Goal: Communication & Community: Participate in discussion

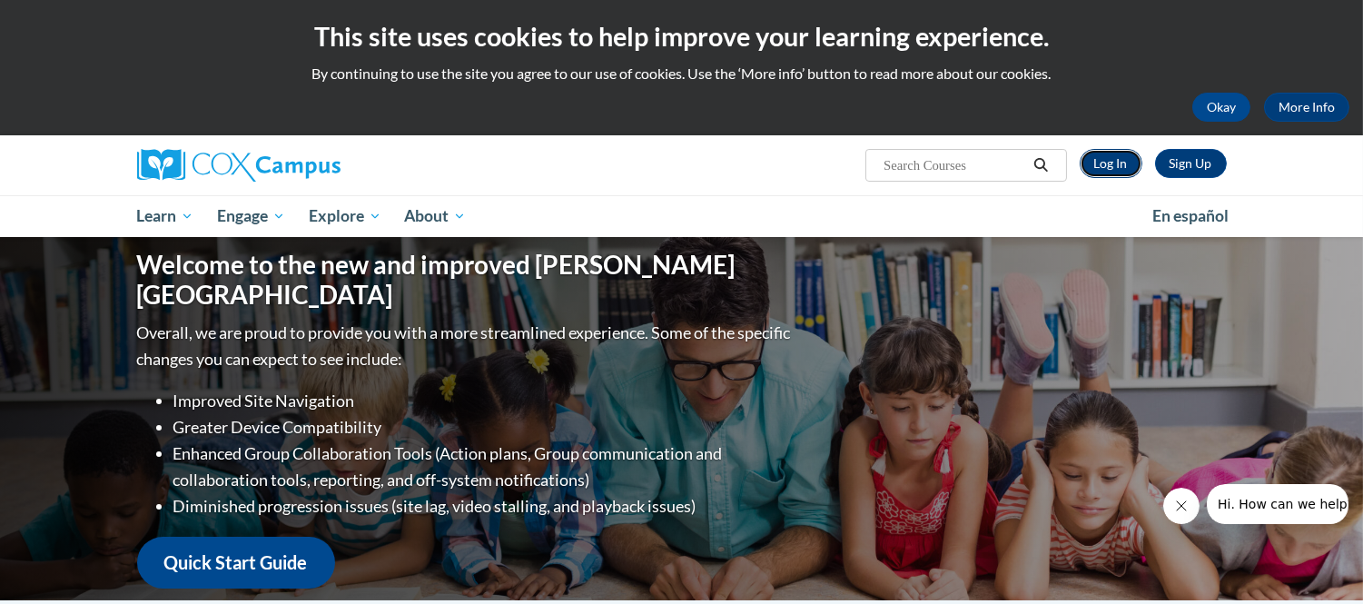
click at [1118, 155] on link "Log In" at bounding box center [1111, 163] width 63 height 29
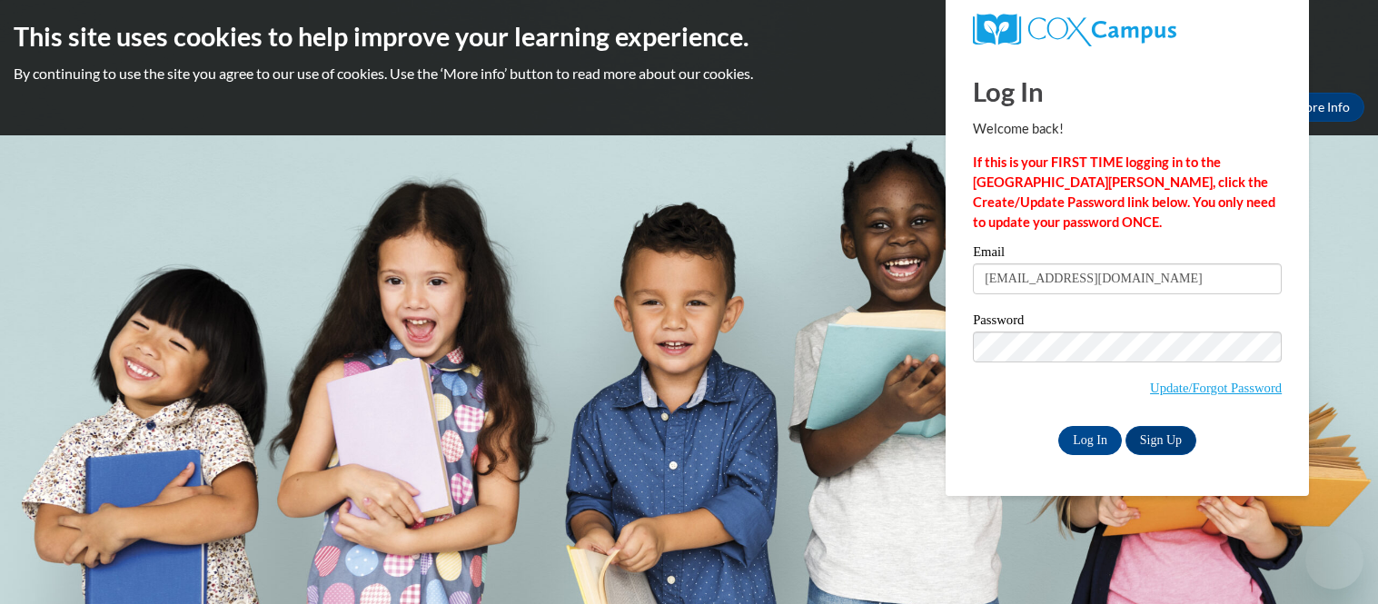
click at [1099, 443] on input "Log In" at bounding box center [1090, 440] width 64 height 29
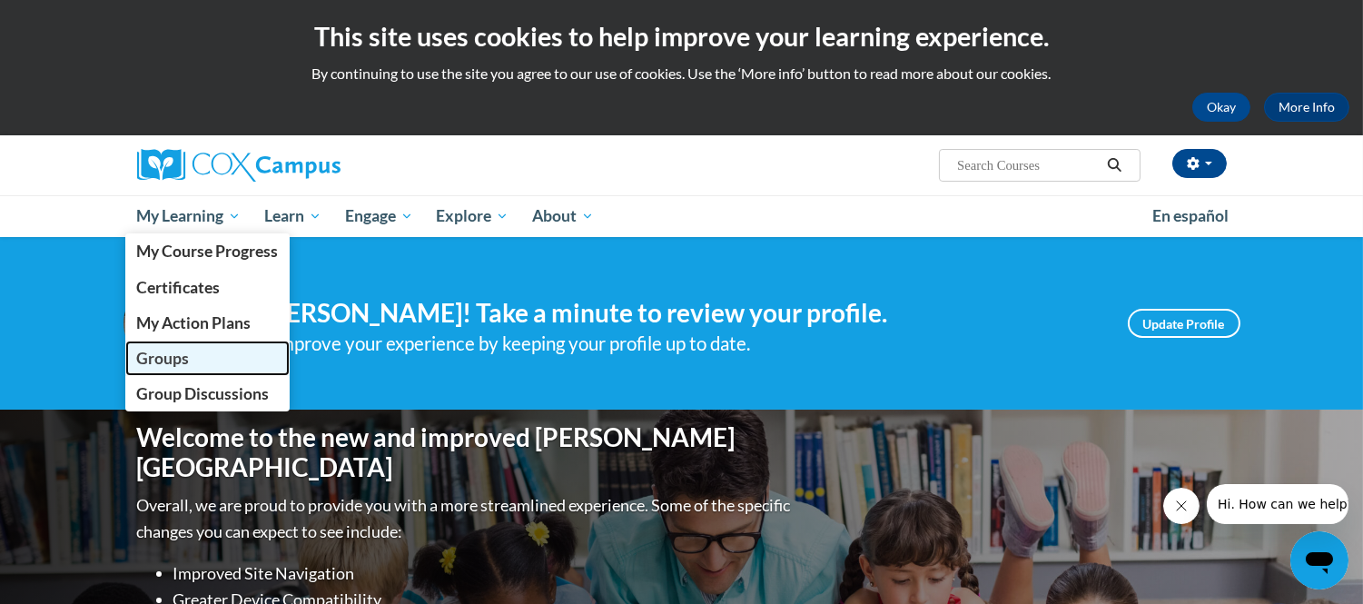
click at [168, 351] on span "Groups" at bounding box center [162, 358] width 53 height 19
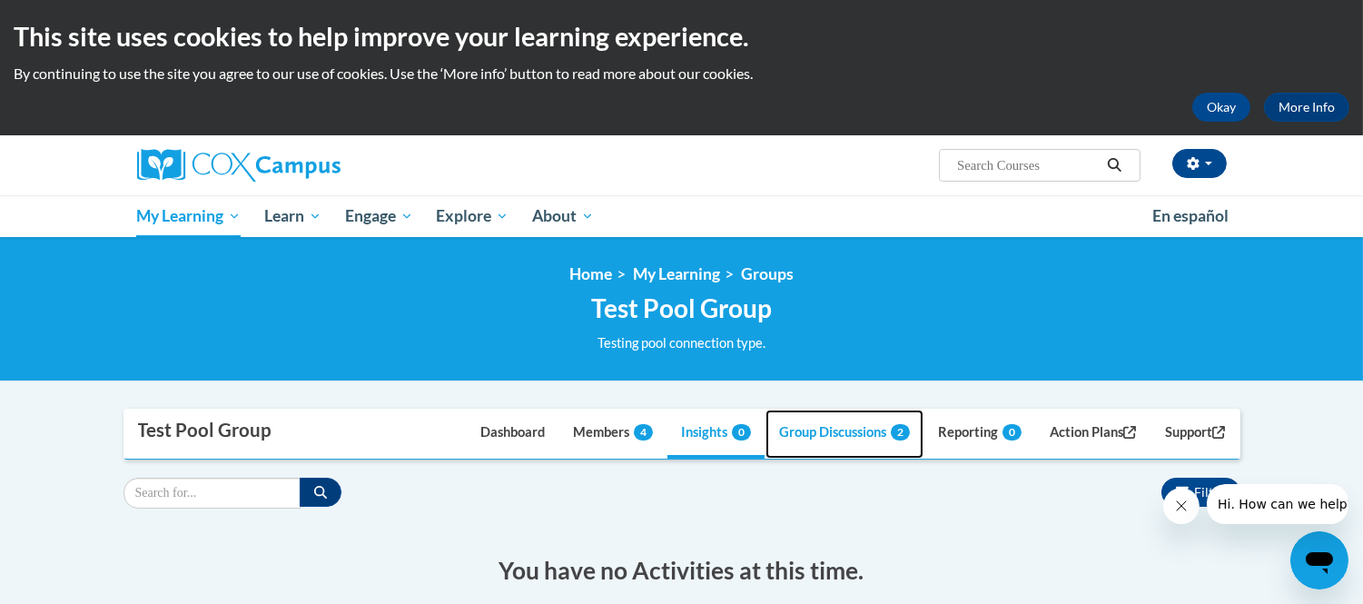
click at [847, 446] on link "Group Discussions 2" at bounding box center [845, 434] width 158 height 49
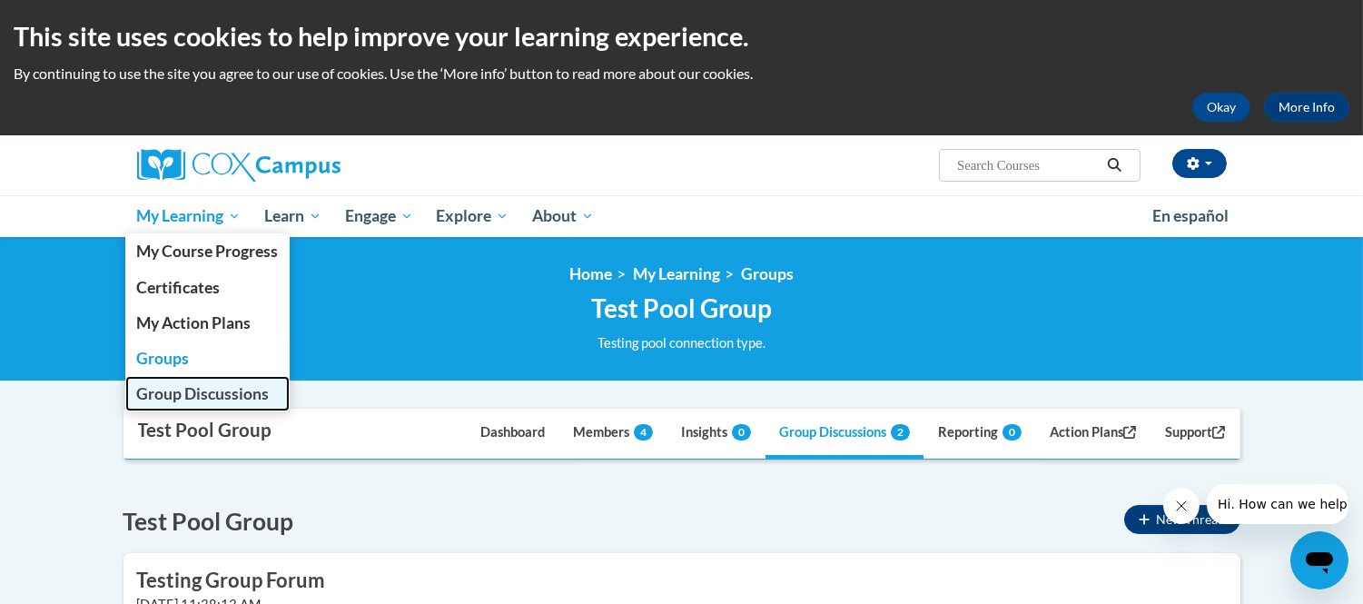
click at [149, 403] on link "Group Discussions" at bounding box center [207, 393] width 165 height 35
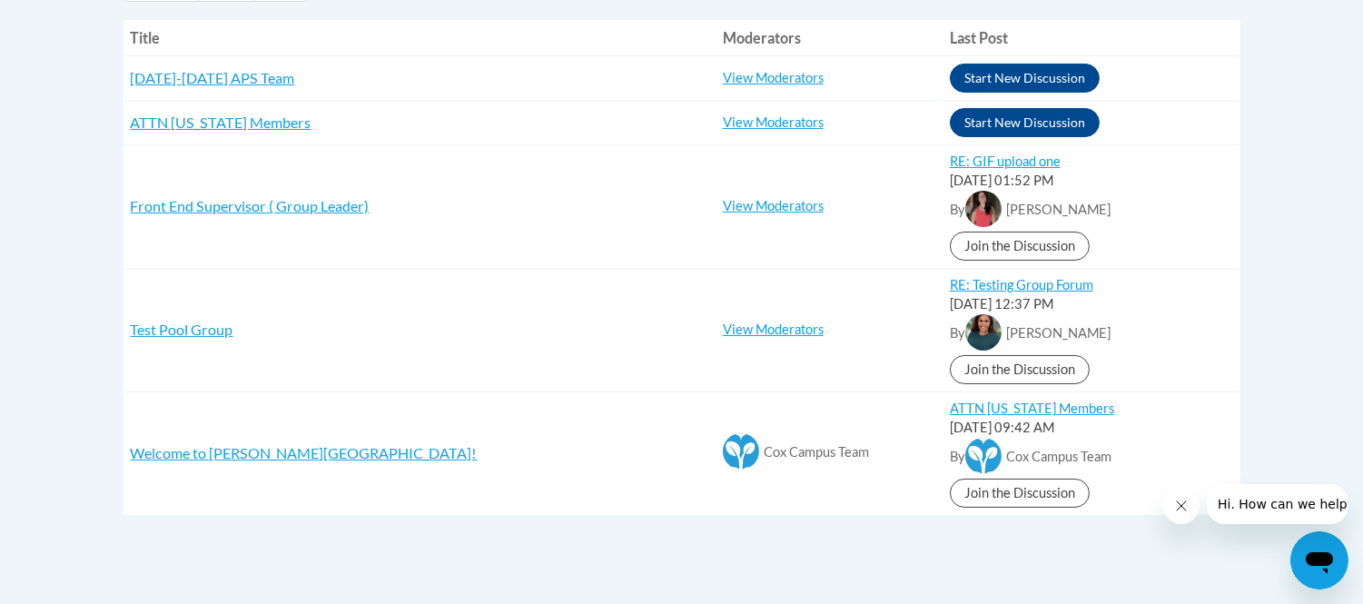
scroll to position [504, 0]
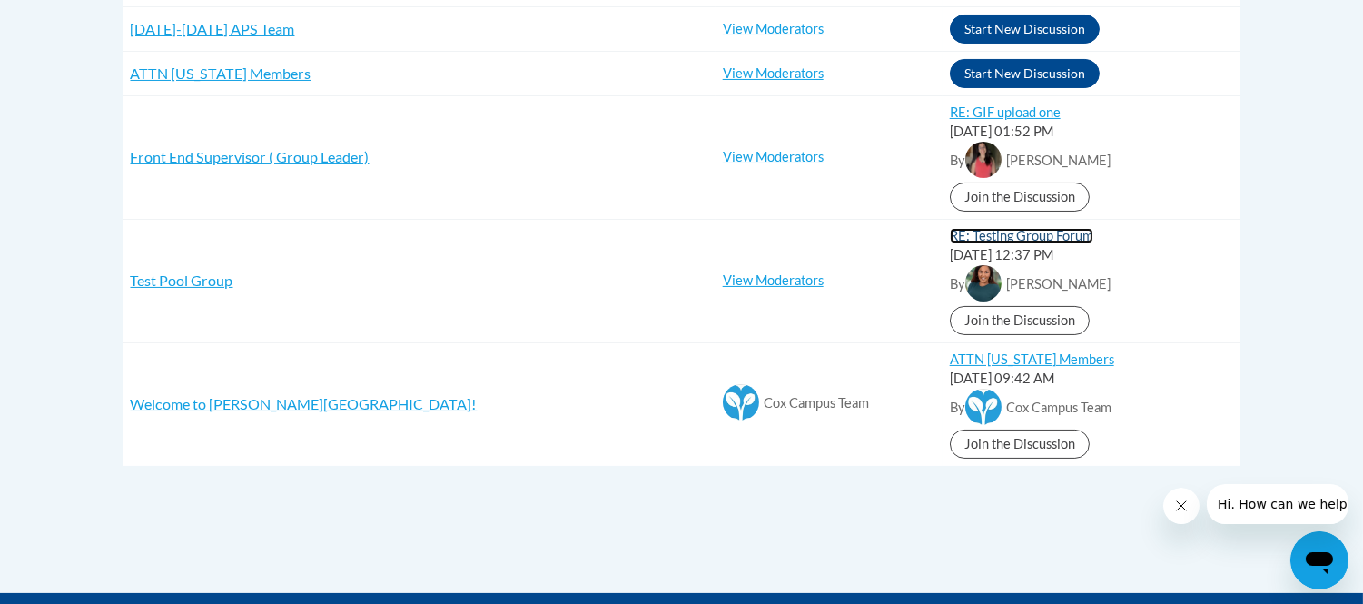
click at [970, 243] on link "RE: Testing Group Forum" at bounding box center [1022, 235] width 144 height 15
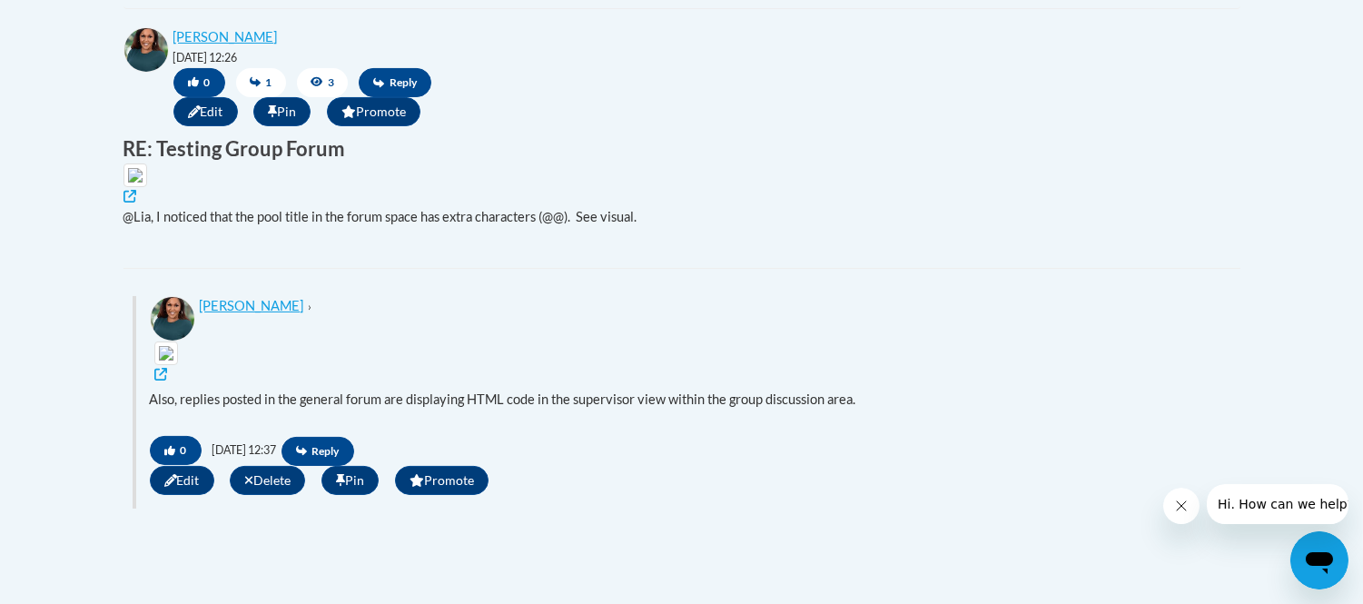
scroll to position [605, 0]
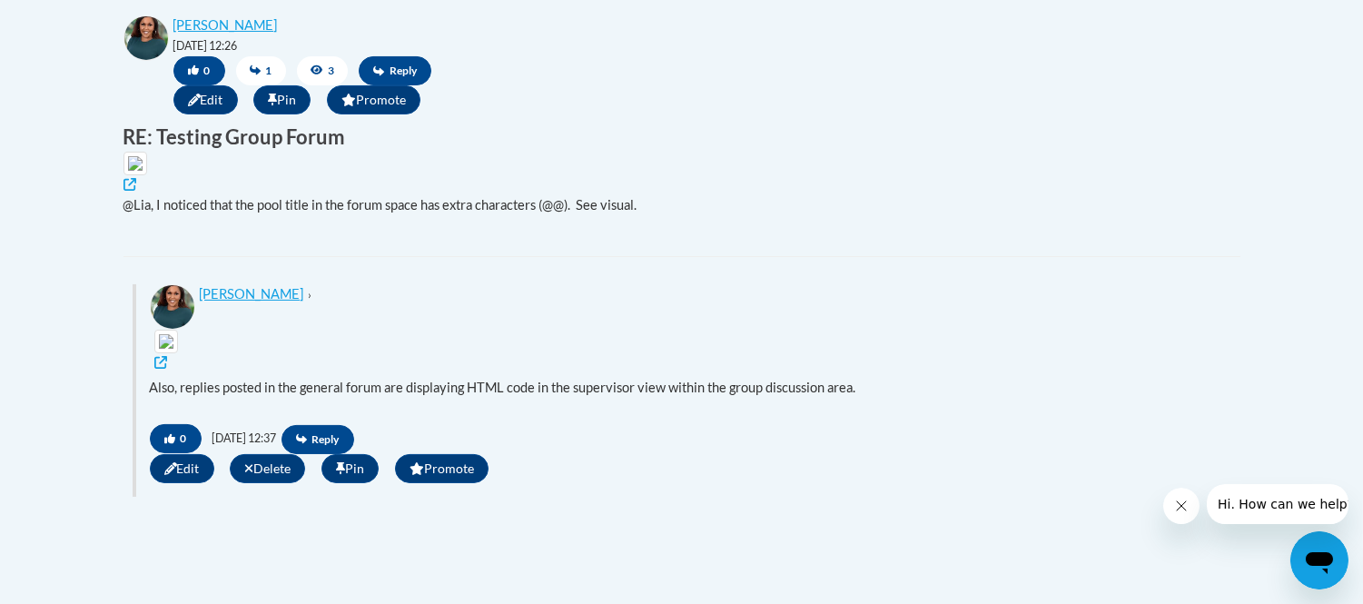
drag, startPoint x: 115, startPoint y: 261, endPoint x: 832, endPoint y: 268, distance: 716.7
click at [832, 238] on div "Shonta Lyons 10/14/2025 @ 12:26 0 1 3 Reply Edit Pin Promote Placeholder RE: Te…" at bounding box center [675, 126] width 1131 height 223
click at [832, 229] on div "@Lia, I noticed that the pool title in the forum space has extra characters (@@…" at bounding box center [676, 212] width 1104 height 34
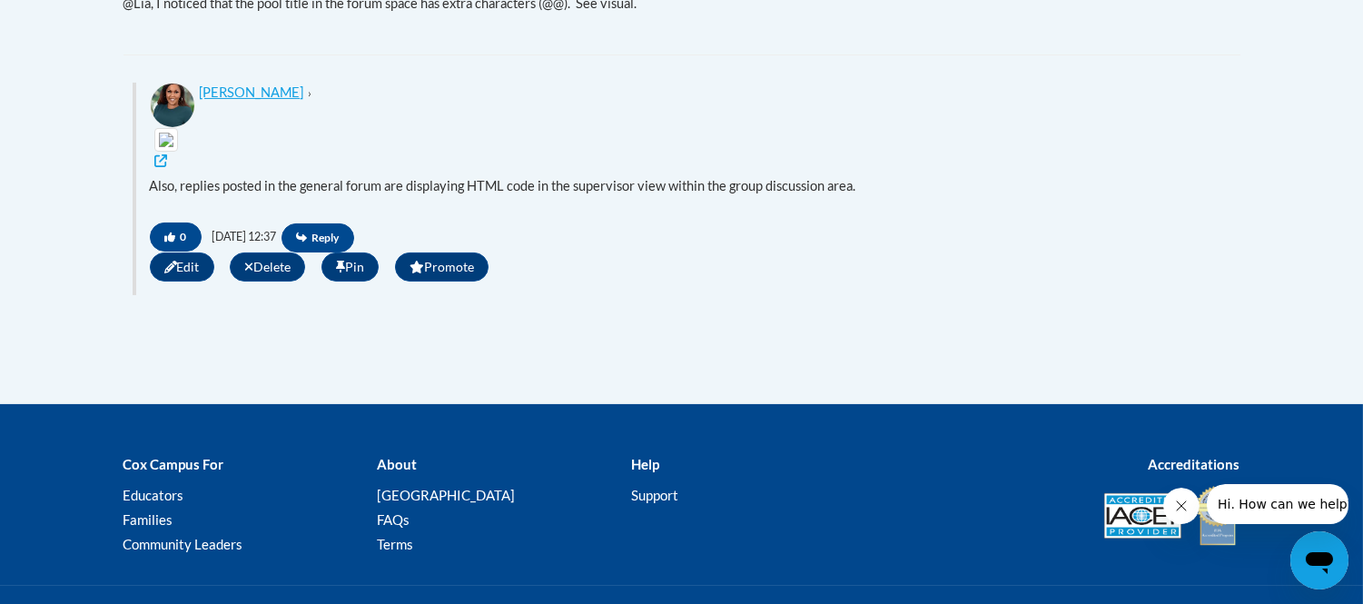
scroll to position [706, 0]
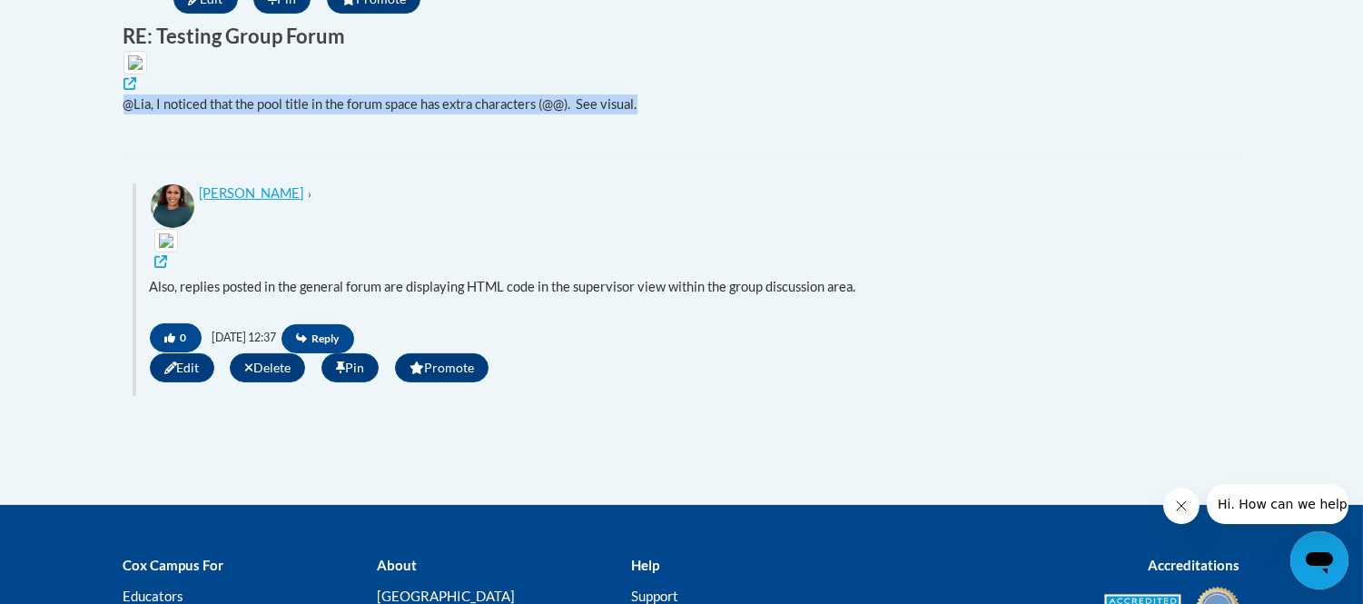
drag, startPoint x: 119, startPoint y: 152, endPoint x: 669, endPoint y: 184, distance: 550.5
click at [669, 137] on div "Shonta Lyons 10/14/2025 @ 12:26 0 1 3 Reply Edit Pin Promote Placeholder RE: Te…" at bounding box center [675, 26] width 1131 height 223
click at [669, 137] on div "Add Media Bold Italic More Text Align Left Align Center Ordered List More Parag…" at bounding box center [676, 132] width 1104 height 9
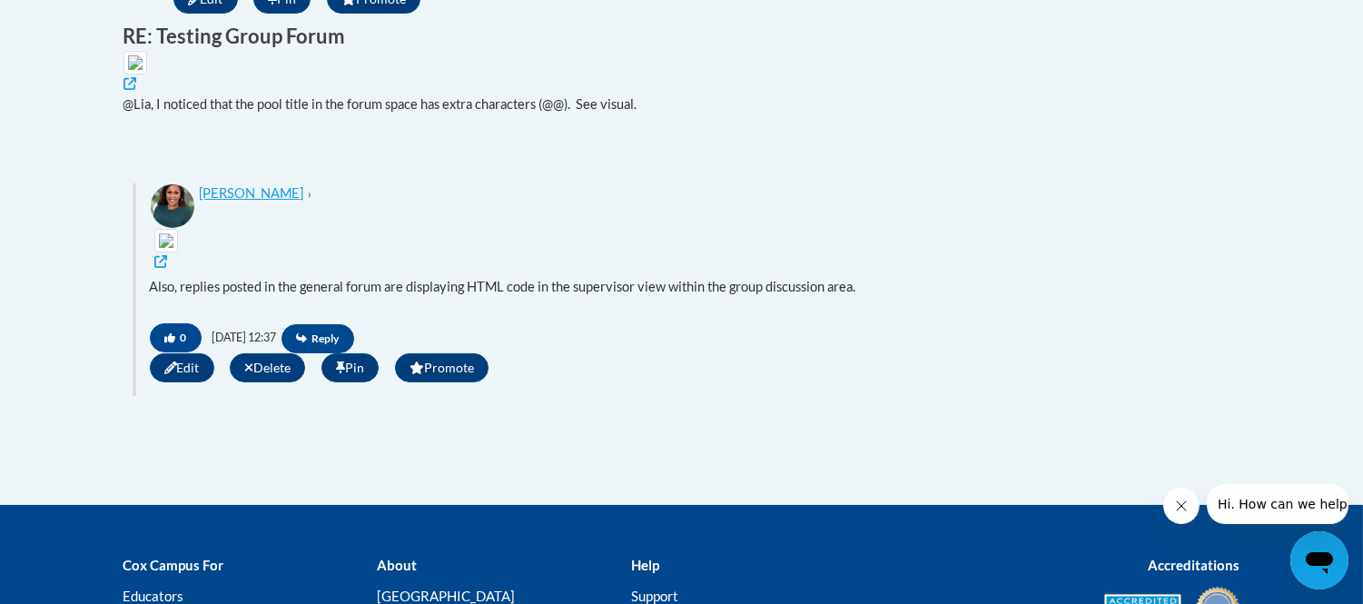
scroll to position [807, 0]
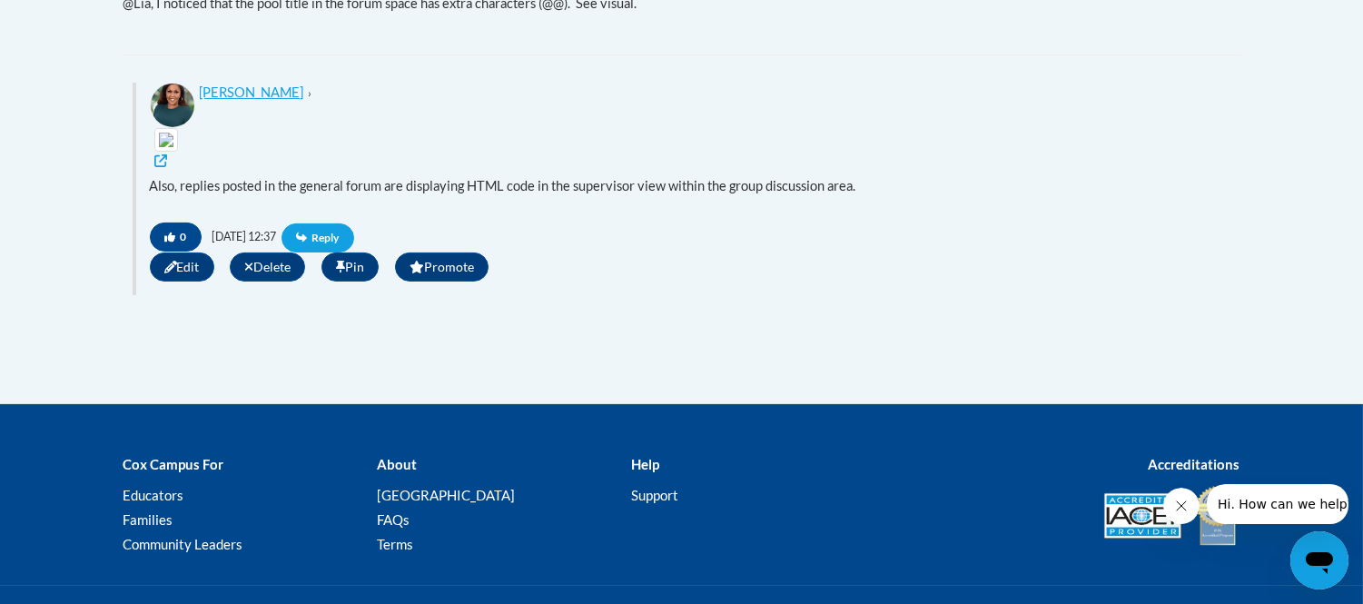
click at [351, 253] on span "Reply" at bounding box center [318, 237] width 73 height 29
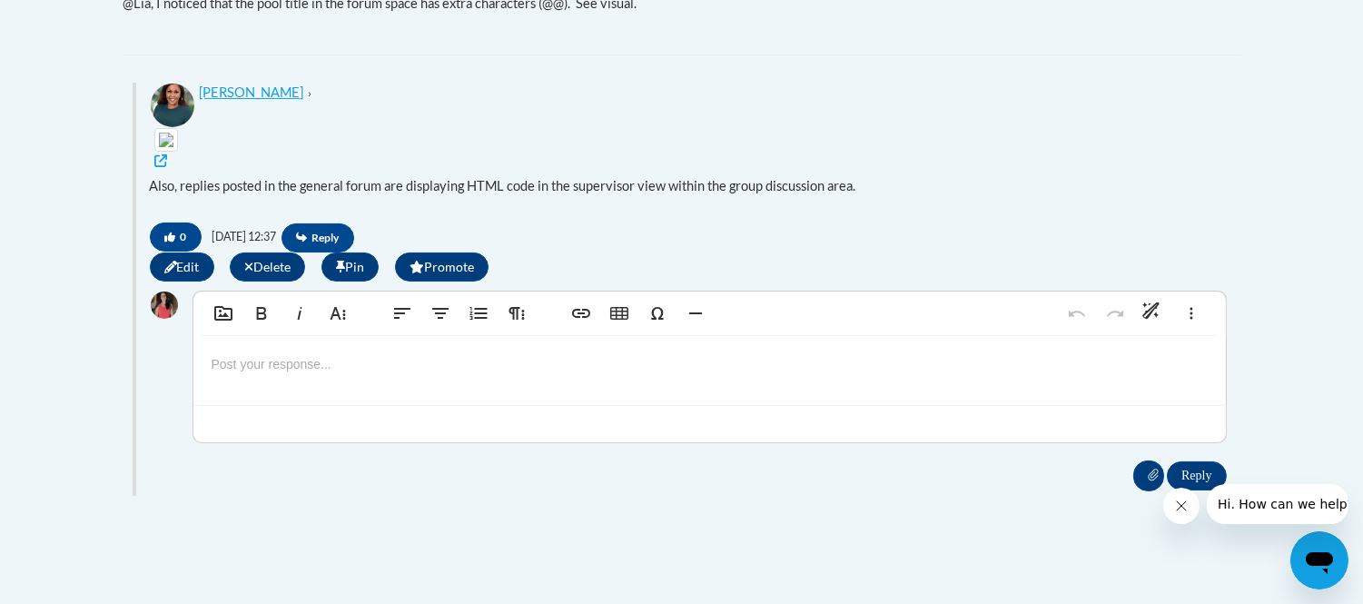
scroll to position [908, 0]
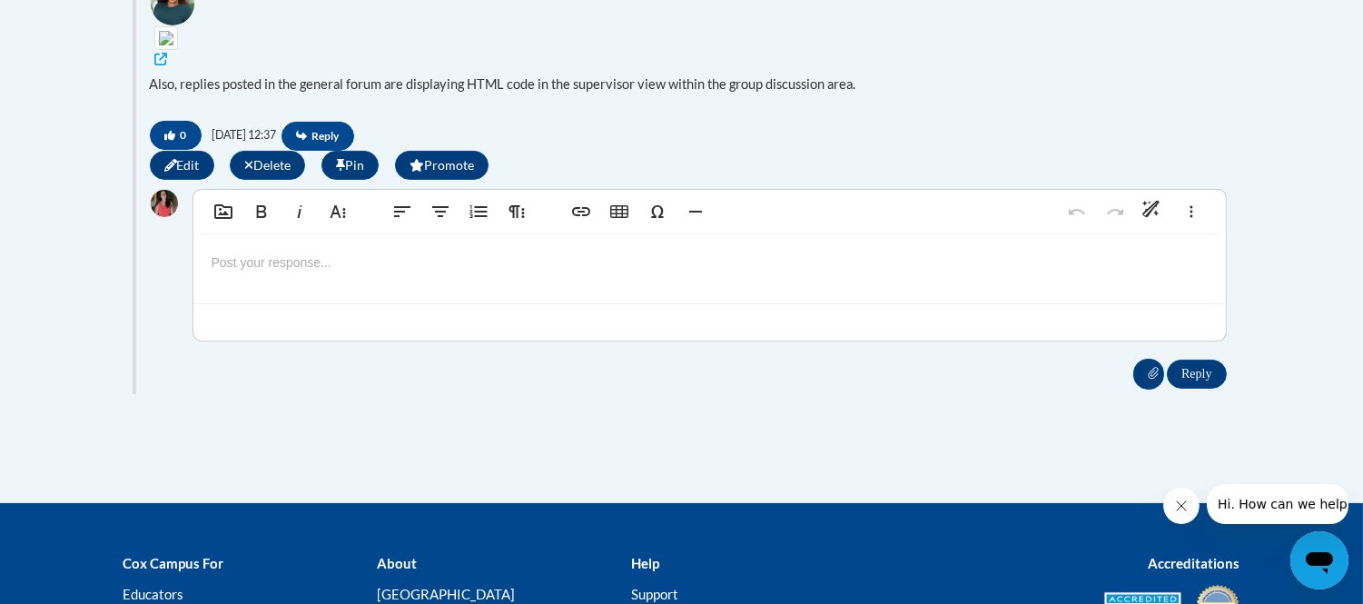
click at [521, 272] on p at bounding box center [710, 263] width 996 height 20
type textarea "<p>Sample reply for html testing.</p>"
click at [1197, 389] on input "Reply" at bounding box center [1196, 374] width 59 height 29
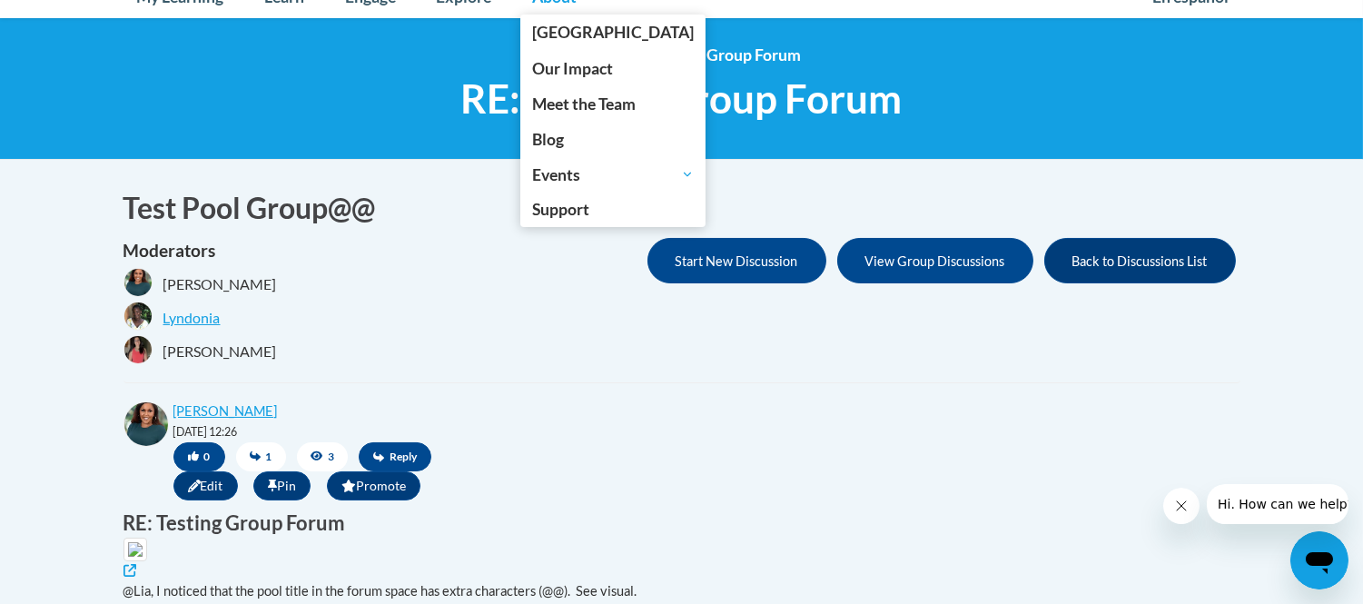
scroll to position [202, 0]
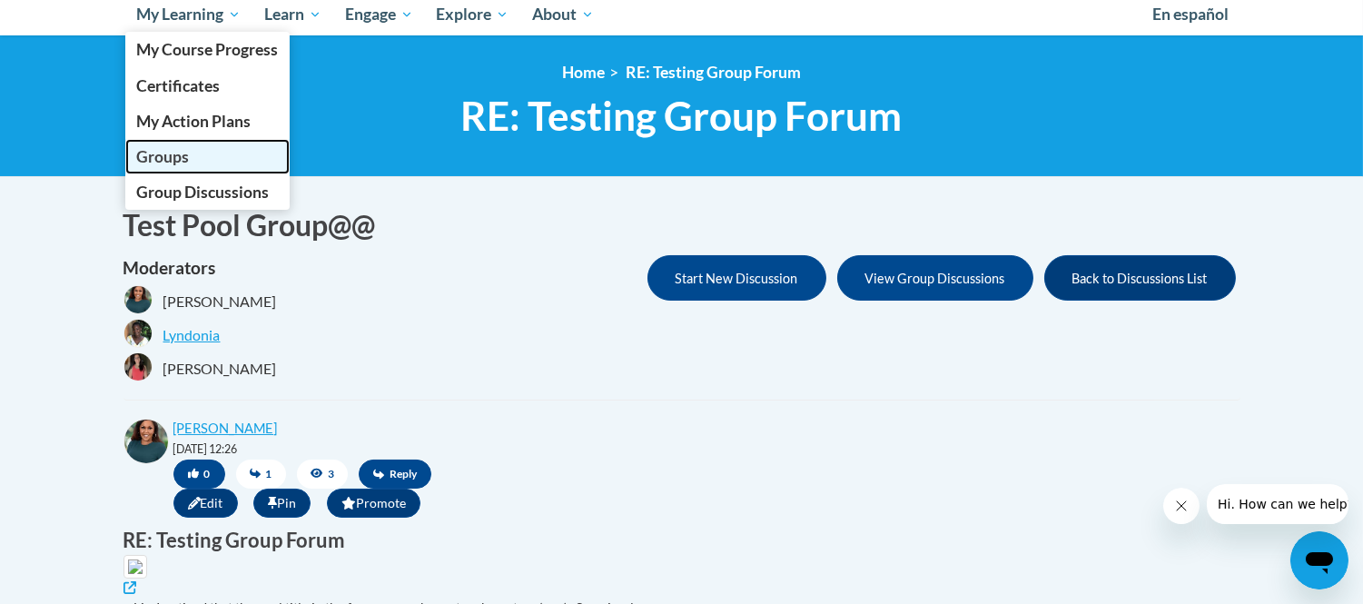
click at [169, 151] on span "Groups" at bounding box center [162, 156] width 53 height 19
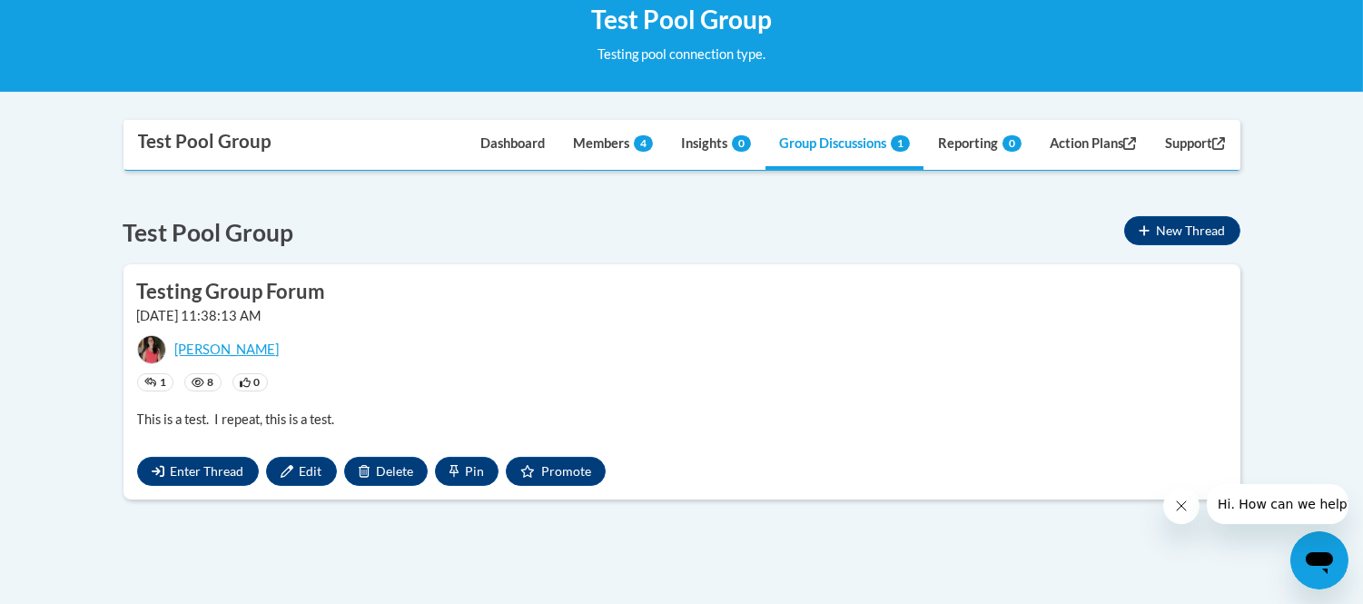
scroll to position [302, 0]
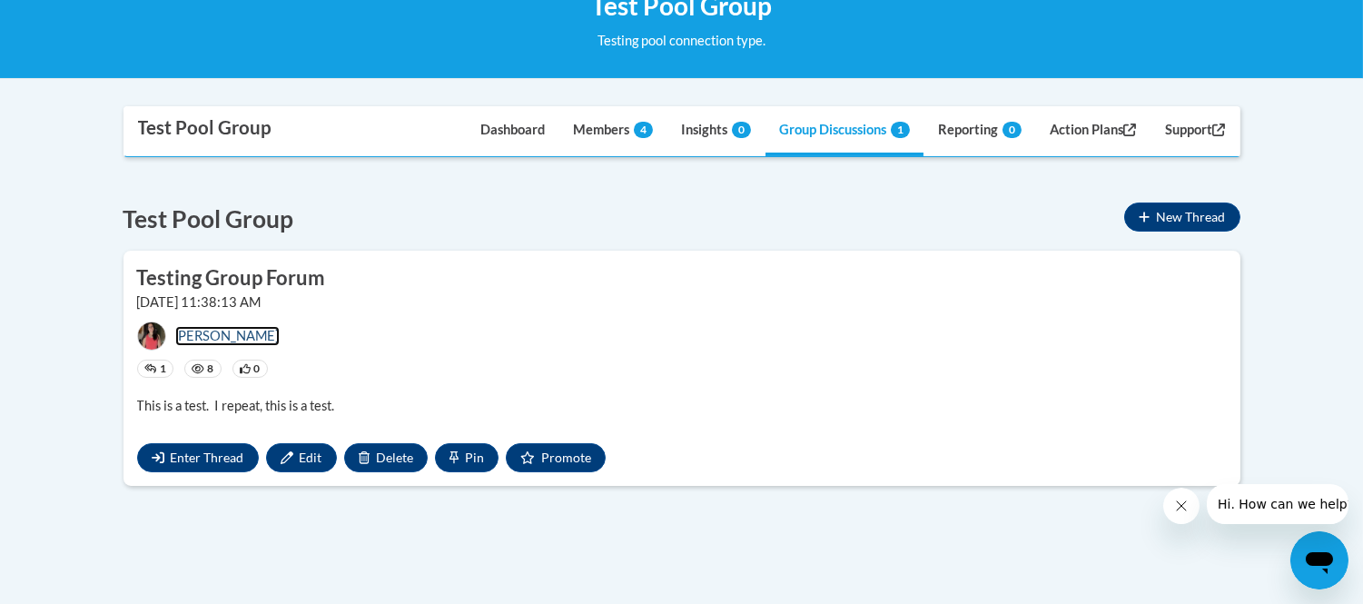
click at [213, 341] on link "[PERSON_NAME]" at bounding box center [227, 336] width 104 height 20
click at [210, 452] on span "Enter Thread" at bounding box center [208, 457] width 74 height 15
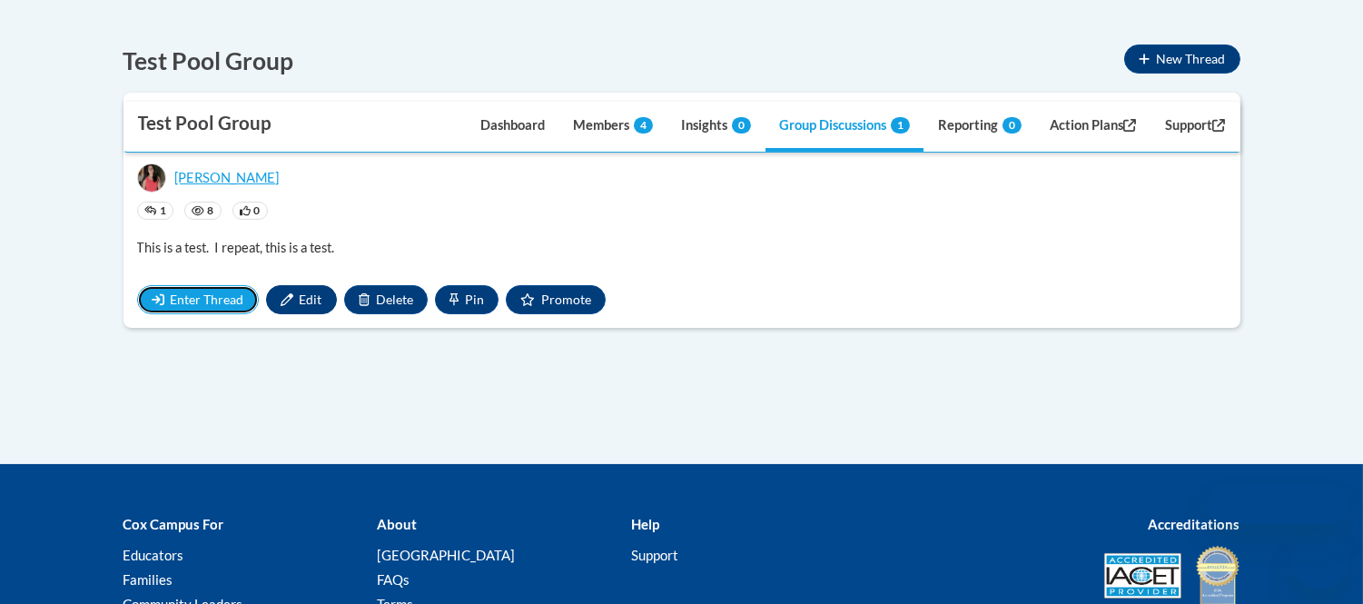
click at [187, 298] on span "Enter Thread" at bounding box center [208, 299] width 74 height 15
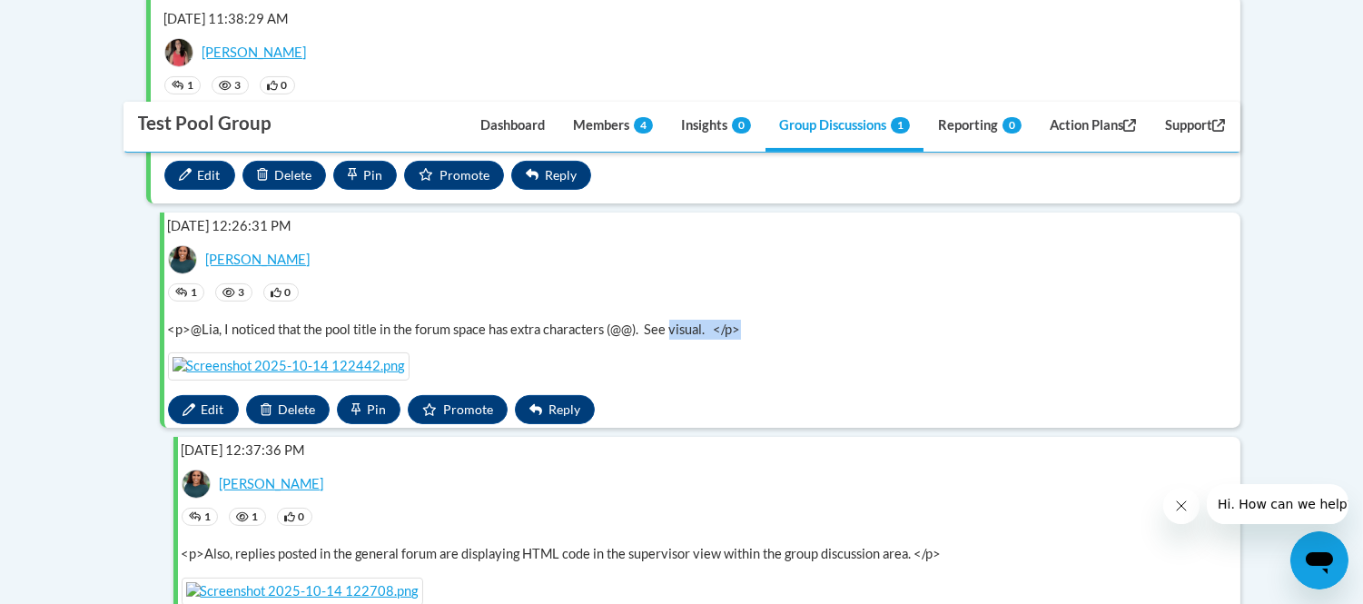
drag, startPoint x: 692, startPoint y: 331, endPoint x: 829, endPoint y: 333, distance: 137.2
click at [829, 333] on div "<p>@Lia, I noticed that the pool title in the forum space has extra characters …" at bounding box center [697, 330] width 1059 height 20
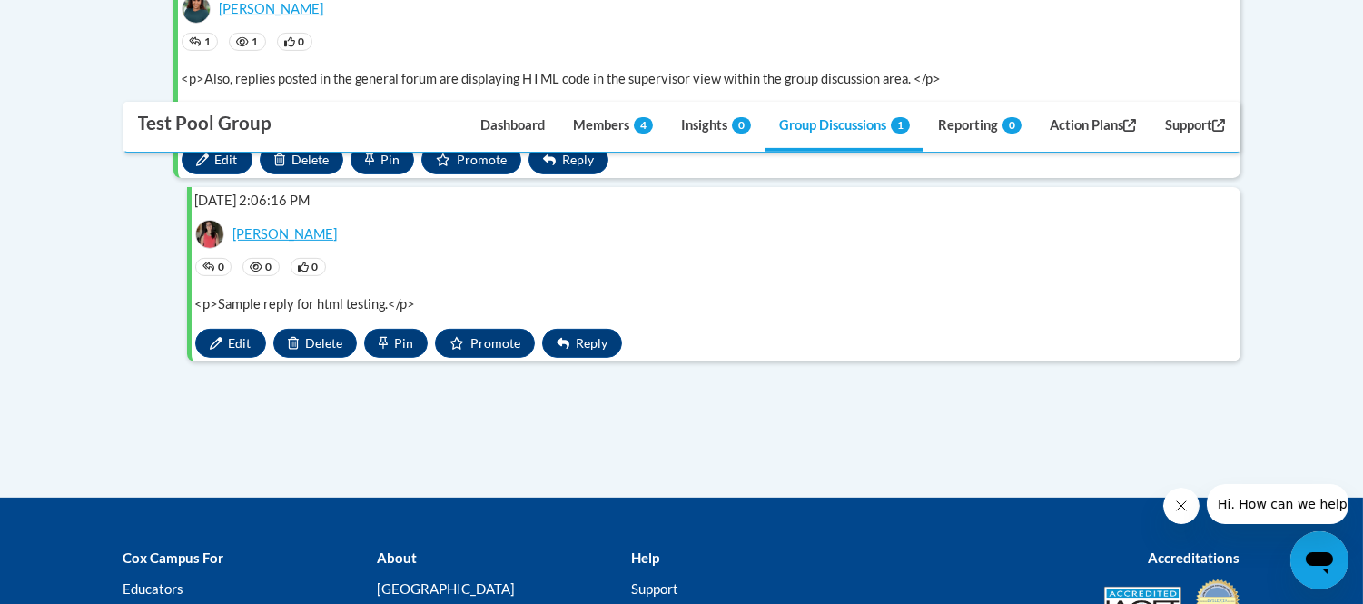
scroll to position [1312, 0]
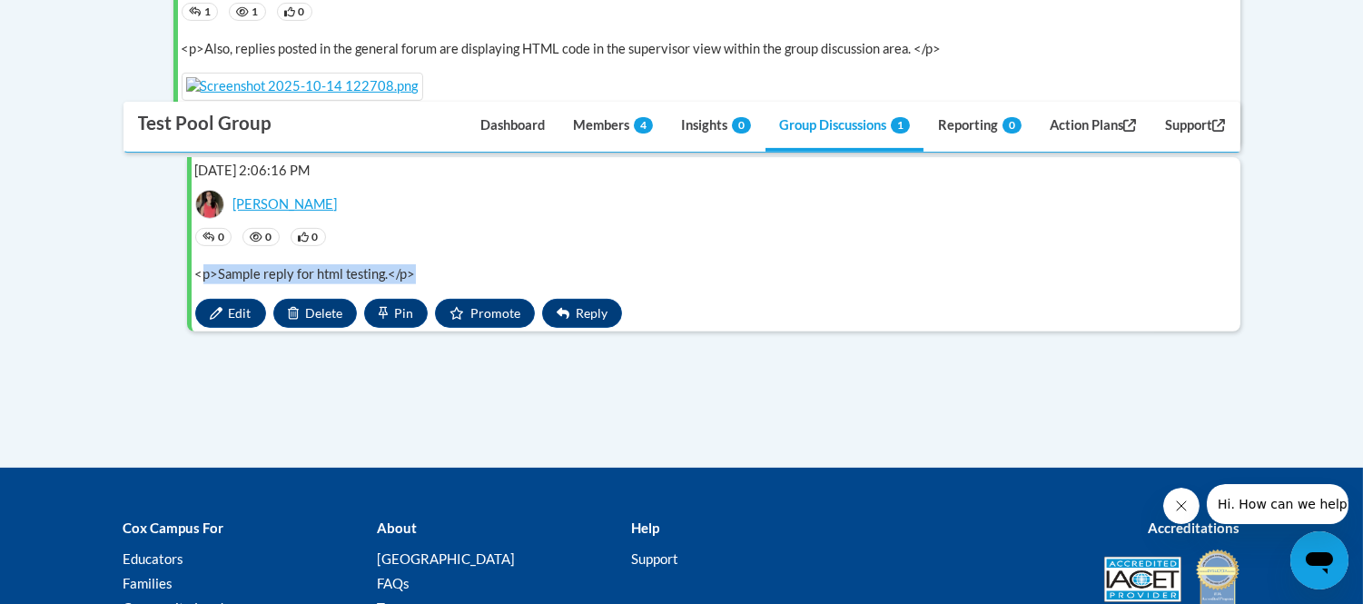
drag, startPoint x: 263, startPoint y: 411, endPoint x: 564, endPoint y: 413, distance: 300.7
click at [564, 284] on div "<p>Sample reply for html testing.</p>" at bounding box center [711, 274] width 1032 height 20
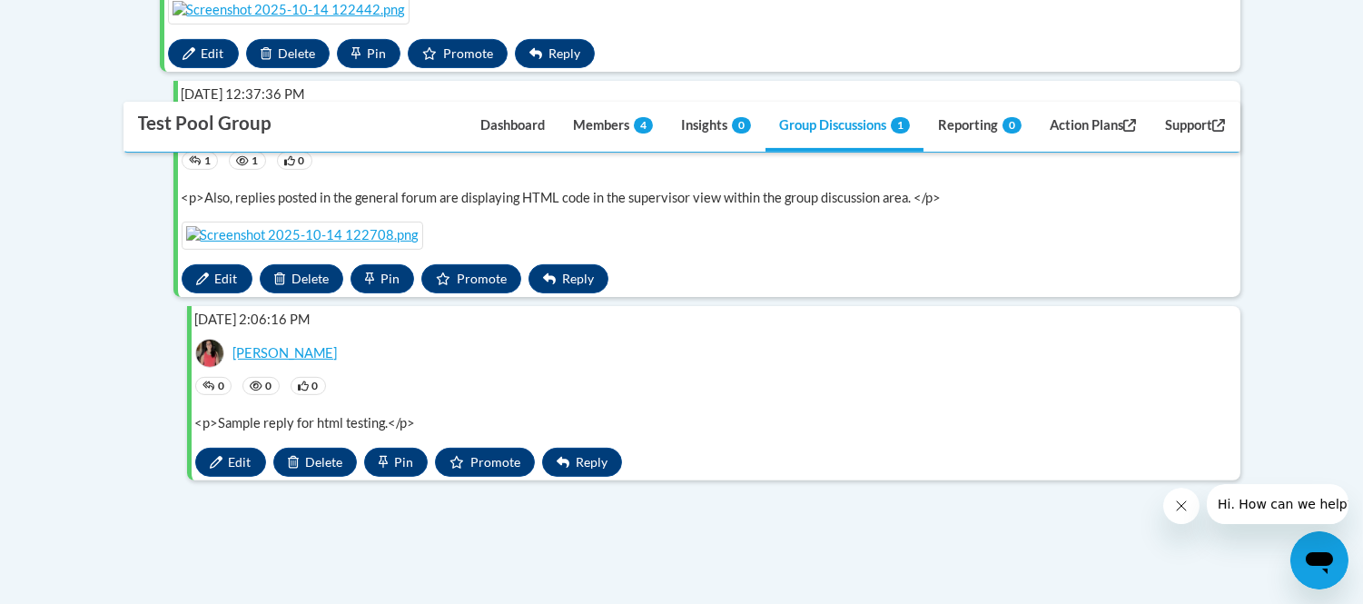
scroll to position [1110, 0]
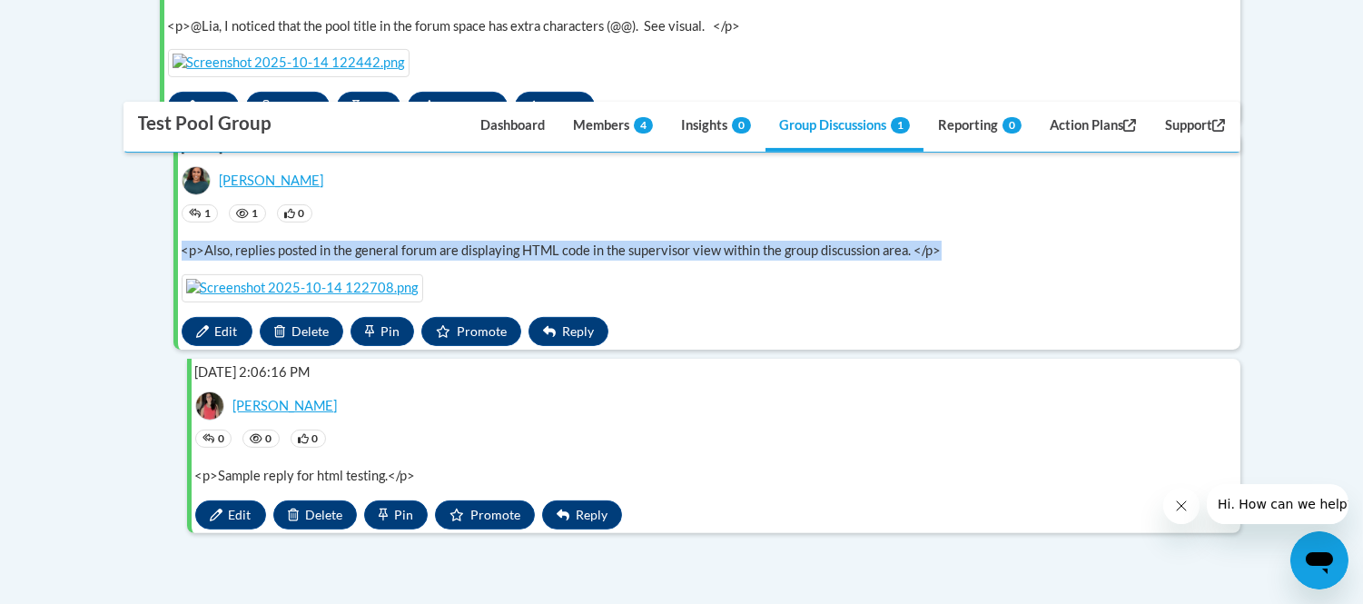
drag, startPoint x: 877, startPoint y: 320, endPoint x: 180, endPoint y: 323, distance: 697.6
click at [182, 261] on div "<p>Also, replies posted in the general forum are displaying HTML code in the su…" at bounding box center [704, 251] width 1045 height 20
click at [276, 261] on div "<p>Also, replies posted in the general forum are displaying HTML code in the su…" at bounding box center [704, 251] width 1045 height 20
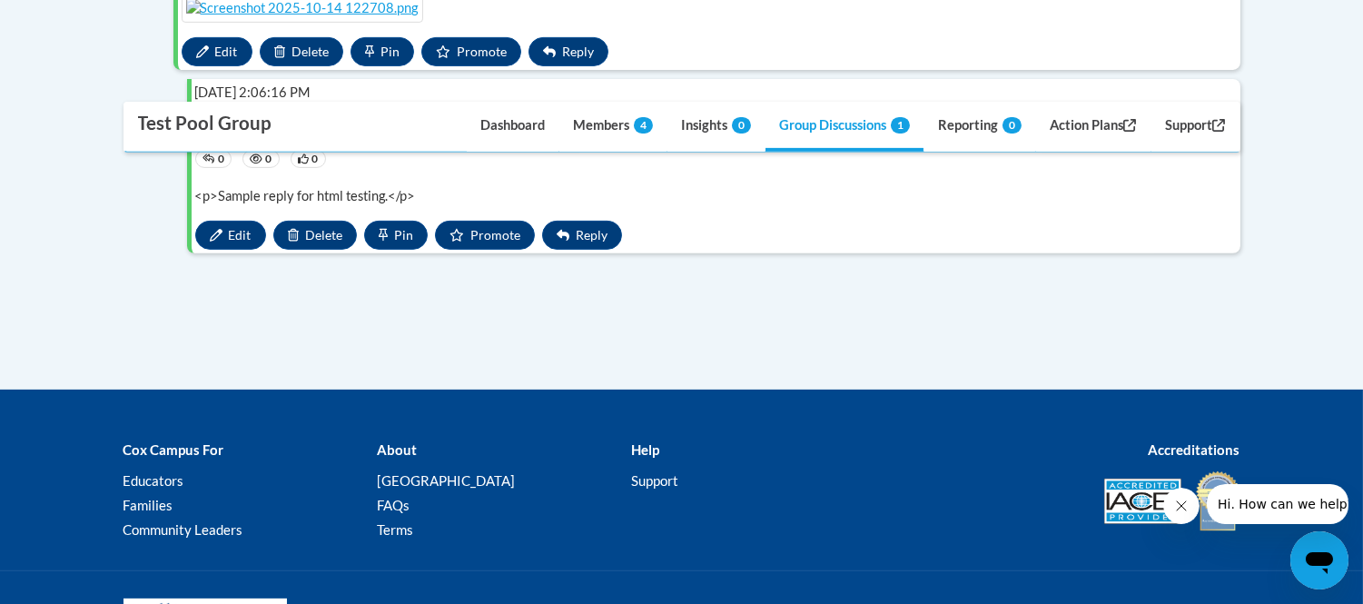
scroll to position [1412, 0]
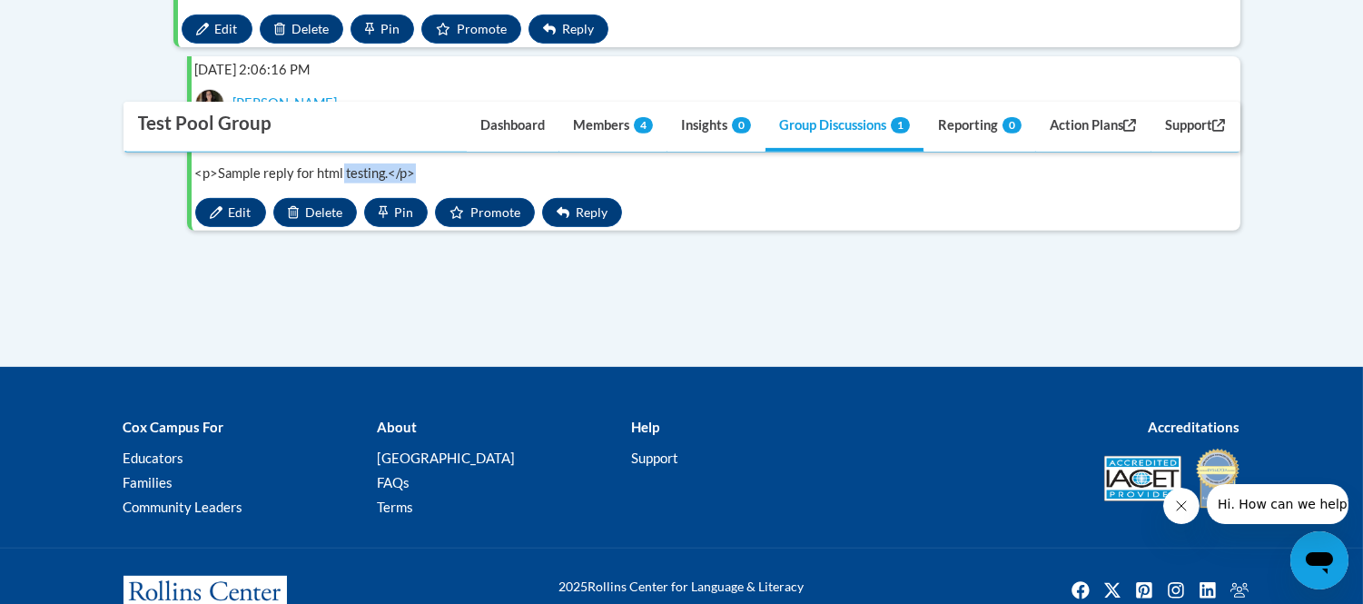
drag, startPoint x: 341, startPoint y: 302, endPoint x: 500, endPoint y: 301, distance: 159.9
click at [500, 183] on div "<p>Sample reply for html testing.</p>" at bounding box center [711, 173] width 1032 height 20
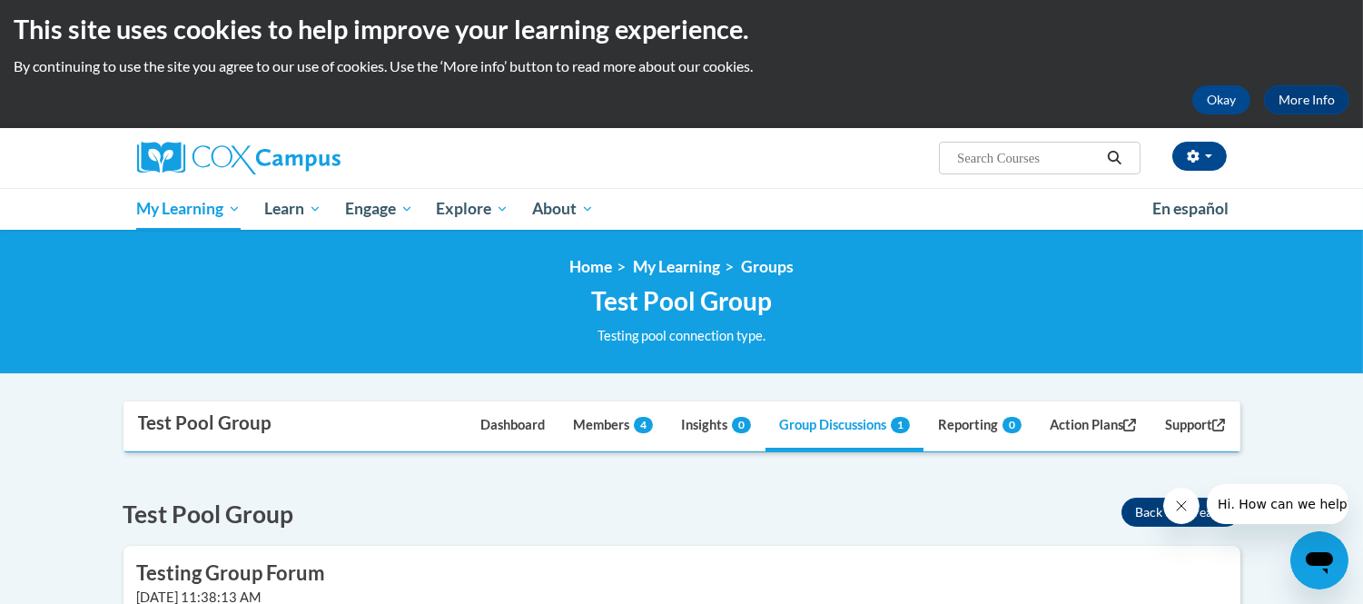
scroll to position [0, 0]
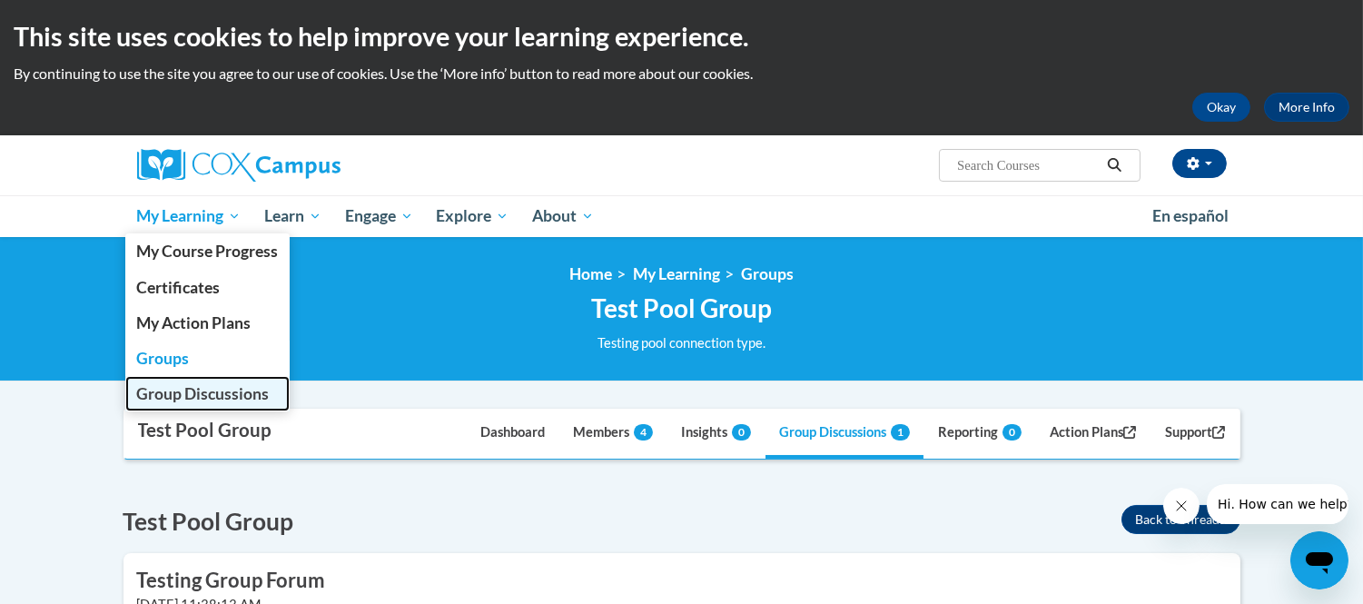
drag, startPoint x: 173, startPoint y: 391, endPoint x: 262, endPoint y: 391, distance: 88.1
click at [173, 391] on span "Group Discussions" at bounding box center [202, 393] width 133 height 19
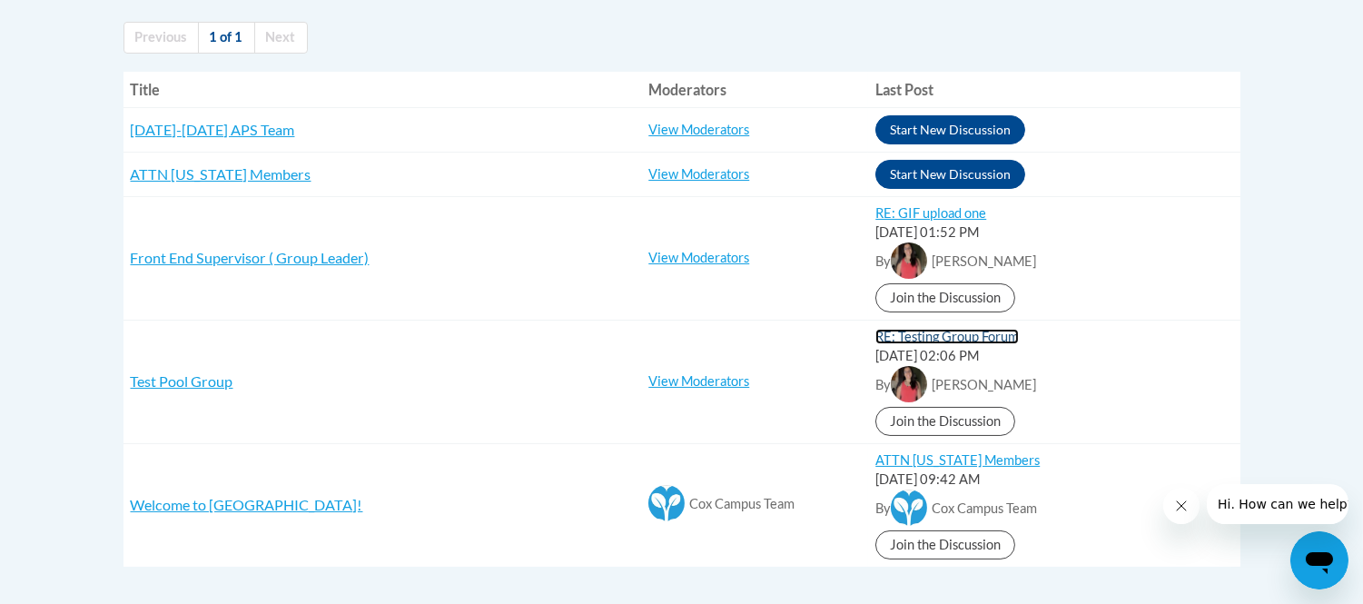
click at [986, 333] on link "RE: Testing Group Forum" at bounding box center [948, 336] width 144 height 15
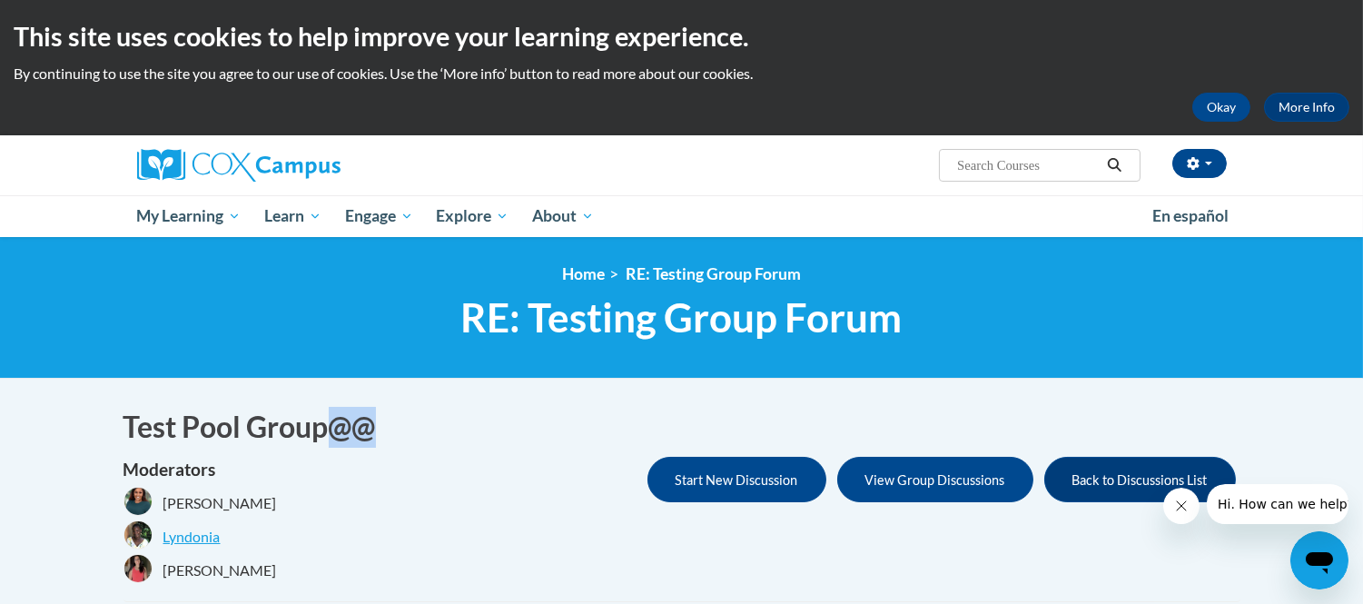
drag, startPoint x: 322, startPoint y: 424, endPoint x: 454, endPoint y: 420, distance: 131.8
click at [454, 420] on h1 "Test Pool Group@@" at bounding box center [682, 427] width 1117 height 41
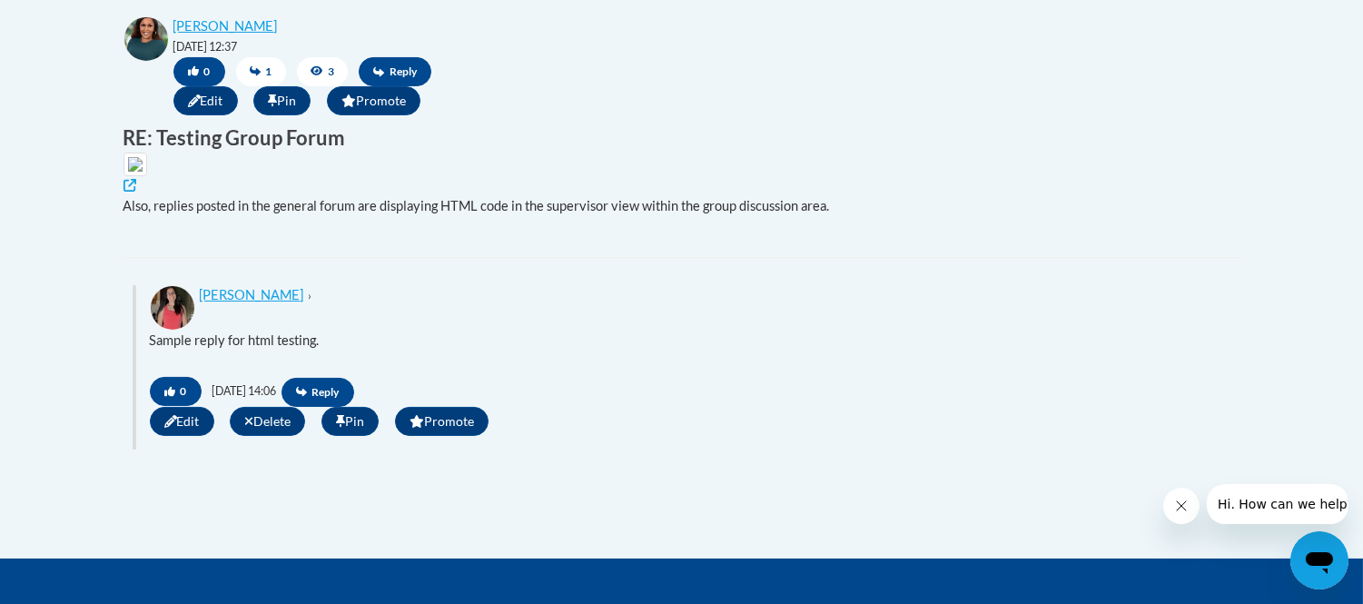
scroll to position [605, 0]
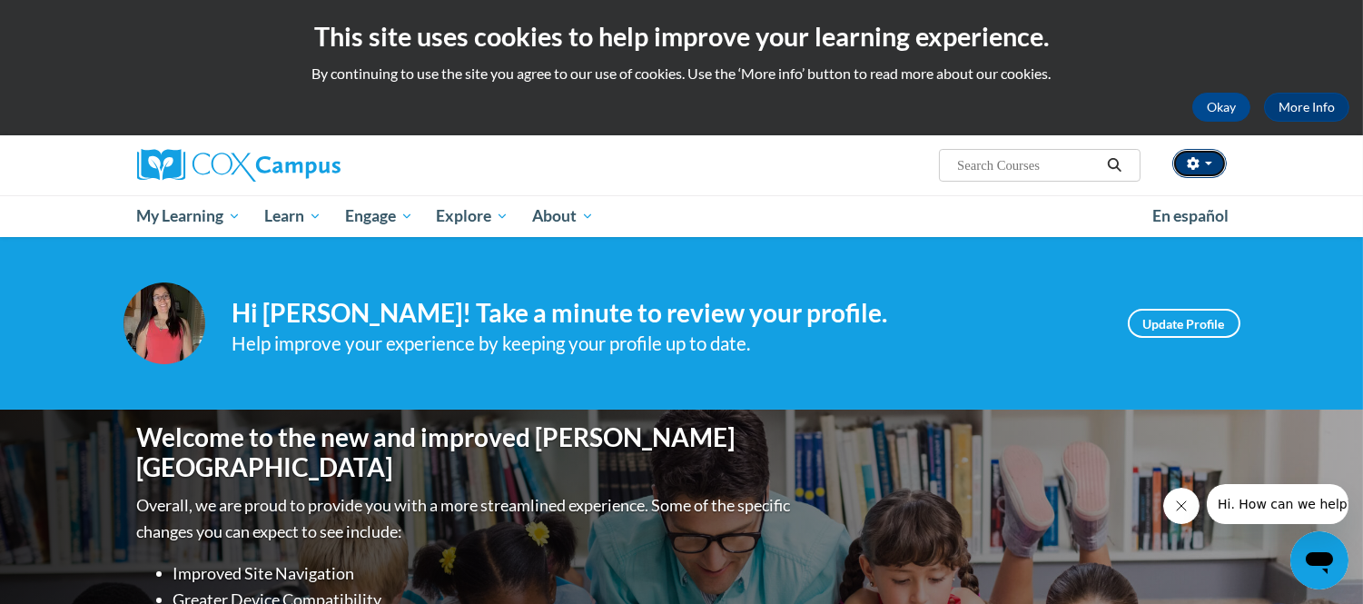
click at [1194, 155] on button "button" at bounding box center [1200, 163] width 54 height 29
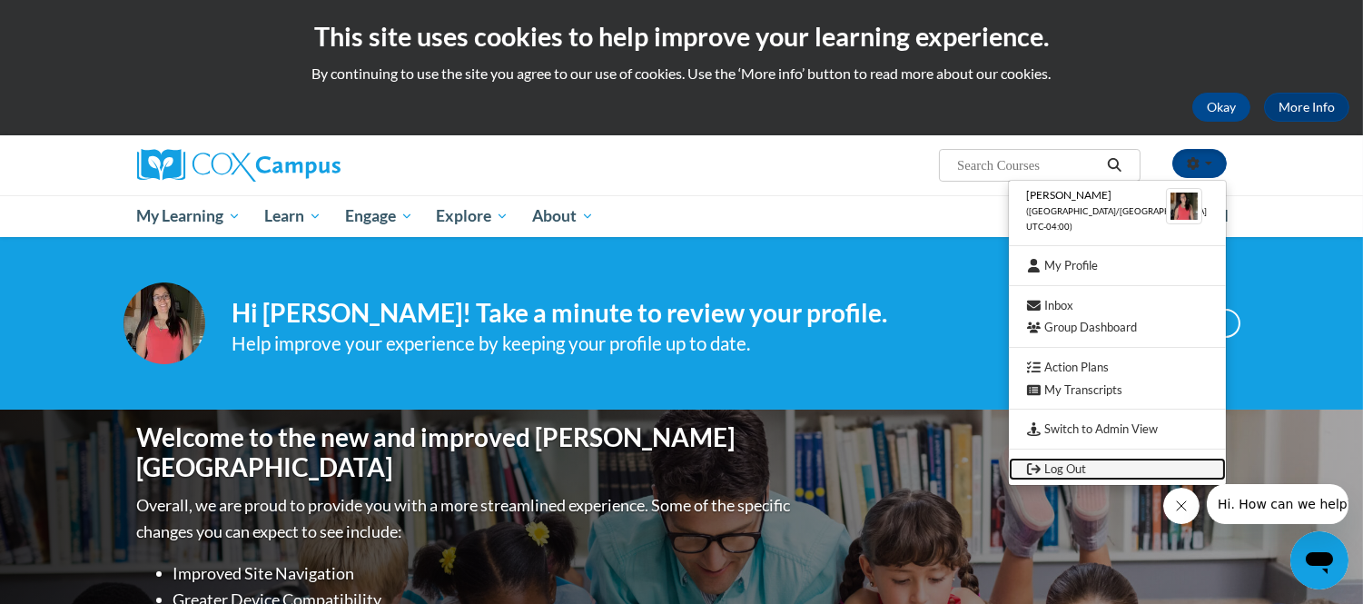
drag, startPoint x: 1114, startPoint y: 457, endPoint x: 1093, endPoint y: 420, distance: 43.2
click at [1114, 458] on link "Log Out" at bounding box center [1117, 469] width 217 height 23
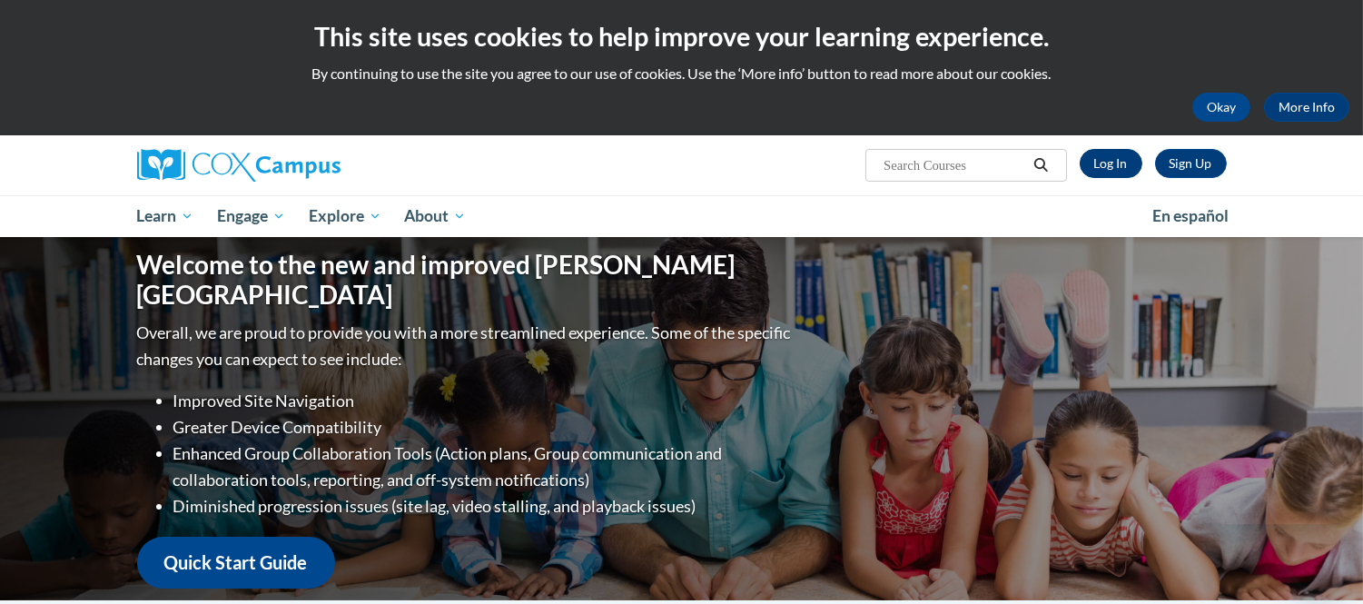
click at [1078, 155] on div "Sign Up Log In" at bounding box center [1147, 163] width 160 height 29
click at [1111, 158] on link "Log In" at bounding box center [1111, 163] width 63 height 29
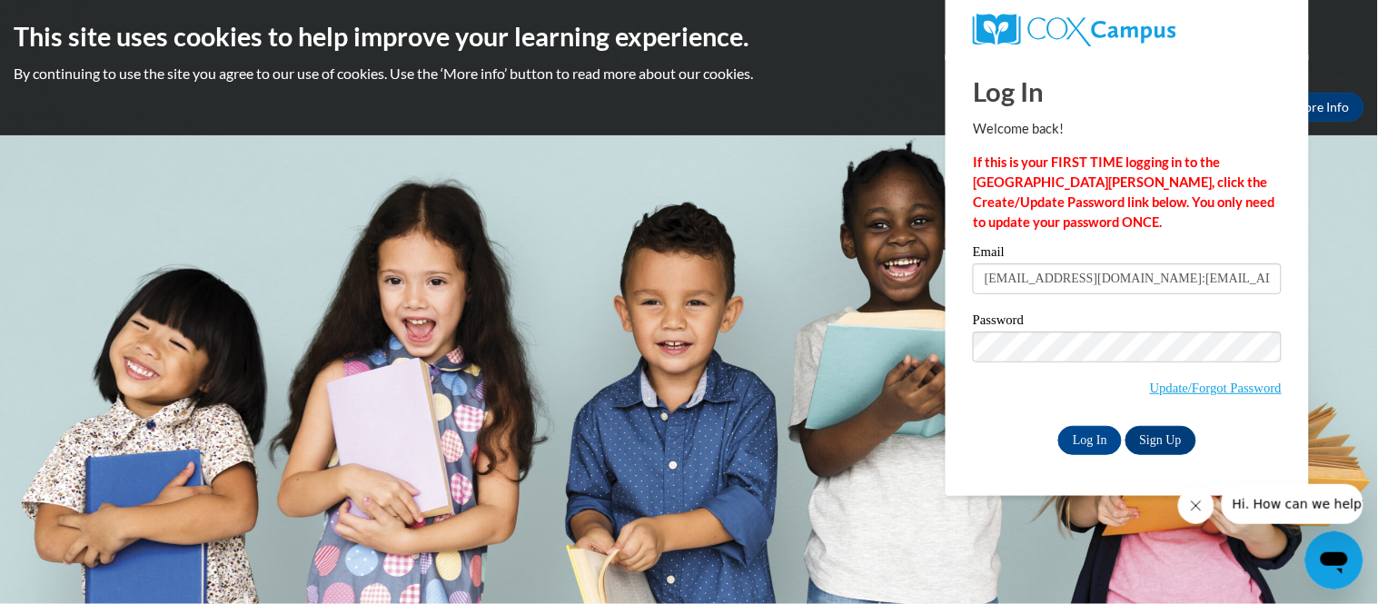
scroll to position [0, 20]
type input "[EMAIL_ADDRESS][DOMAIN_NAME]:[EMAIL_ADDRESS][DOMAIN_NAME]"
click at [1094, 442] on input "Log In" at bounding box center [1090, 440] width 64 height 29
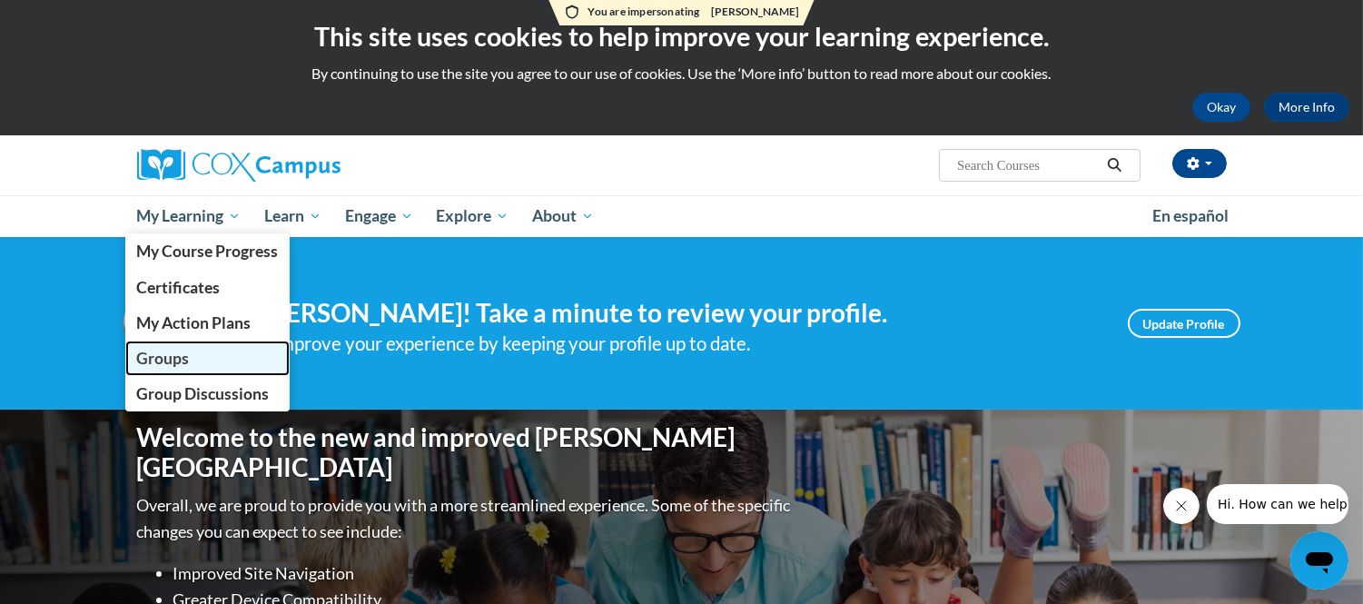
click at [198, 357] on link "Groups" at bounding box center [207, 358] width 165 height 35
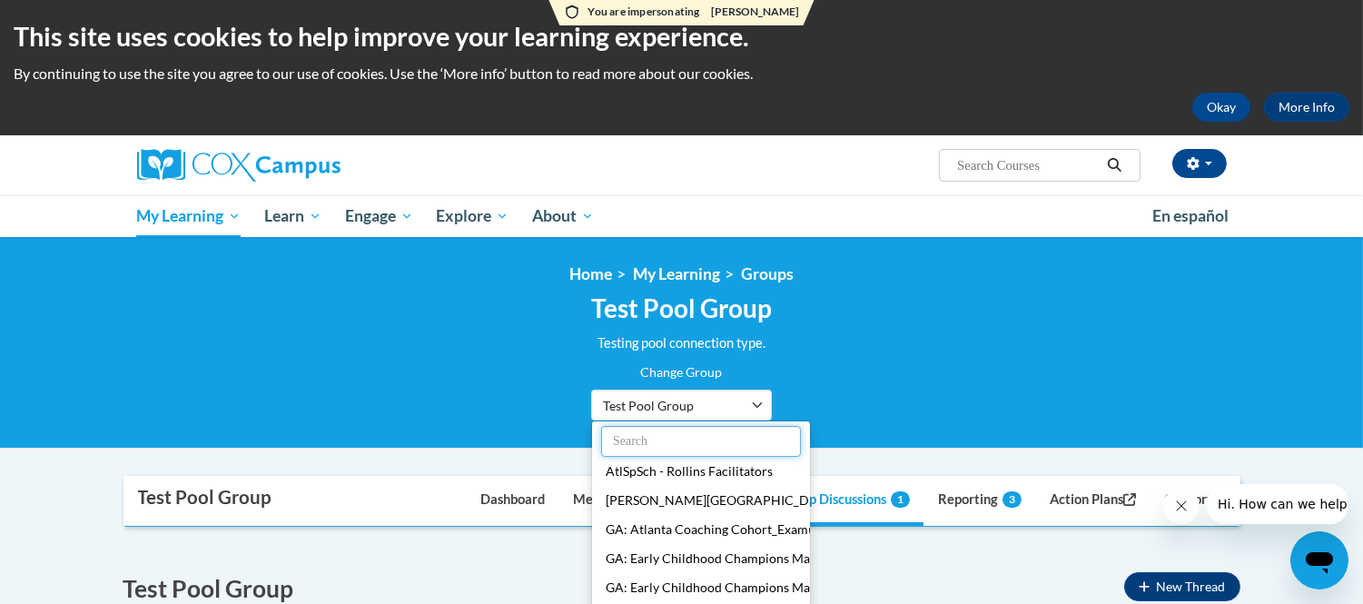
click at [681, 447] on input "text" at bounding box center [701, 441] width 200 height 31
paste input "GA: Implementation Test Grou"
type input "GA: Implementation Test Grou"
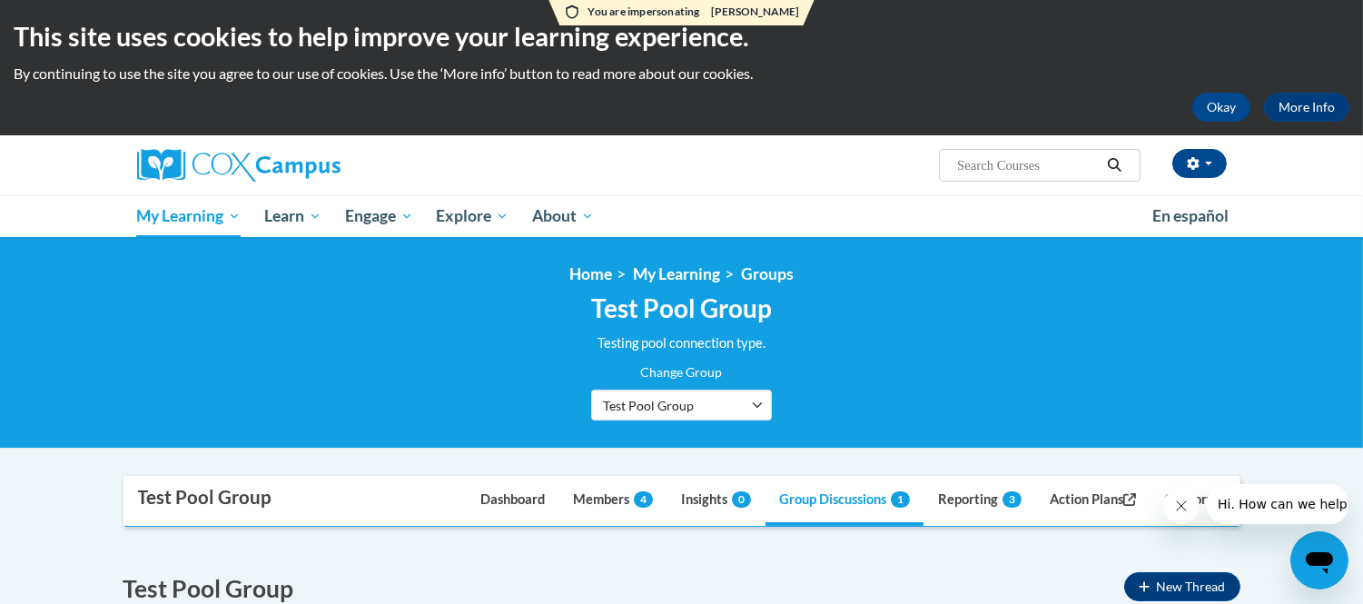
scroll to position [0, 11]
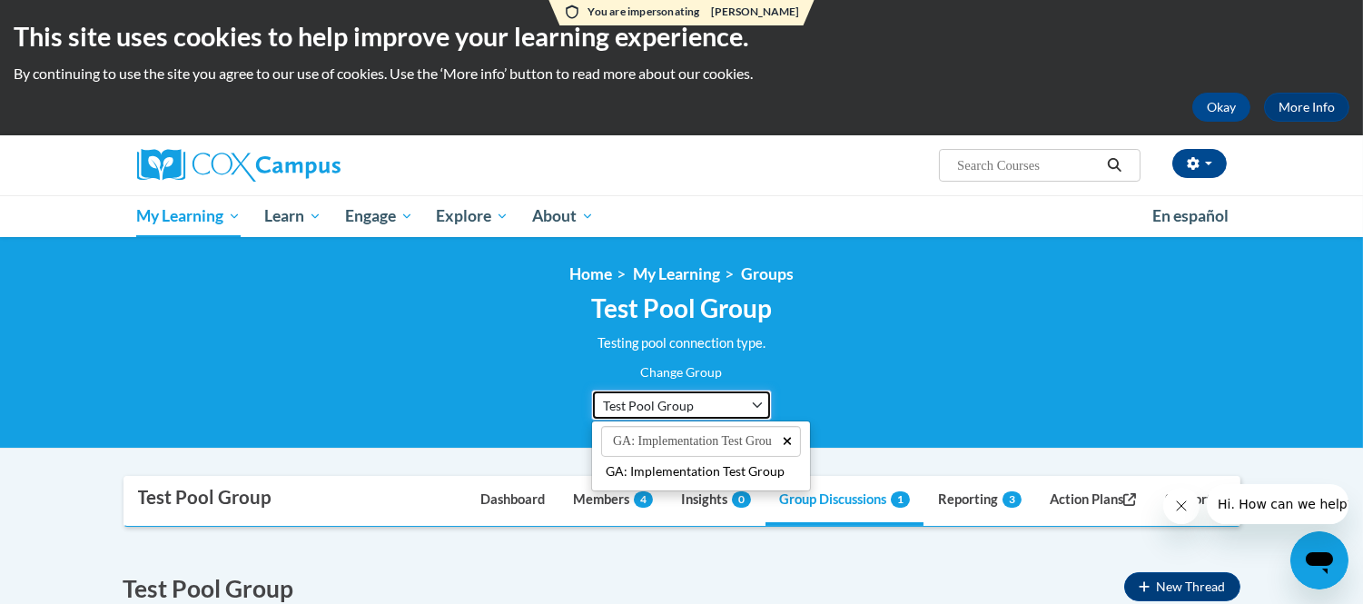
click at [696, 405] on span "Test Pool Group" at bounding box center [670, 405] width 135 height 19
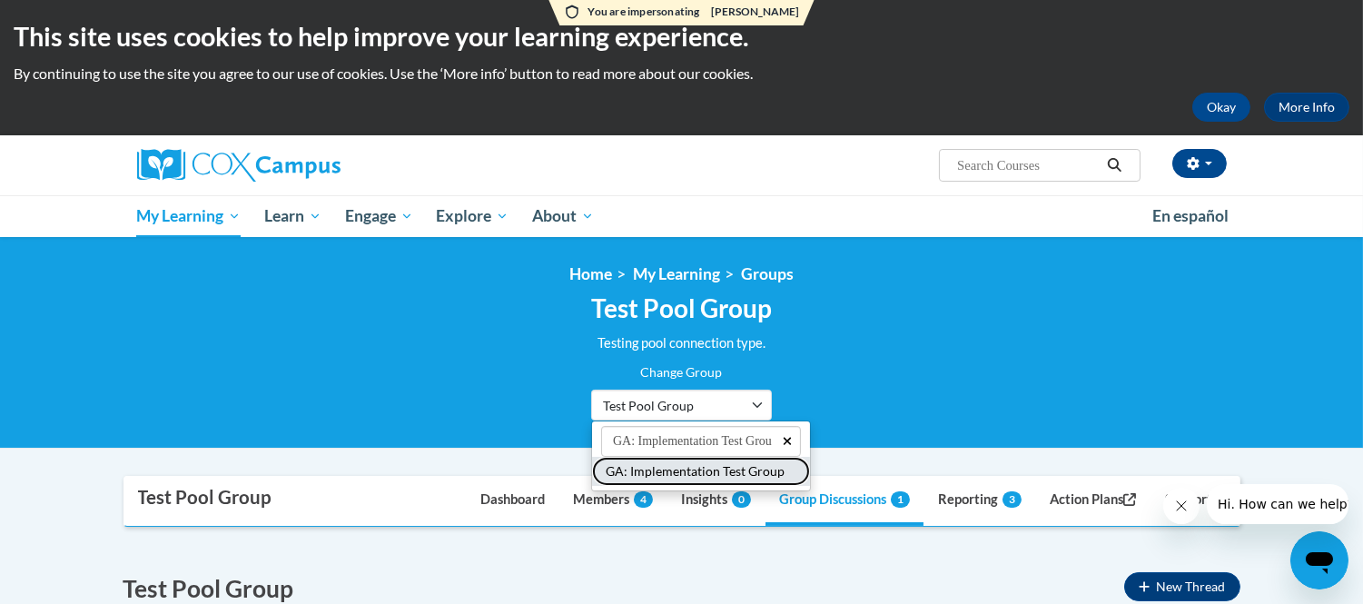
click at [647, 470] on button "GA: Implementation Test Group" at bounding box center [701, 471] width 218 height 29
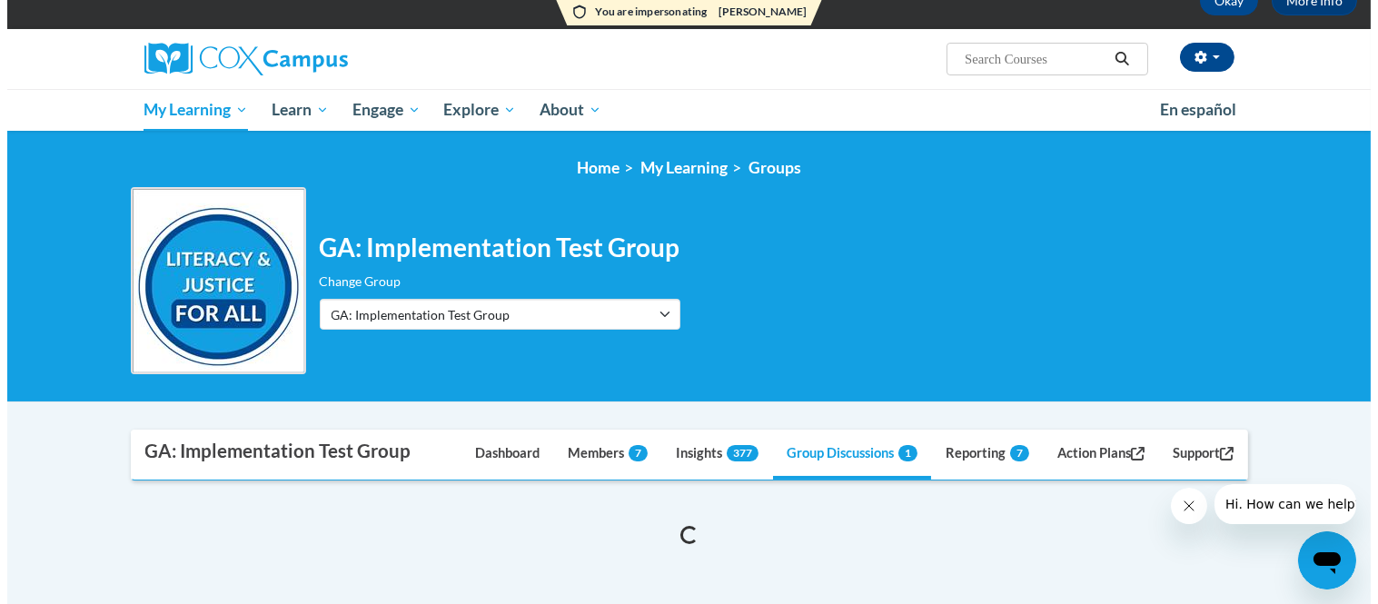
scroll to position [302, 0]
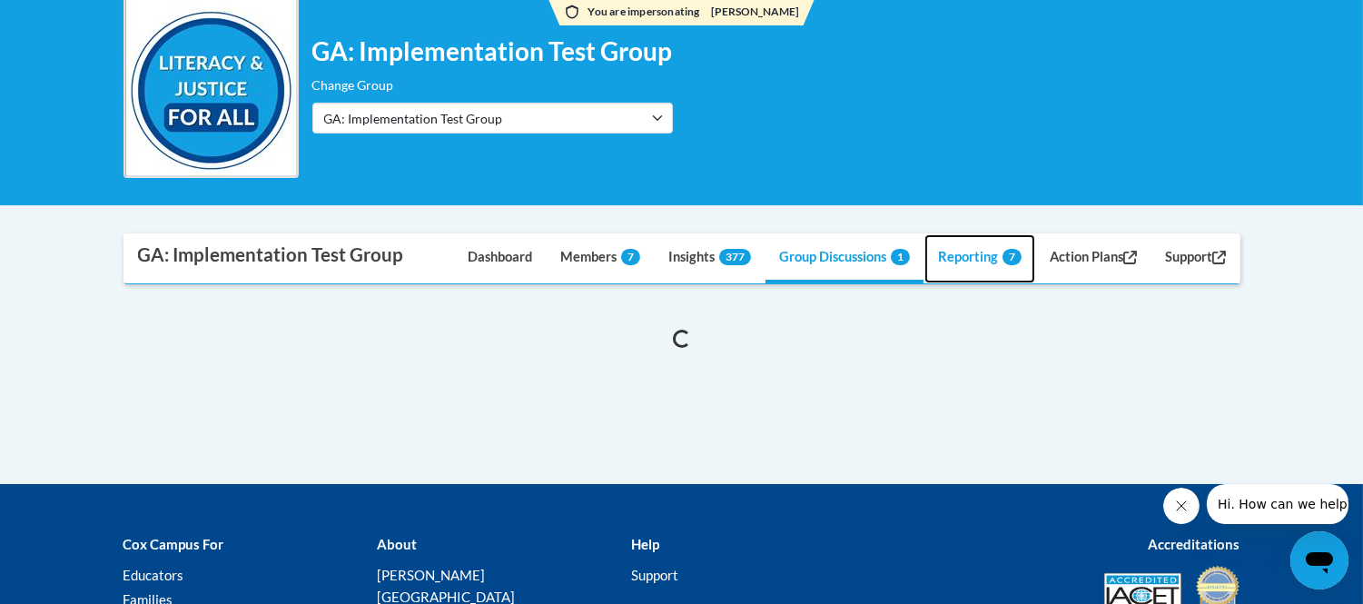
click at [966, 251] on link "Reporting 7" at bounding box center [980, 258] width 111 height 49
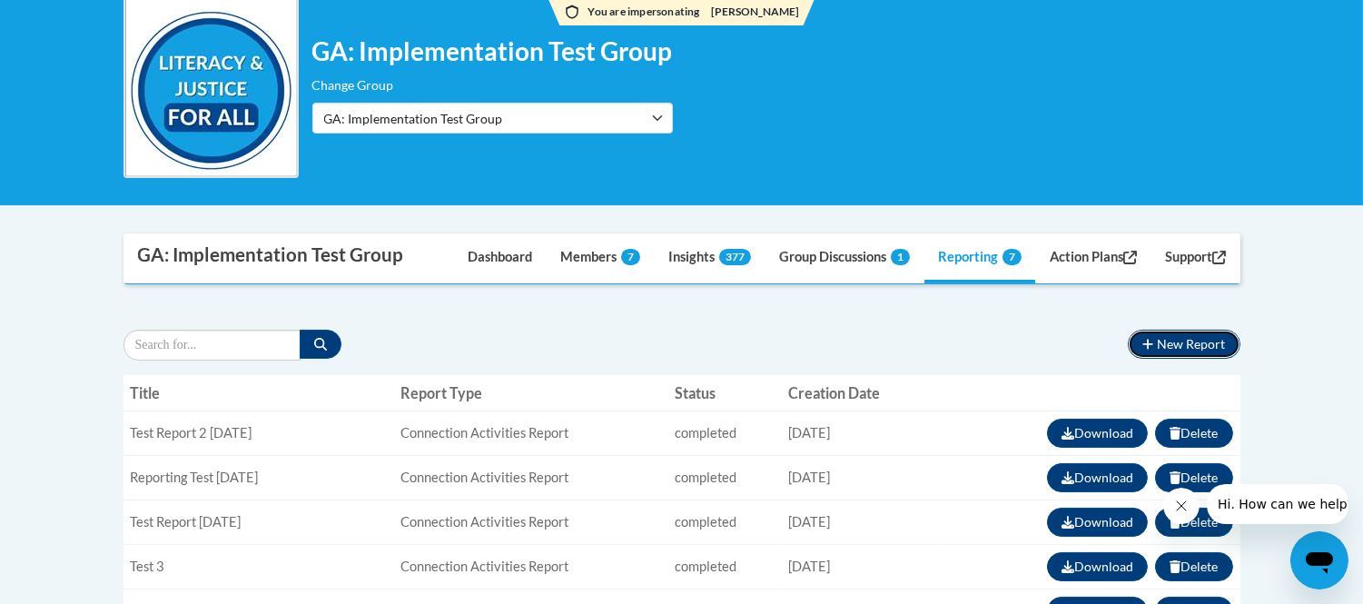
click at [1211, 348] on button "New Report" at bounding box center [1184, 344] width 112 height 29
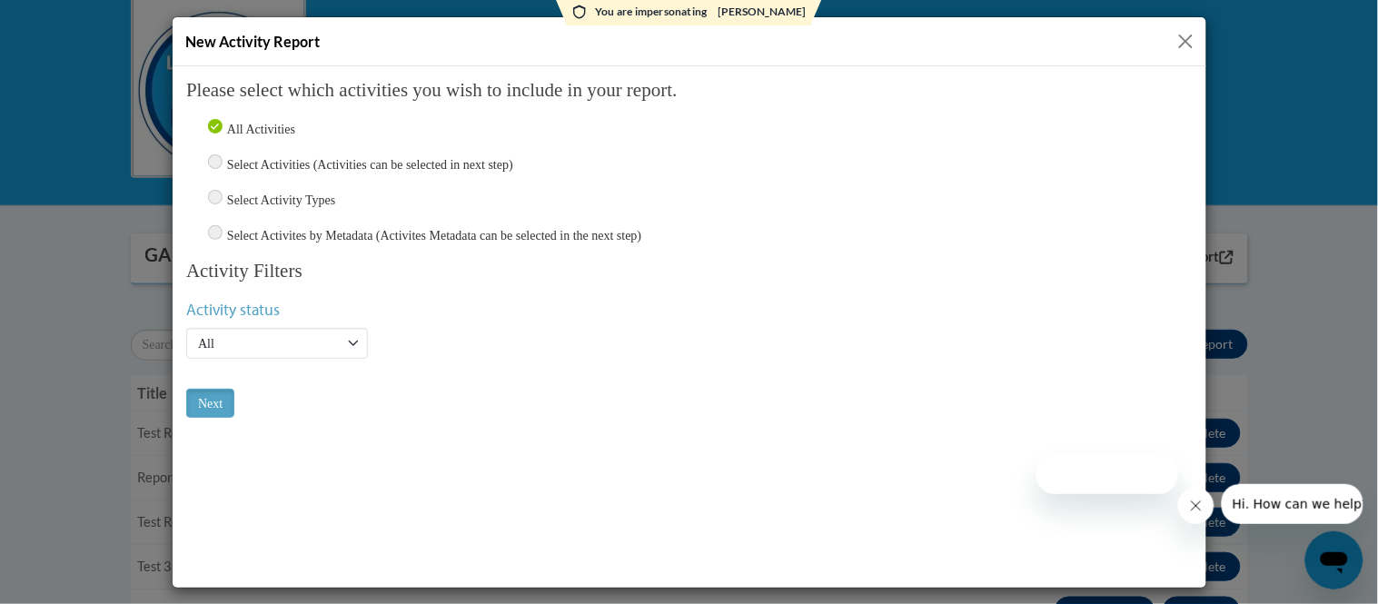
scroll to position [0, 0]
click at [220, 193] on input "Select Activity Types" at bounding box center [214, 196] width 15 height 15
radio input "true"
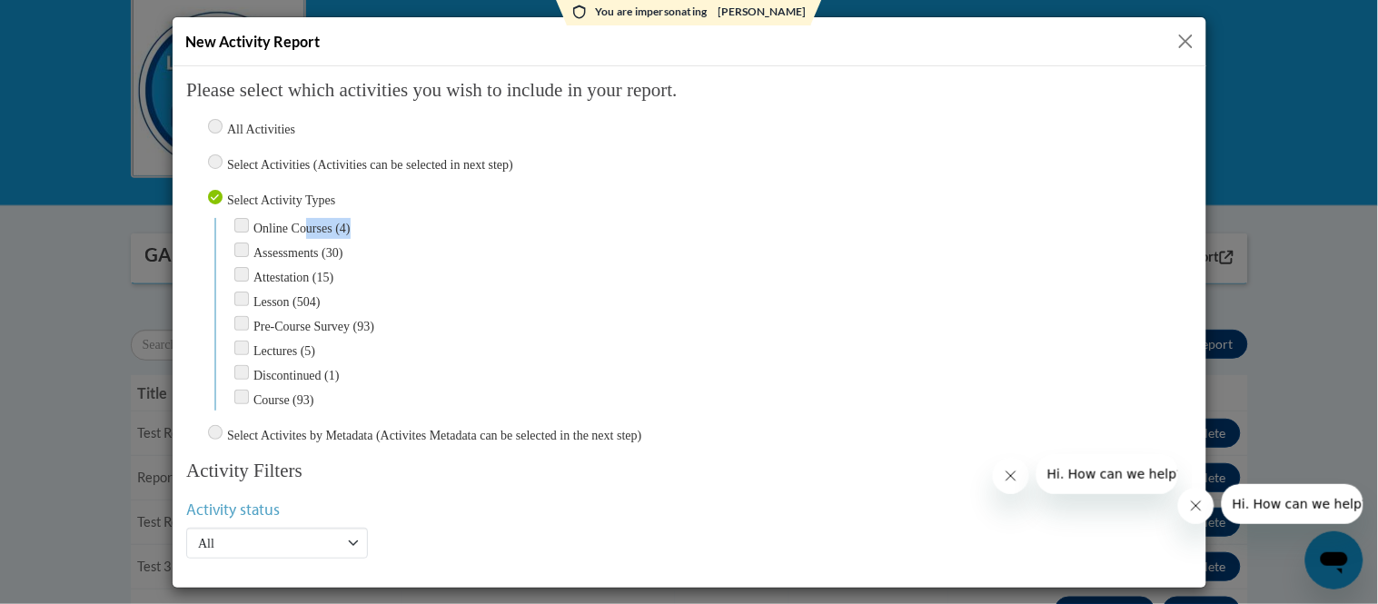
drag, startPoint x: 305, startPoint y: 225, endPoint x: 428, endPoint y: 226, distance: 122.6
click at [428, 226] on div "Online Courses (4)" at bounding box center [712, 227] width 958 height 21
drag, startPoint x: 264, startPoint y: 392, endPoint x: 415, endPoint y: 391, distance: 150.8
click at [415, 391] on div "Course (93)" at bounding box center [712, 399] width 958 height 21
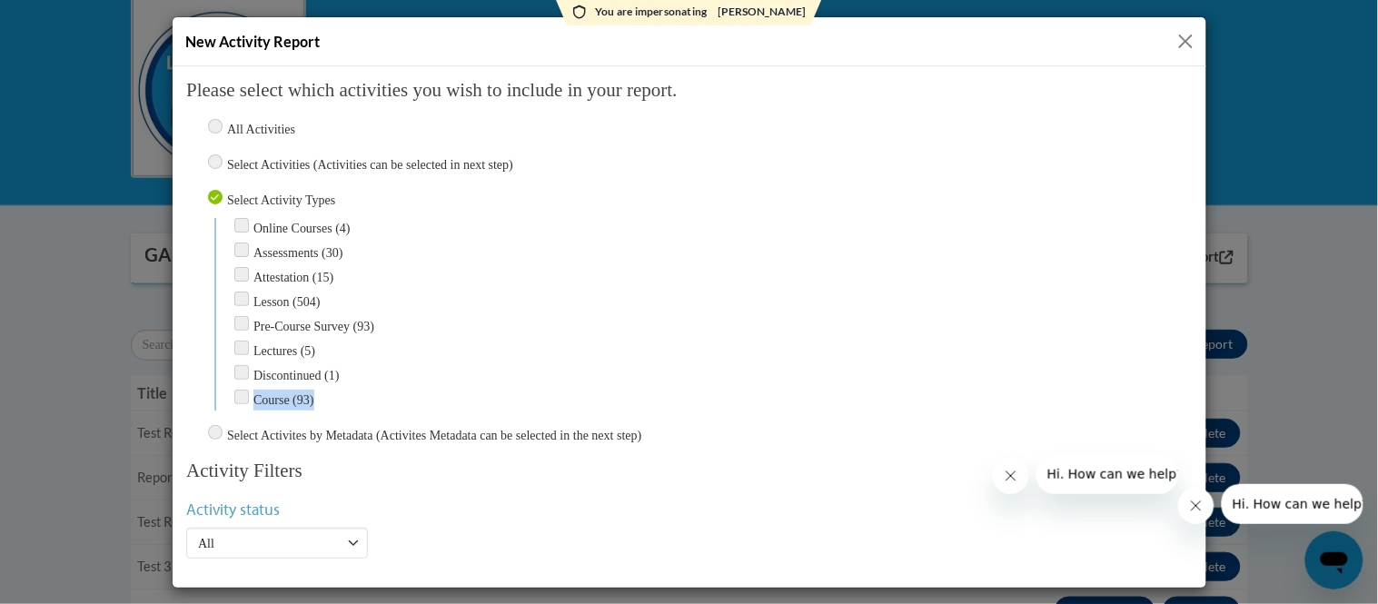
drag, startPoint x: 354, startPoint y: 390, endPoint x: 248, endPoint y: 394, distance: 106.4
click at [248, 394] on div "Course (93)" at bounding box center [712, 399] width 958 height 21
click at [426, 389] on div "Course (93)" at bounding box center [712, 399] width 958 height 21
drag, startPoint x: 309, startPoint y: 391, endPoint x: 348, endPoint y: 389, distance: 39.1
click at [348, 389] on div "Course (93)" at bounding box center [712, 399] width 958 height 21
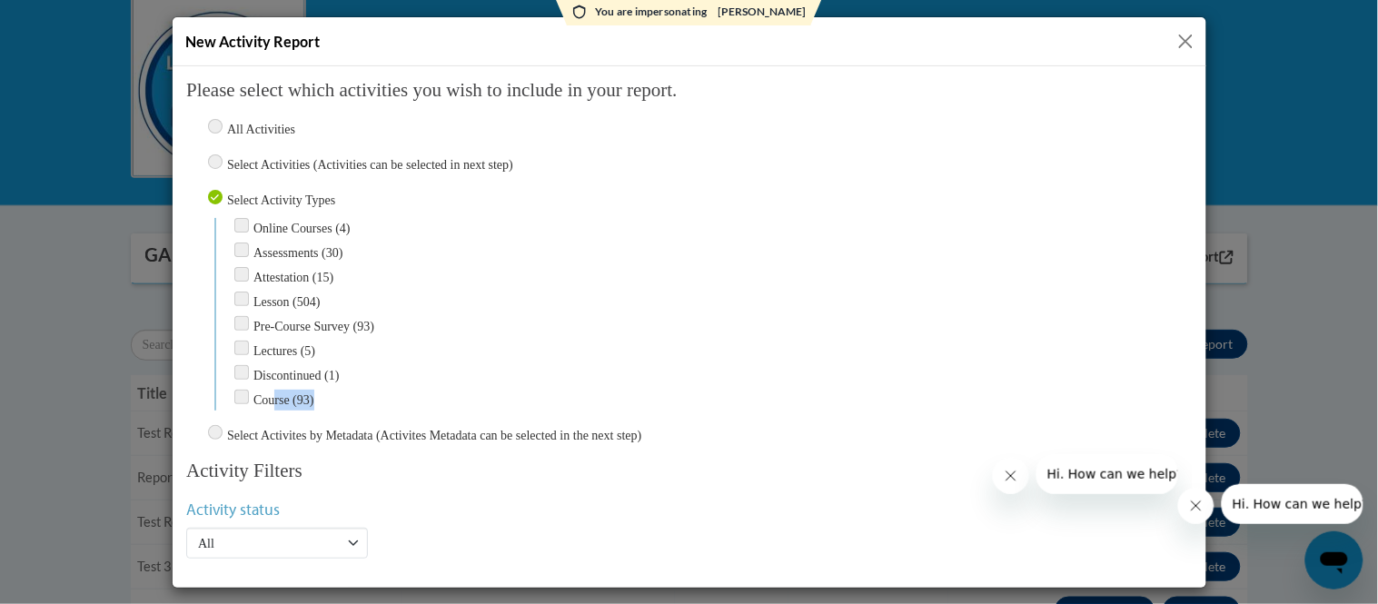
click at [285, 397] on div "Course (93)" at bounding box center [712, 399] width 958 height 21
drag, startPoint x: 252, startPoint y: 388, endPoint x: 404, endPoint y: 388, distance: 152.6
click at [404, 389] on div "Course (93)" at bounding box center [712, 399] width 958 height 21
click at [244, 389] on input "Course (93)" at bounding box center [240, 396] width 15 height 15
checkbox input "true"
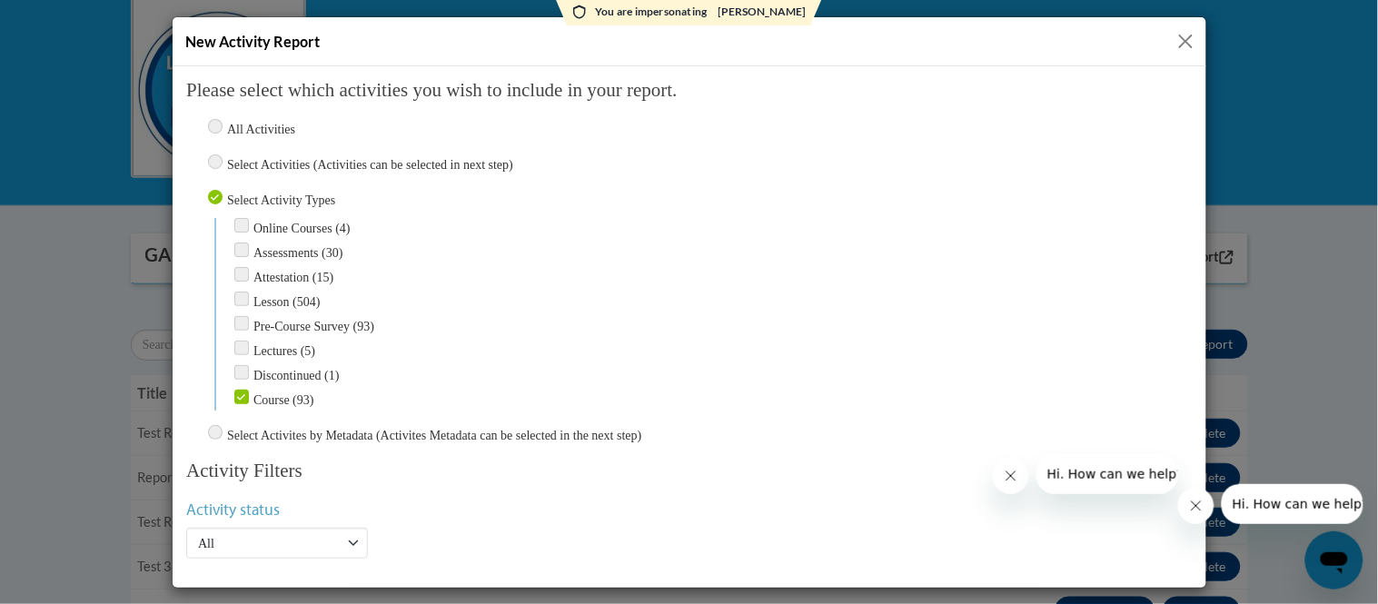
click at [462, 315] on div "Pre-Course Survey (93)" at bounding box center [712, 325] width 958 height 21
drag, startPoint x: 210, startPoint y: 421, endPoint x: 373, endPoint y: 476, distance: 172.6
click at [213, 424] on input "radio" at bounding box center [214, 431] width 15 height 15
radio input "true"
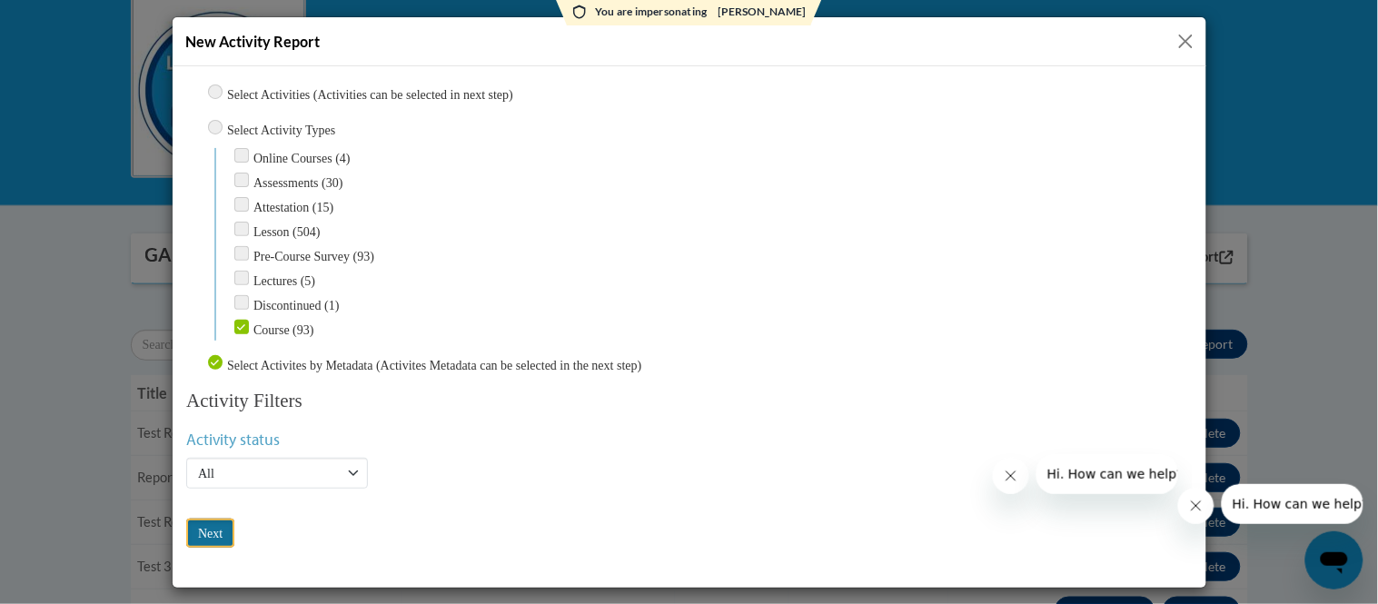
click at [213, 520] on input "Next" at bounding box center [209, 532] width 48 height 29
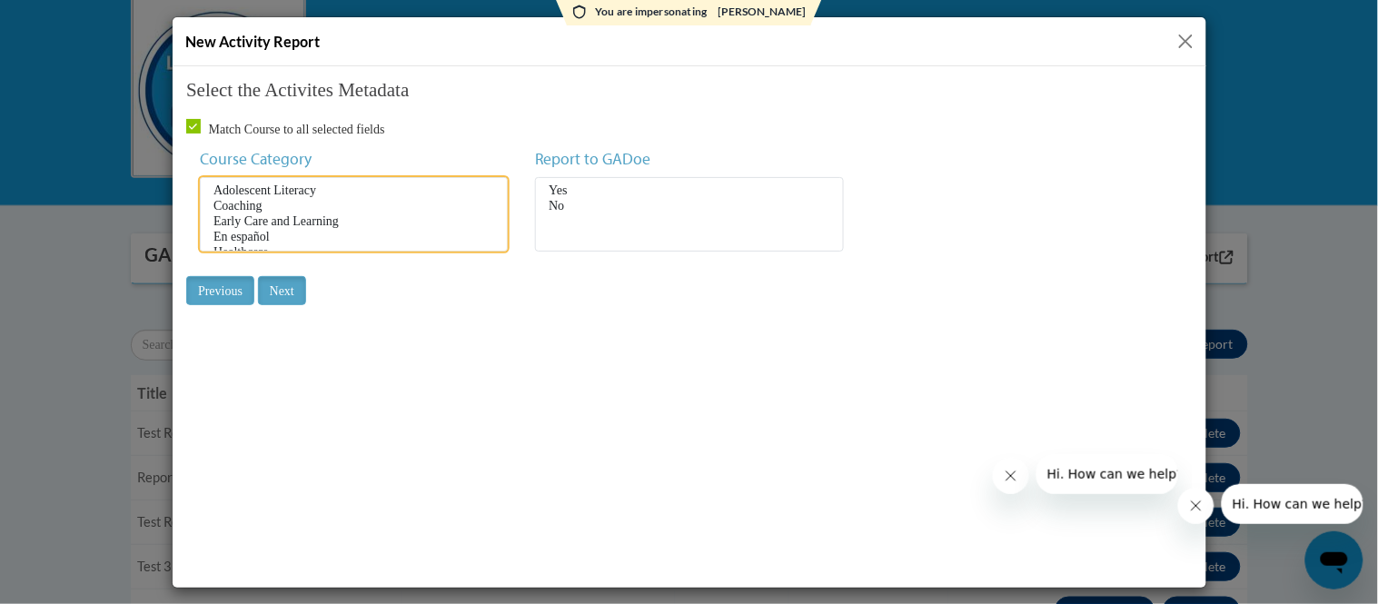
select select "9715265c-d37b-467d-b8c8-324a07f005e4"
click at [317, 185] on option "Adolescent Literacy" at bounding box center [353, 190] width 284 height 15
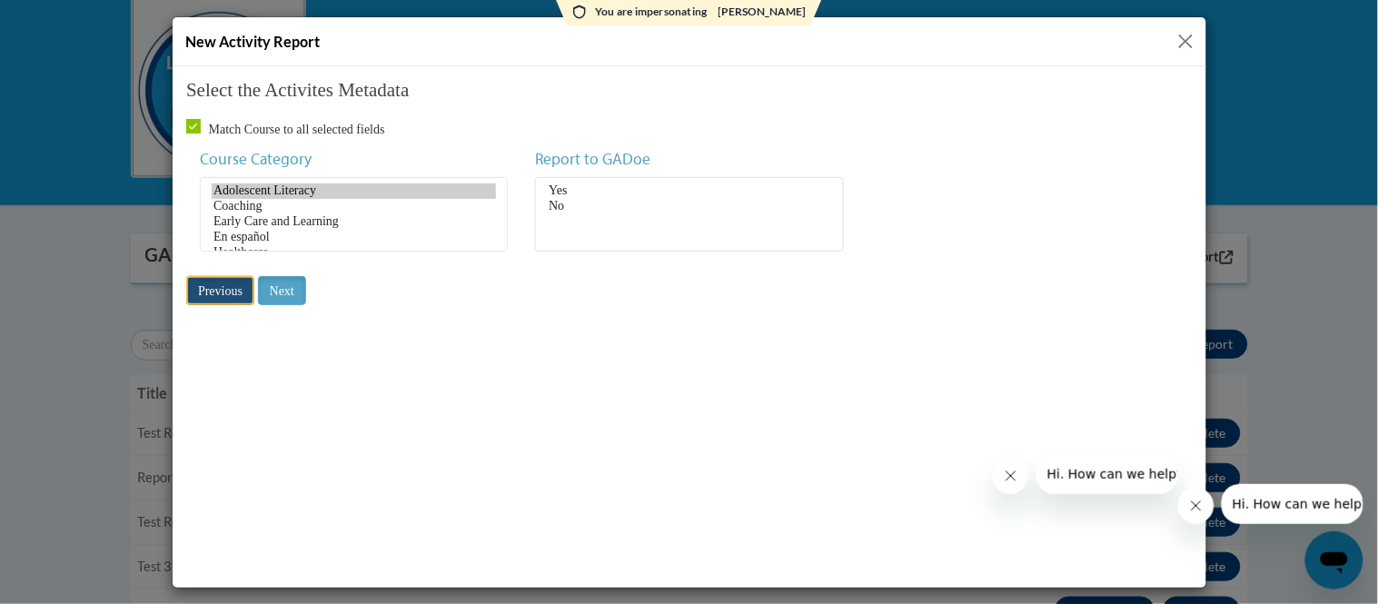
click at [212, 284] on input "Previous" at bounding box center [219, 289] width 68 height 29
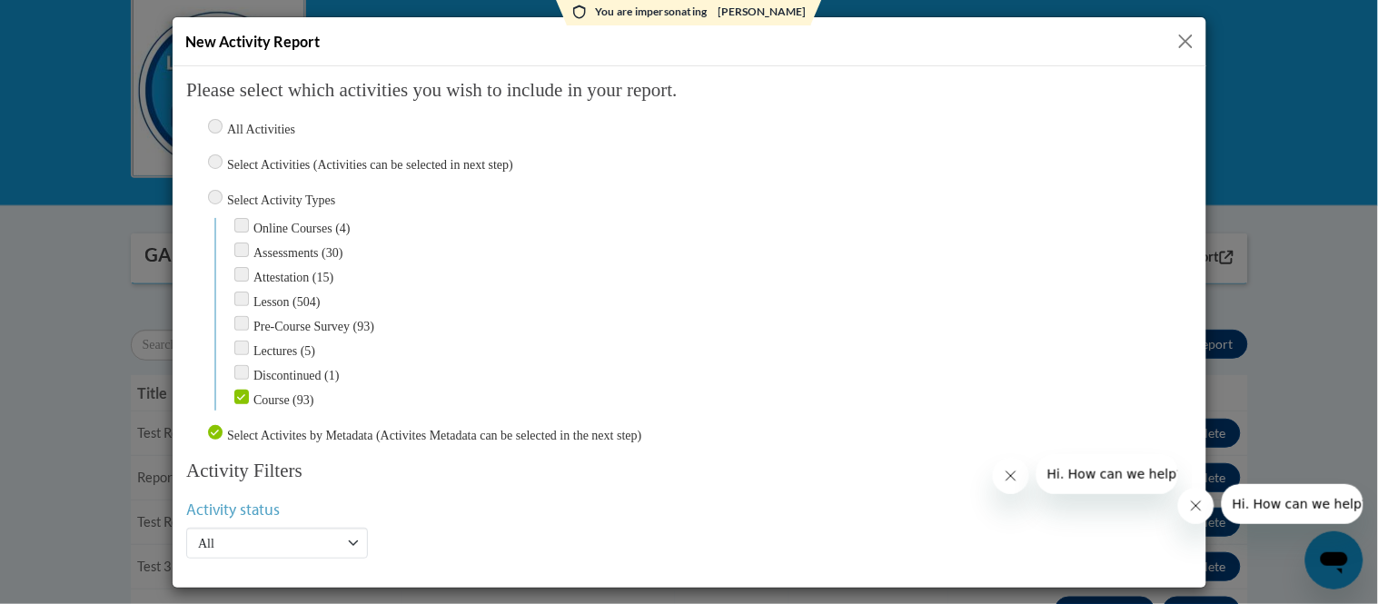
click at [217, 193] on input "Select Activity Types" at bounding box center [214, 196] width 15 height 15
radio input "true"
click at [213, 194] on input "Select Activity Types" at bounding box center [214, 196] width 15 height 15
click at [270, 194] on label "Select Activity Types" at bounding box center [280, 200] width 108 height 14
click at [222, 194] on input "Select Activity Types" at bounding box center [214, 196] width 15 height 15
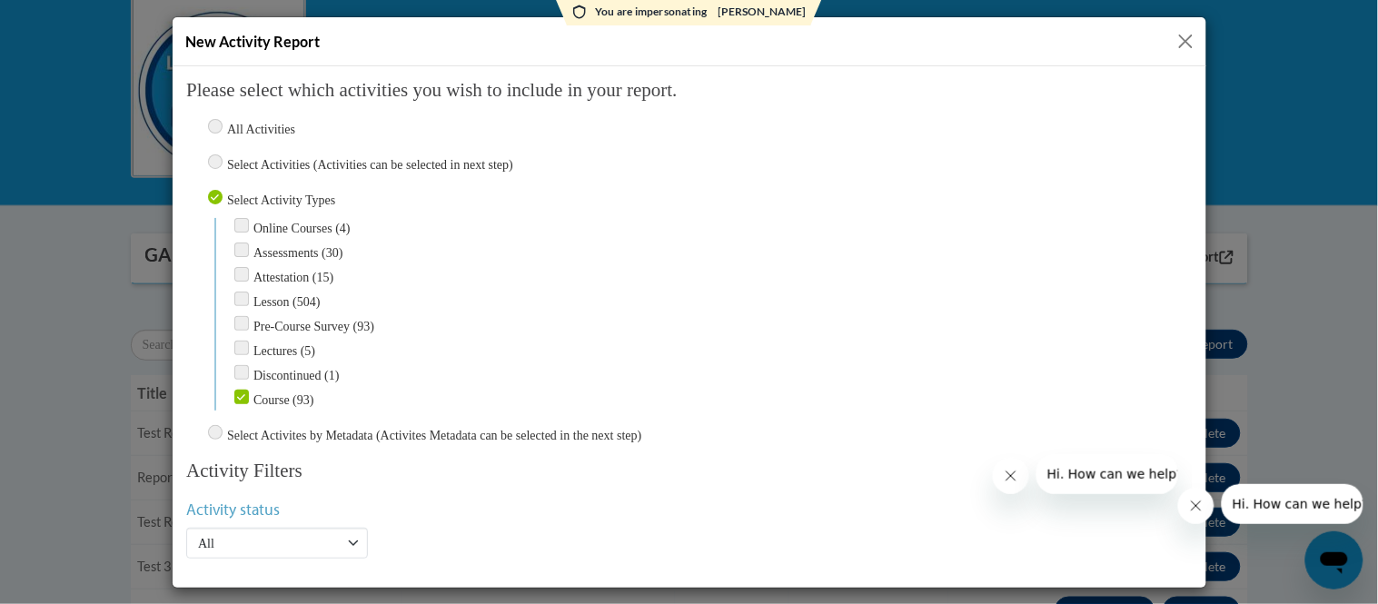
click at [217, 424] on input "radio" at bounding box center [214, 431] width 15 height 15
radio input "true"
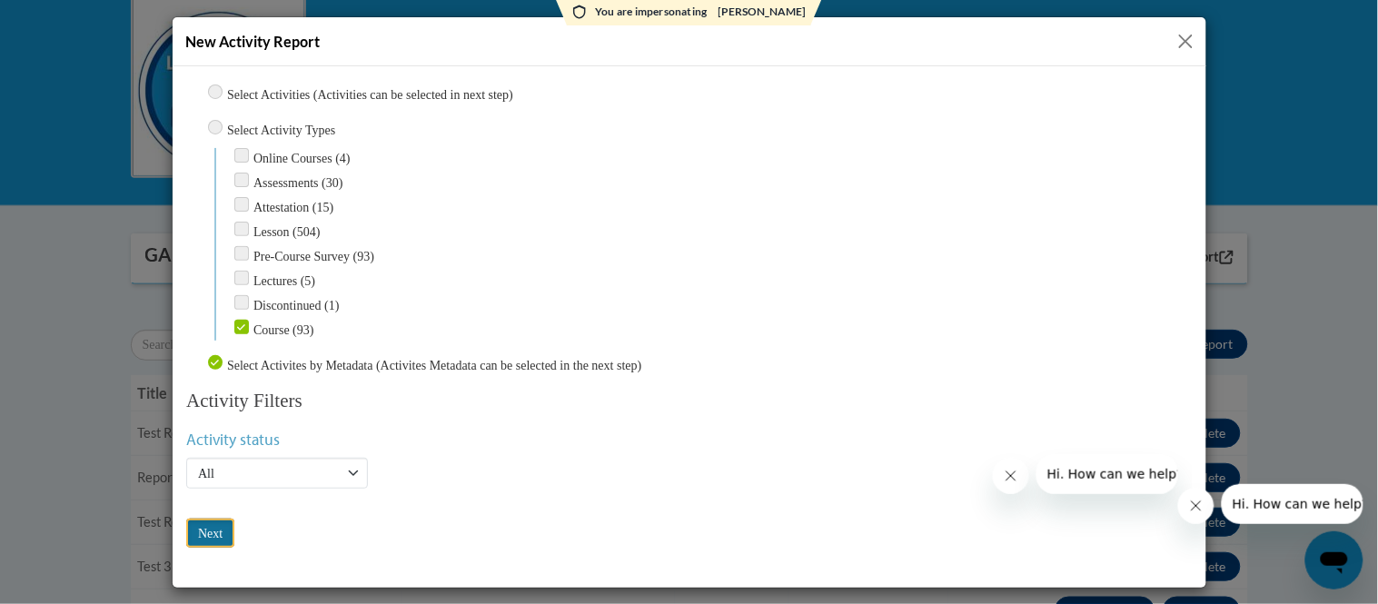
click at [223, 518] on input "Next" at bounding box center [209, 532] width 48 height 29
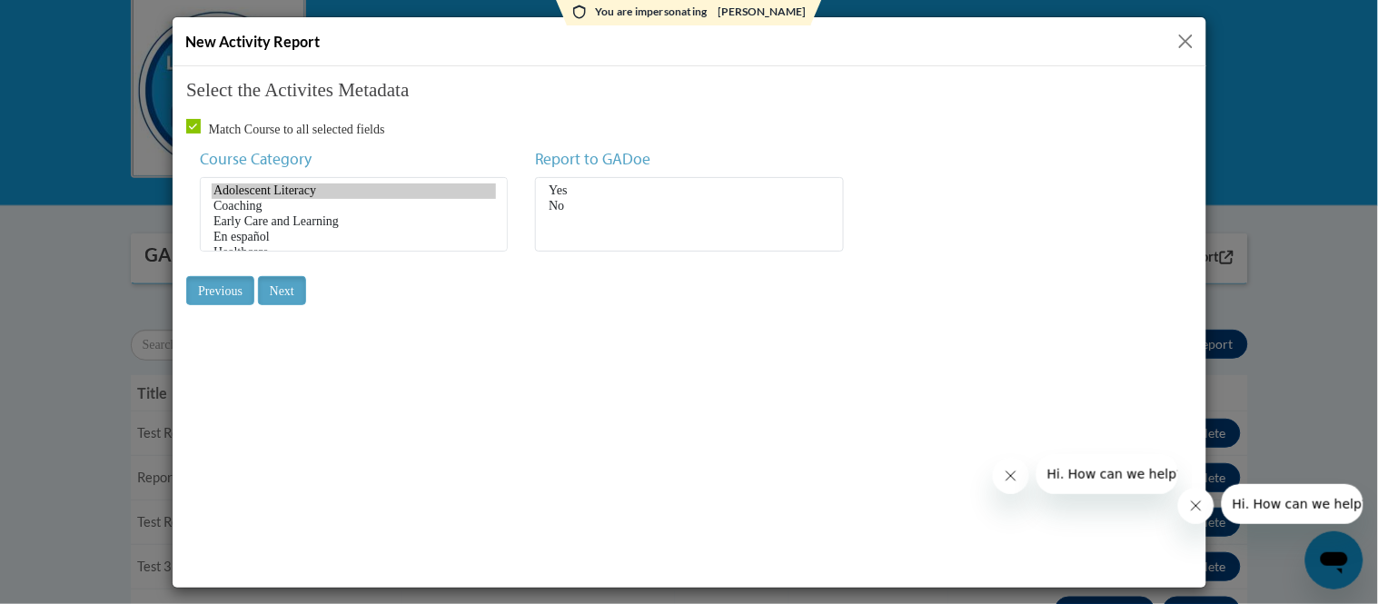
scroll to position [0, 0]
click at [294, 197] on option "Adolescent Literacy" at bounding box center [353, 190] width 284 height 15
click at [223, 293] on input "Previous" at bounding box center [219, 289] width 68 height 29
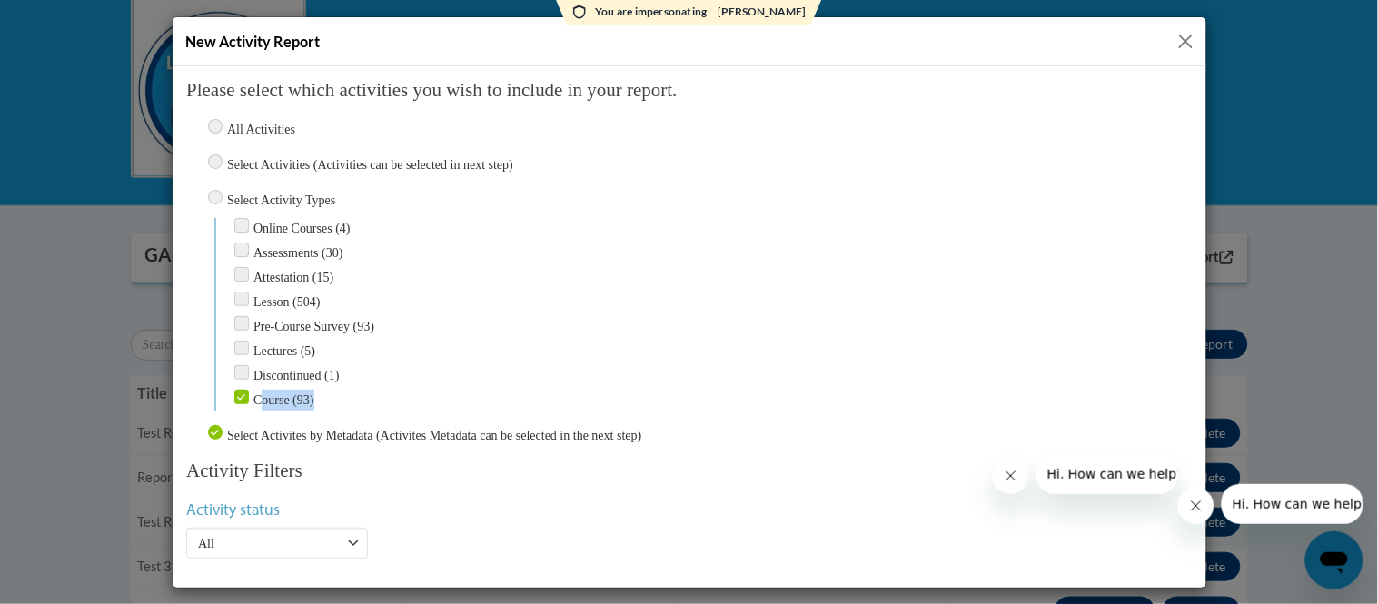
drag, startPoint x: 261, startPoint y: 390, endPoint x: 355, endPoint y: 384, distance: 94.6
click at [355, 389] on div "Course (93)" at bounding box center [712, 399] width 958 height 21
click at [240, 389] on input "Course (93)" at bounding box center [240, 396] width 15 height 15
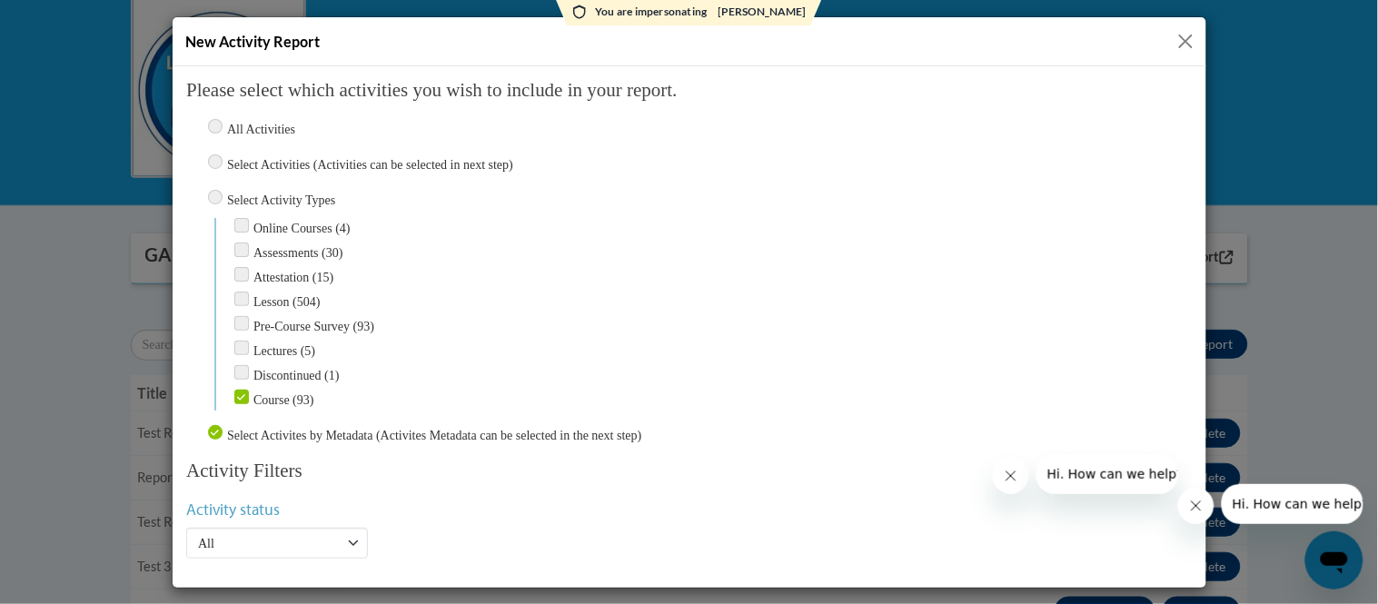
click at [237, 389] on input "Course (93)" at bounding box center [240, 396] width 15 height 15
checkbox input "false"
click at [213, 154] on input "Select Activities (Activities can be selected in next step)" at bounding box center [214, 161] width 15 height 15
radio input "true"
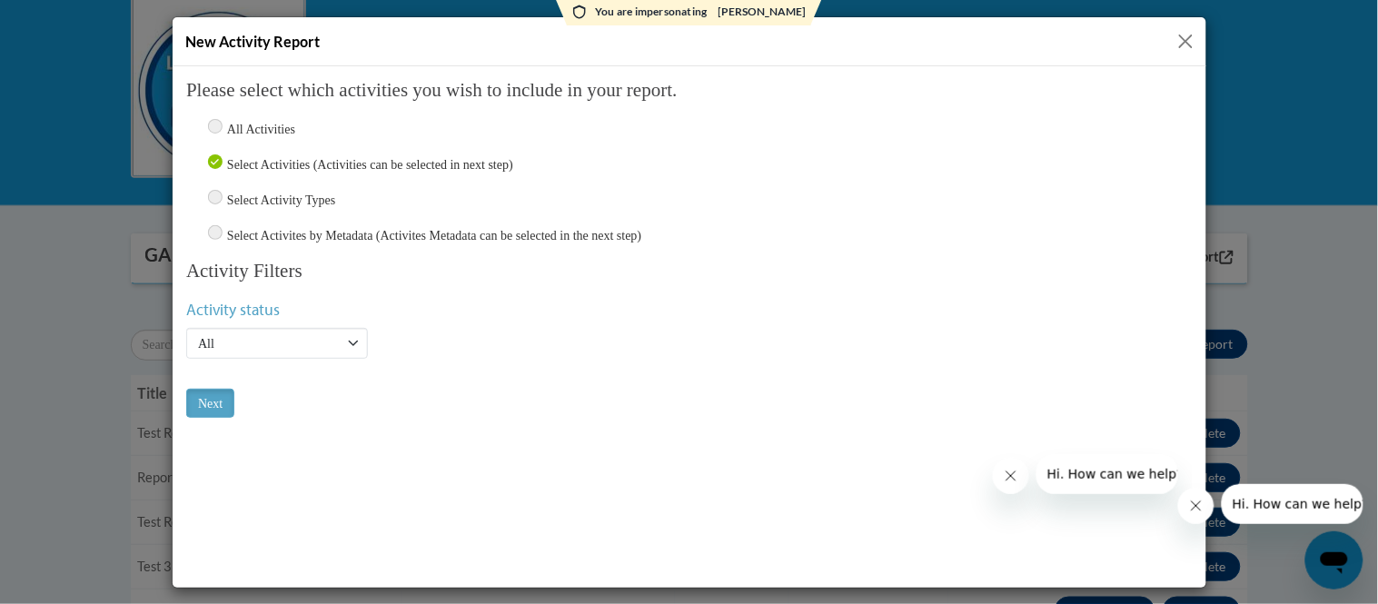
click at [214, 132] on div "All Activities" at bounding box center [688, 128] width 1006 height 21
click at [214, 120] on input "All Activities" at bounding box center [214, 125] width 15 height 15
radio input "true"
click at [208, 192] on input "Select Activity Types" at bounding box center [214, 196] width 15 height 15
radio input "true"
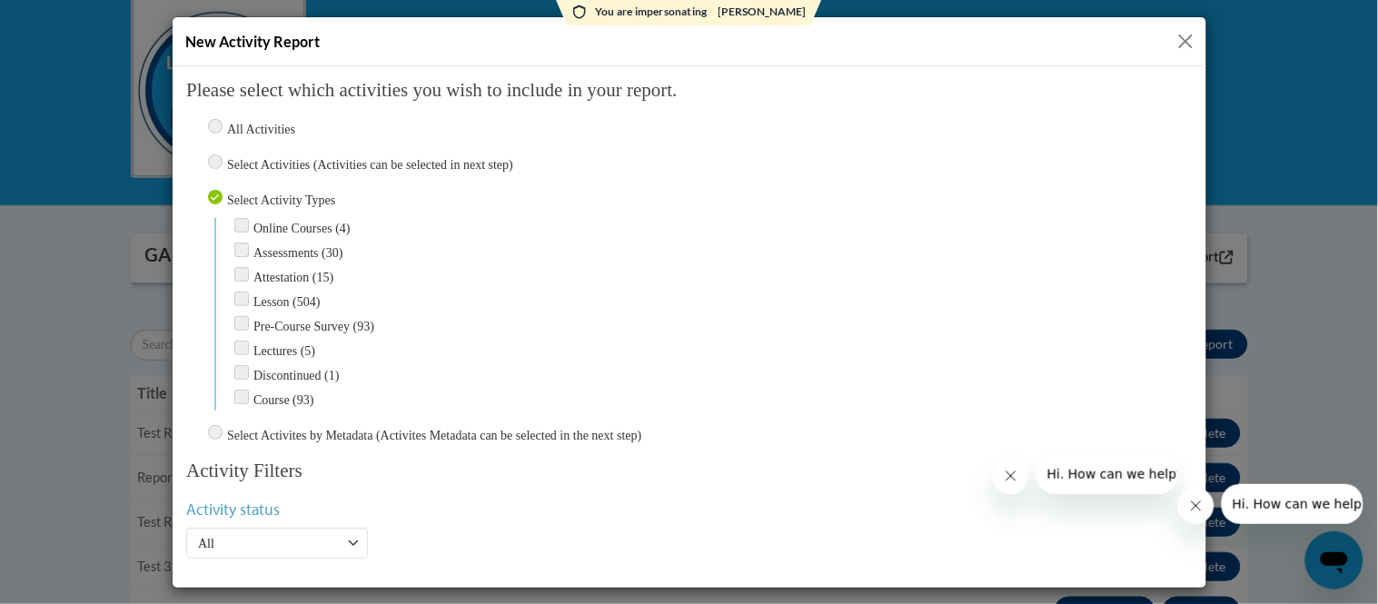
click at [235, 389] on input "Course (93)" at bounding box center [240, 396] width 15 height 15
checkbox input "true"
click at [211, 424] on input "radio" at bounding box center [214, 431] width 15 height 15
radio input "true"
drag, startPoint x: 227, startPoint y: 199, endPoint x: 337, endPoint y: 197, distance: 109.9
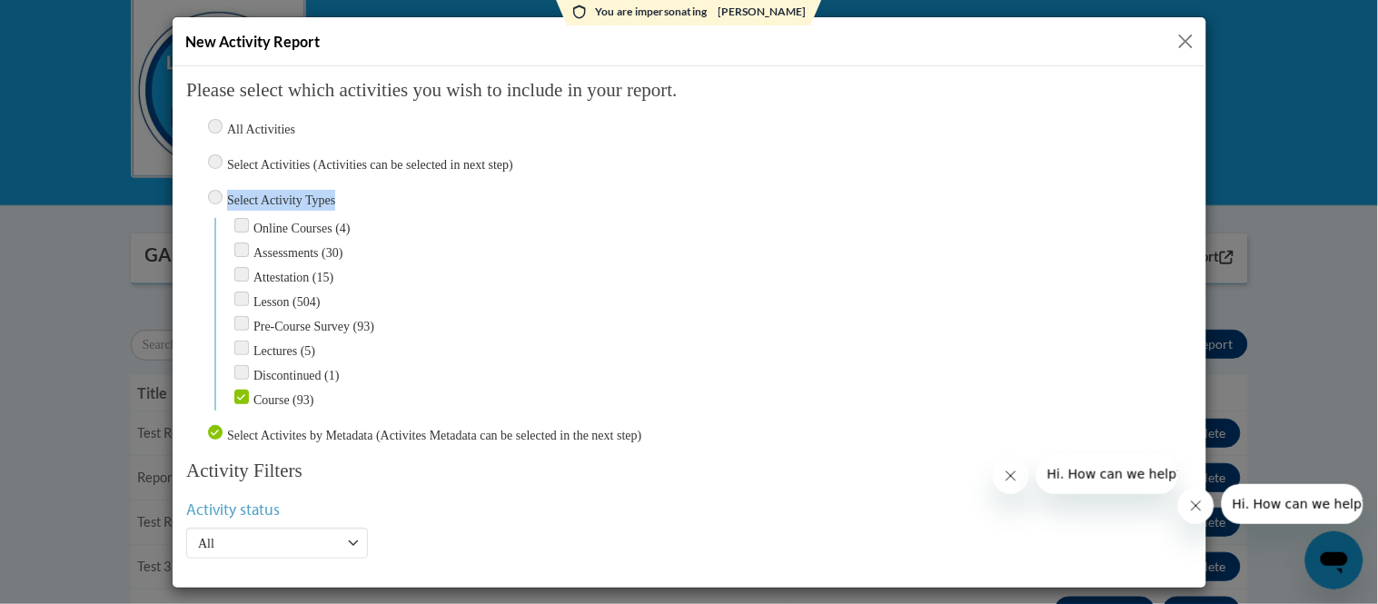
click at [334, 197] on label "Select Activity Types" at bounding box center [280, 200] width 108 height 14
click at [222, 197] on input "Select Activity Types" at bounding box center [214, 196] width 15 height 15
radio input "true"
click at [212, 424] on input "radio" at bounding box center [214, 431] width 15 height 15
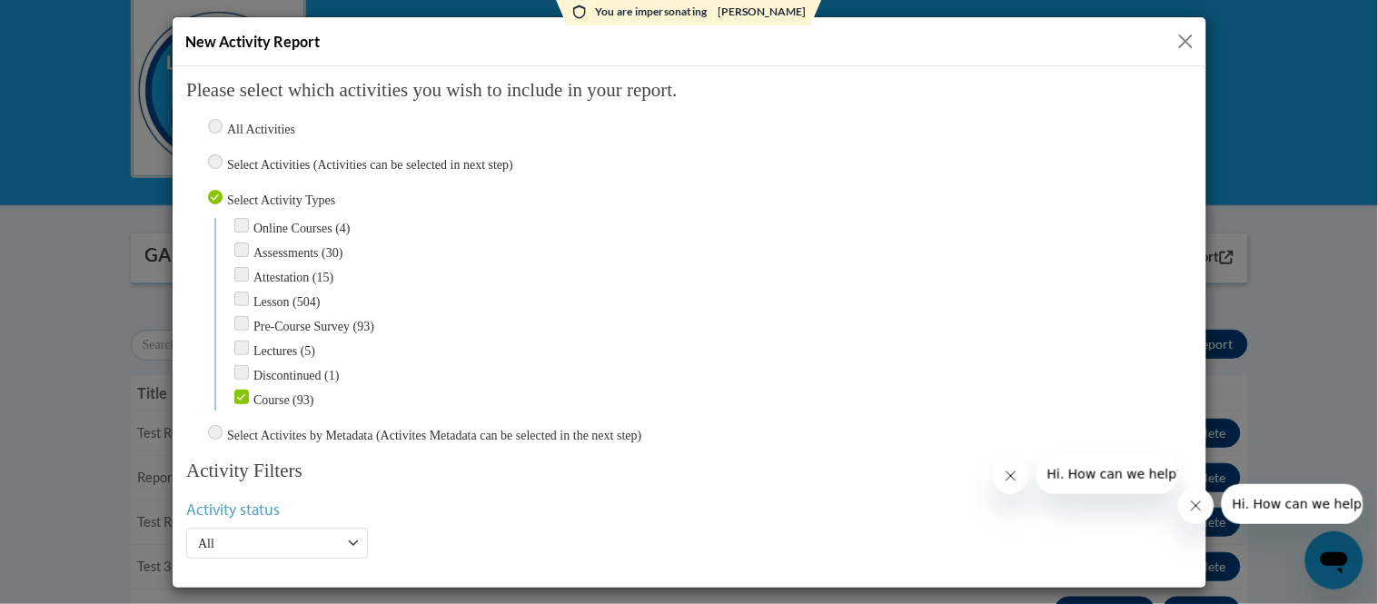
radio input "true"
click at [242, 390] on input "Course (93)" at bounding box center [240, 396] width 15 height 15
click at [496, 348] on div "Lectures (5)" at bounding box center [712, 350] width 958 height 21
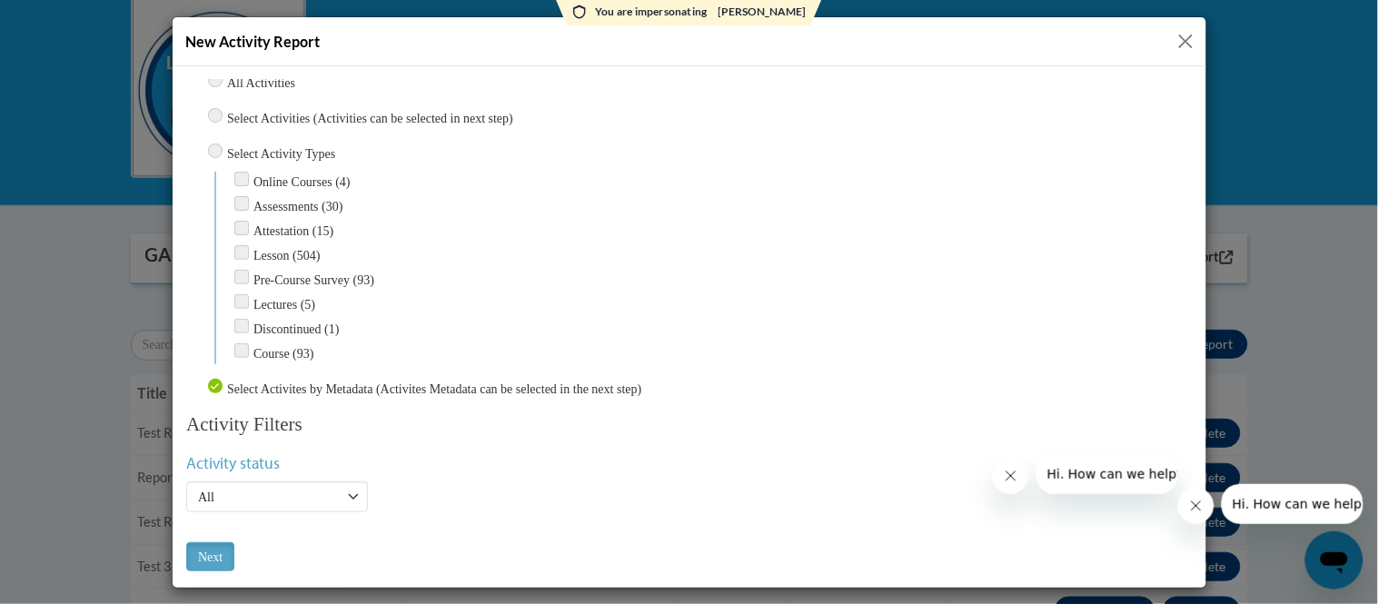
scroll to position [70, 0]
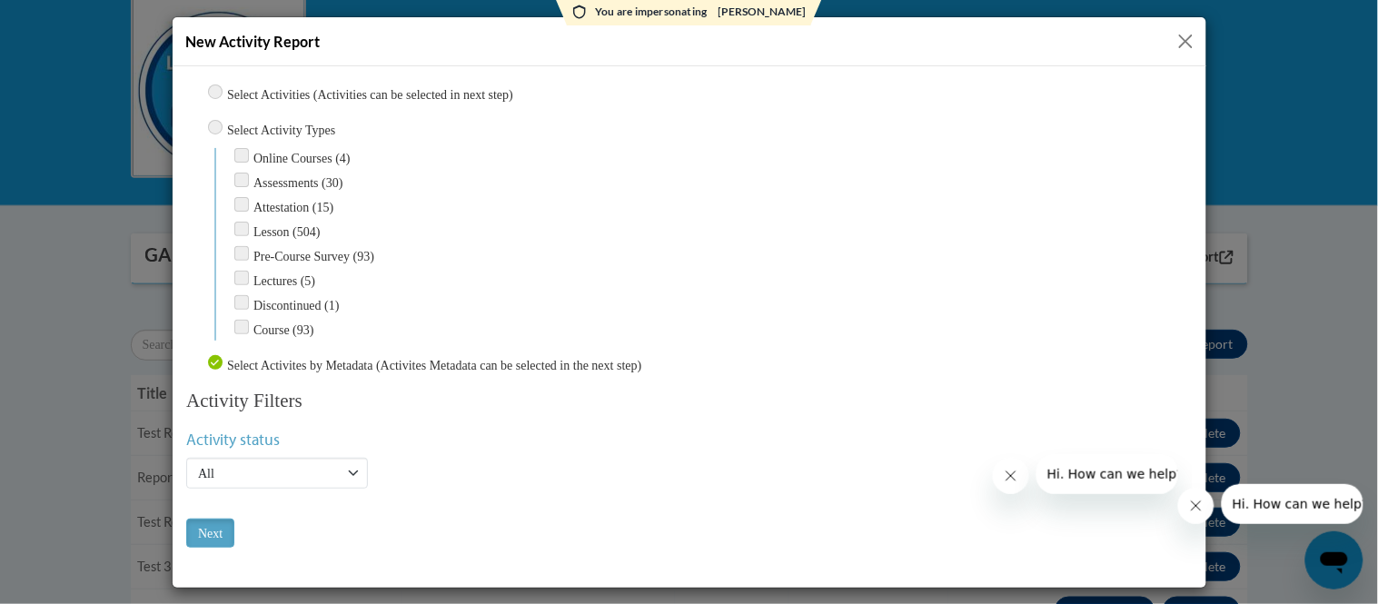
click at [242, 319] on input "Course (93)" at bounding box center [240, 326] width 15 height 15
checkbox input "true"
click at [215, 126] on input "Select Activity Types" at bounding box center [214, 126] width 15 height 15
radio input "true"
click at [200, 525] on input "Next" at bounding box center [209, 532] width 48 height 29
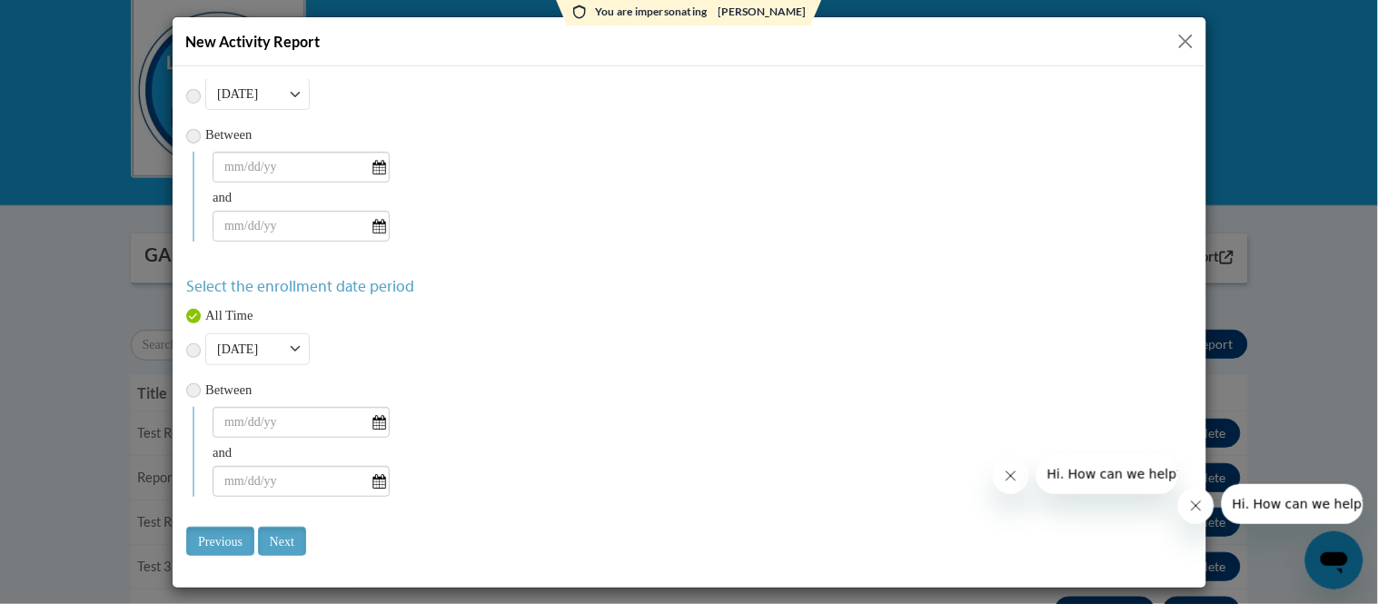
scroll to position [125, 0]
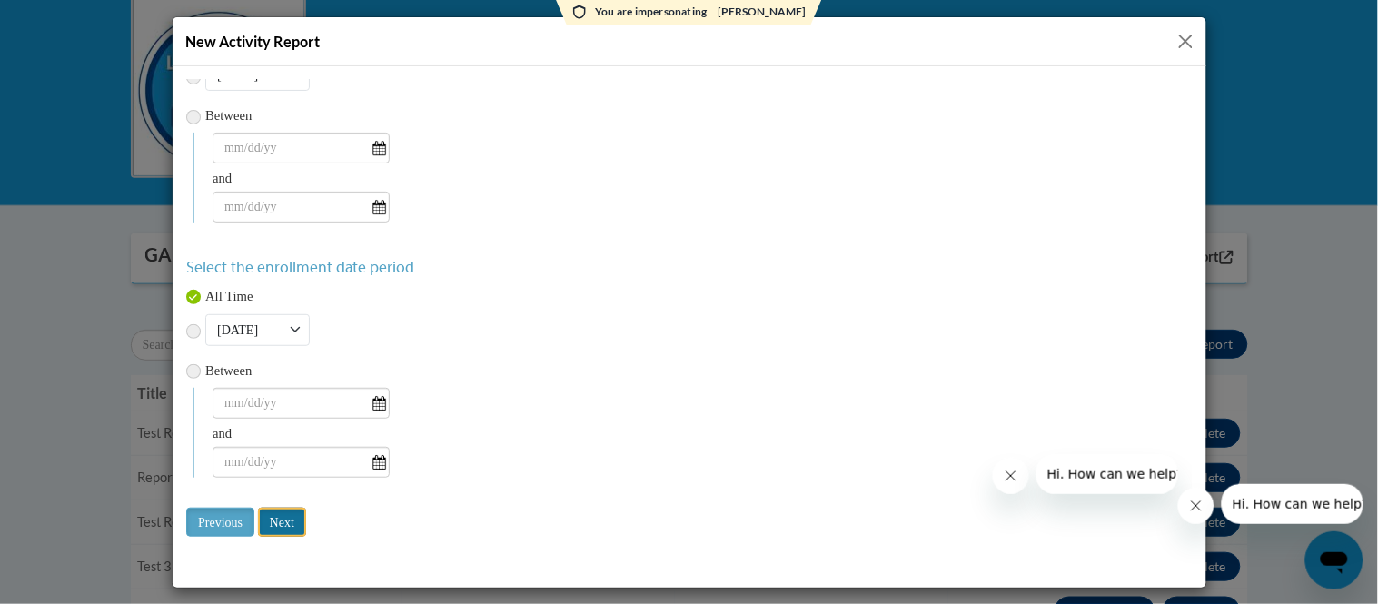
click at [301, 529] on input "Next" at bounding box center [281, 521] width 48 height 29
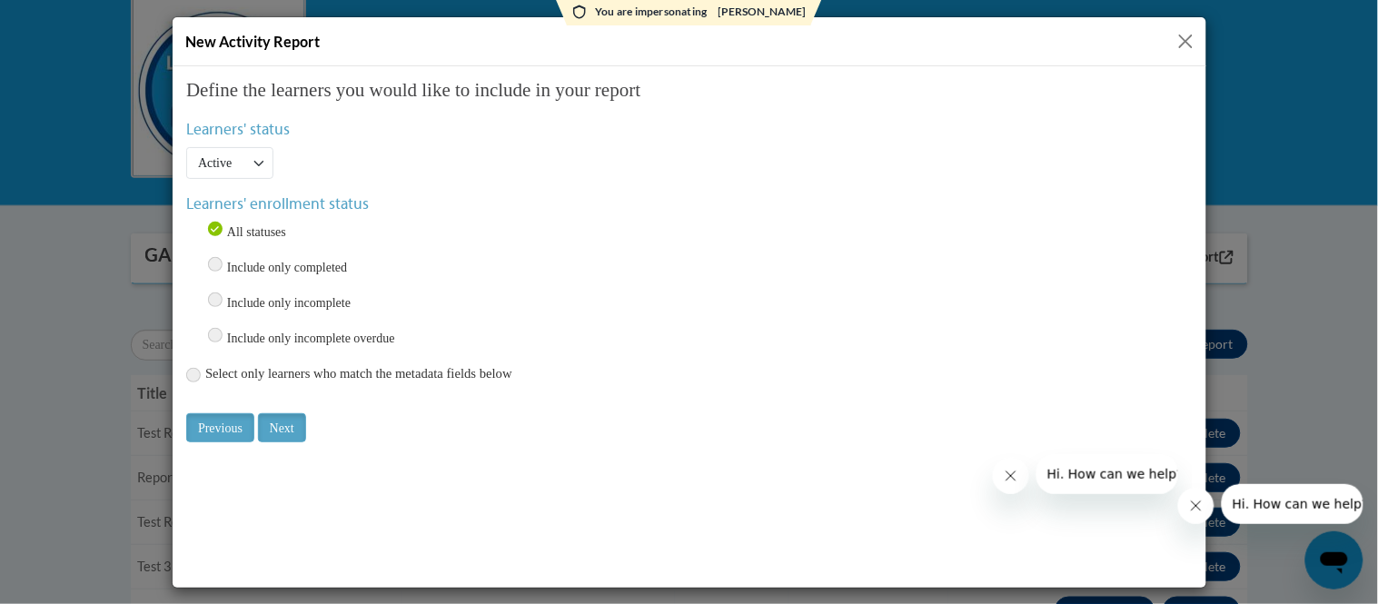
scroll to position [0, 0]
click at [242, 158] on select "Active Inactive All" at bounding box center [228, 162] width 87 height 32
select select "All"
click at [185, 146] on select "Active Inactive All" at bounding box center [228, 162] width 87 height 32
click at [419, 146] on div "Active Inactive All" at bounding box center [688, 162] width 1006 height 32
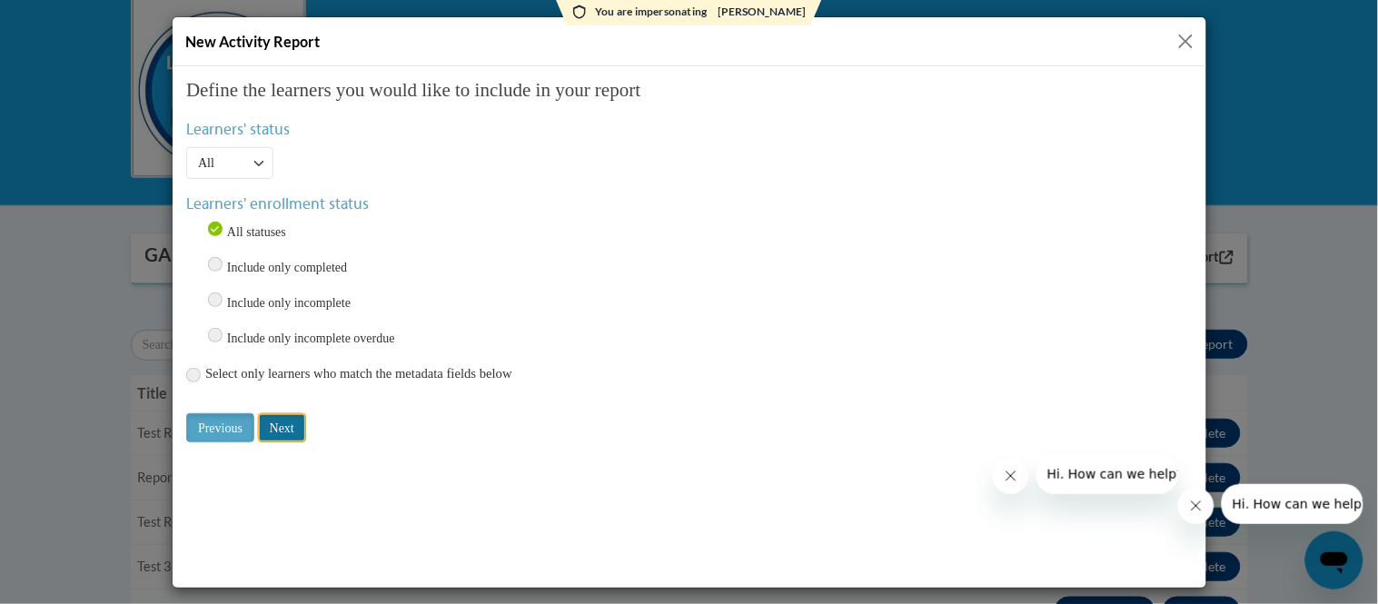
click at [292, 417] on input "Next" at bounding box center [281, 426] width 48 height 29
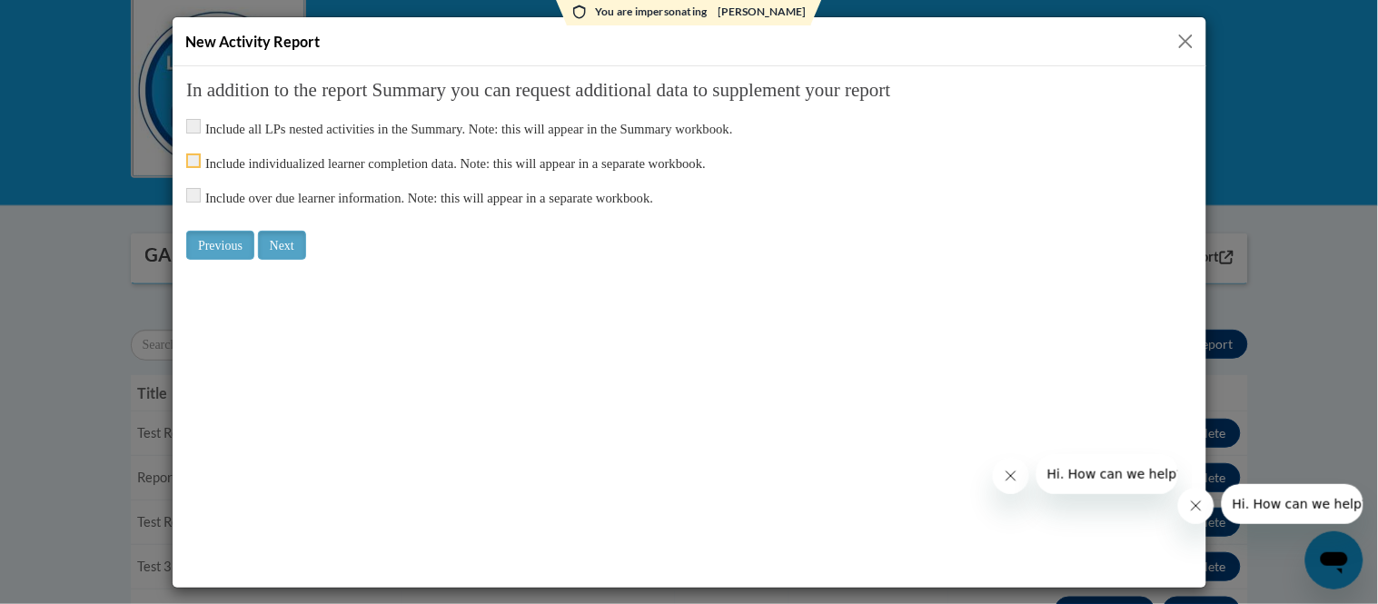
click at [194, 162] on input "checkbox" at bounding box center [192, 160] width 15 height 15
checkbox input "true"
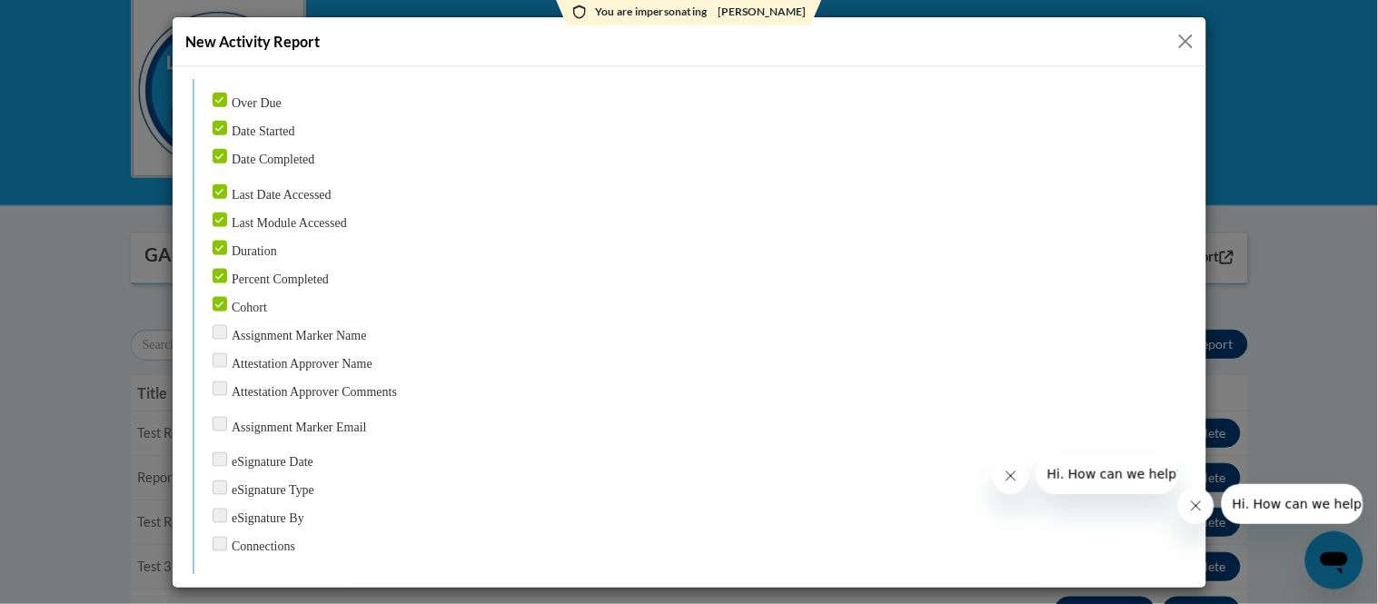
scroll to position [863, 0]
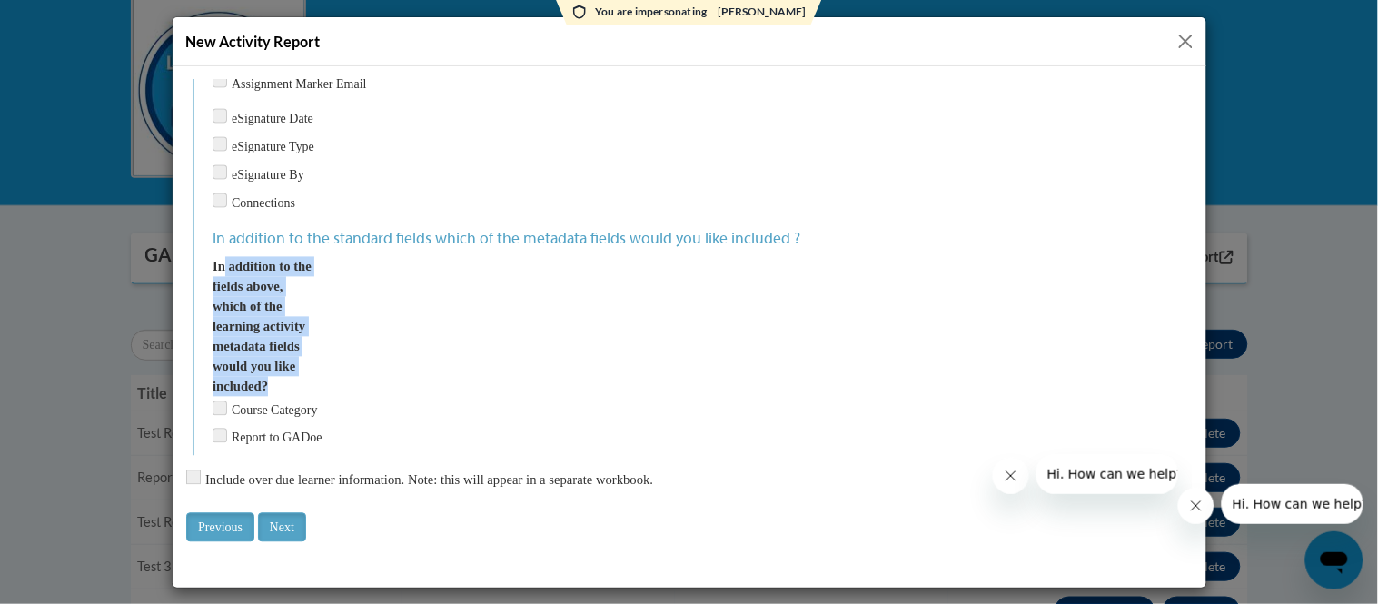
drag, startPoint x: 221, startPoint y: 231, endPoint x: 358, endPoint y: 373, distance: 197.9
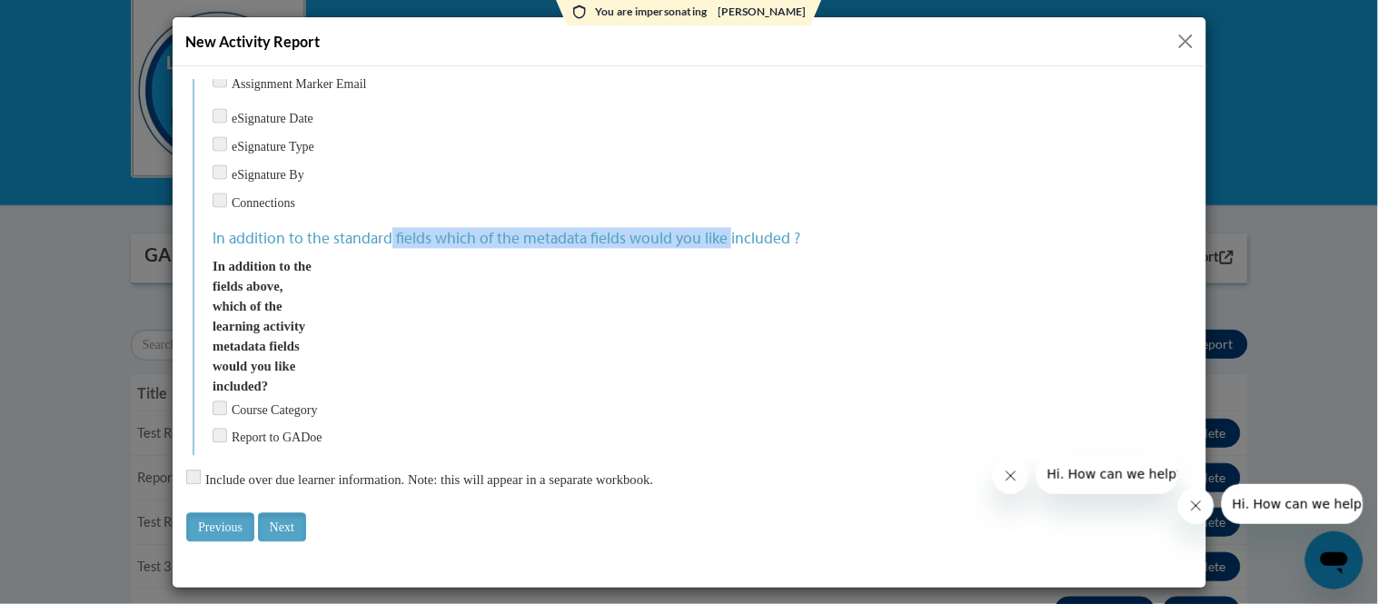
drag, startPoint x: 419, startPoint y: 207, endPoint x: 722, endPoint y: 202, distance: 303.4
click at [722, 228] on h4 "In addition to the standard fields which of the metadata fields would you like …" at bounding box center [702, 237] width 980 height 19
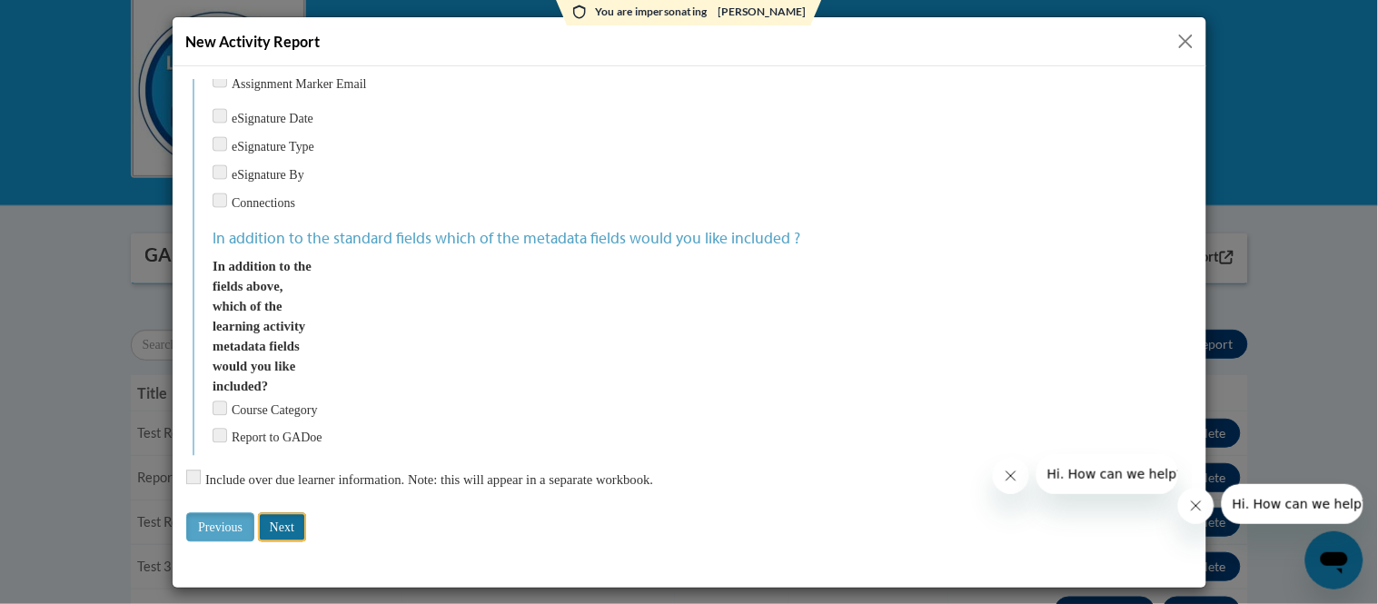
click at [292, 524] on input "Next" at bounding box center [281, 526] width 48 height 29
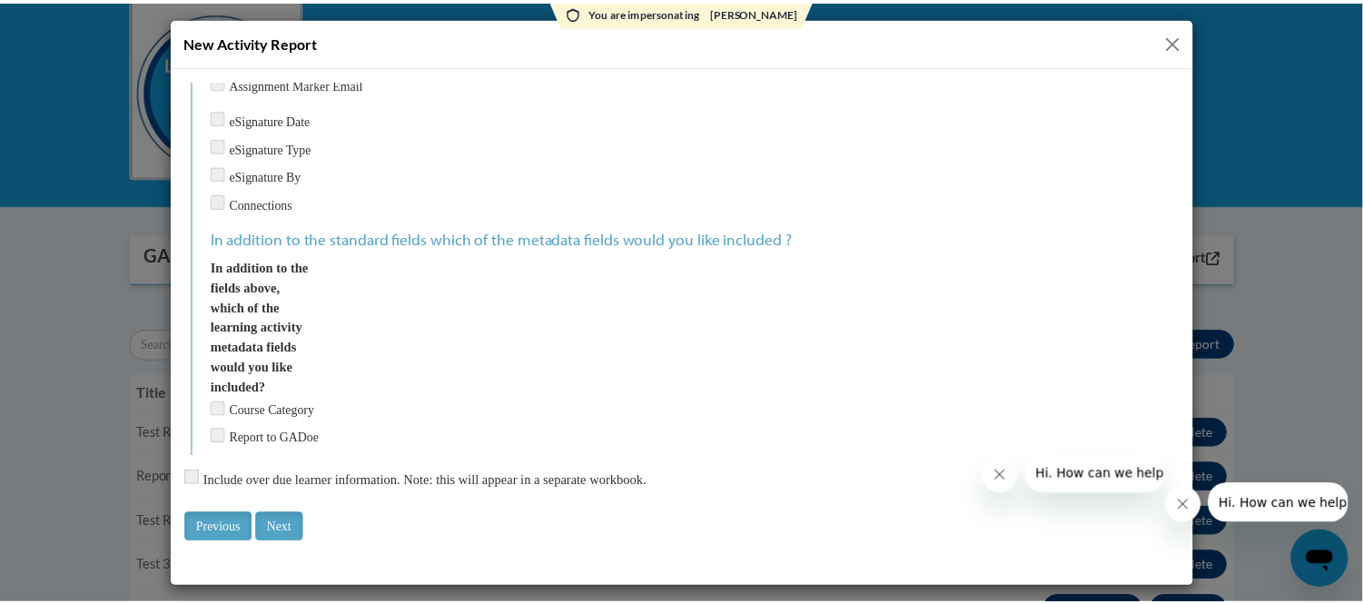
scroll to position [0, 0]
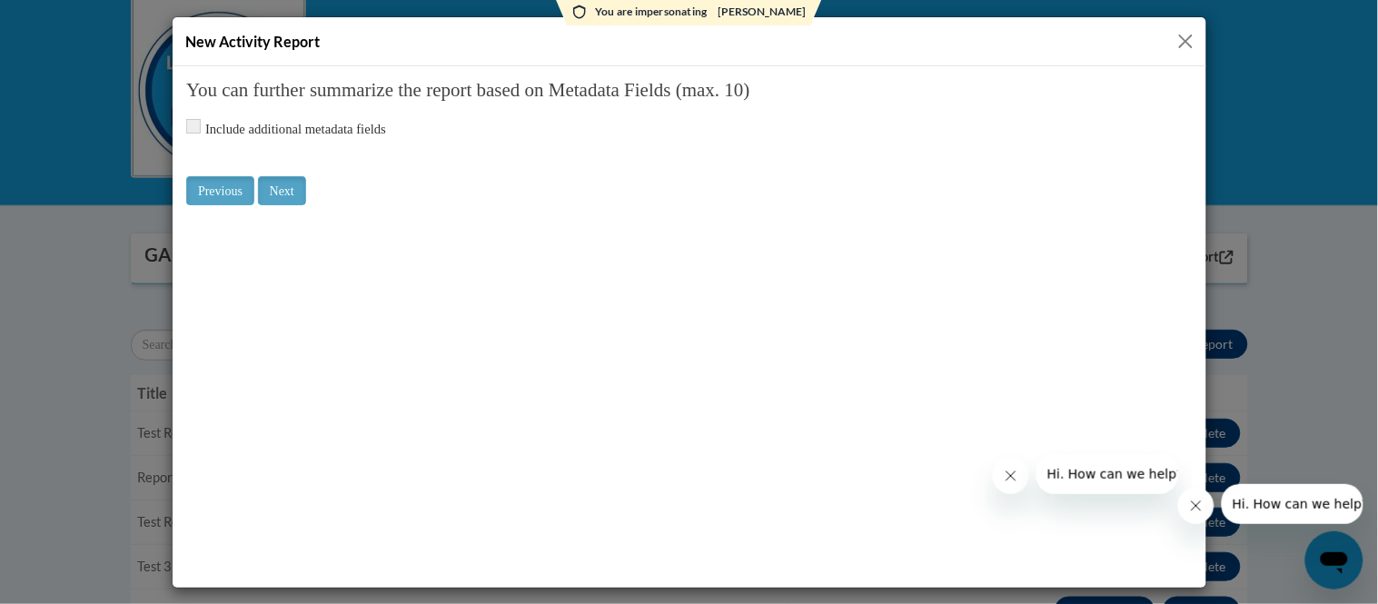
drag, startPoint x: 435, startPoint y: 158, endPoint x: 744, endPoint y: 91, distance: 316.0
click at [192, 123] on input "checkbox" at bounding box center [192, 125] width 15 height 15
drag, startPoint x: 322, startPoint y: 146, endPoint x: 645, endPoint y: 177, distance: 324.8
click at [645, 177] on div "You can further summarize the report based on Metadata Fields (max. 10) Include…" at bounding box center [688, 147] width 1006 height 136
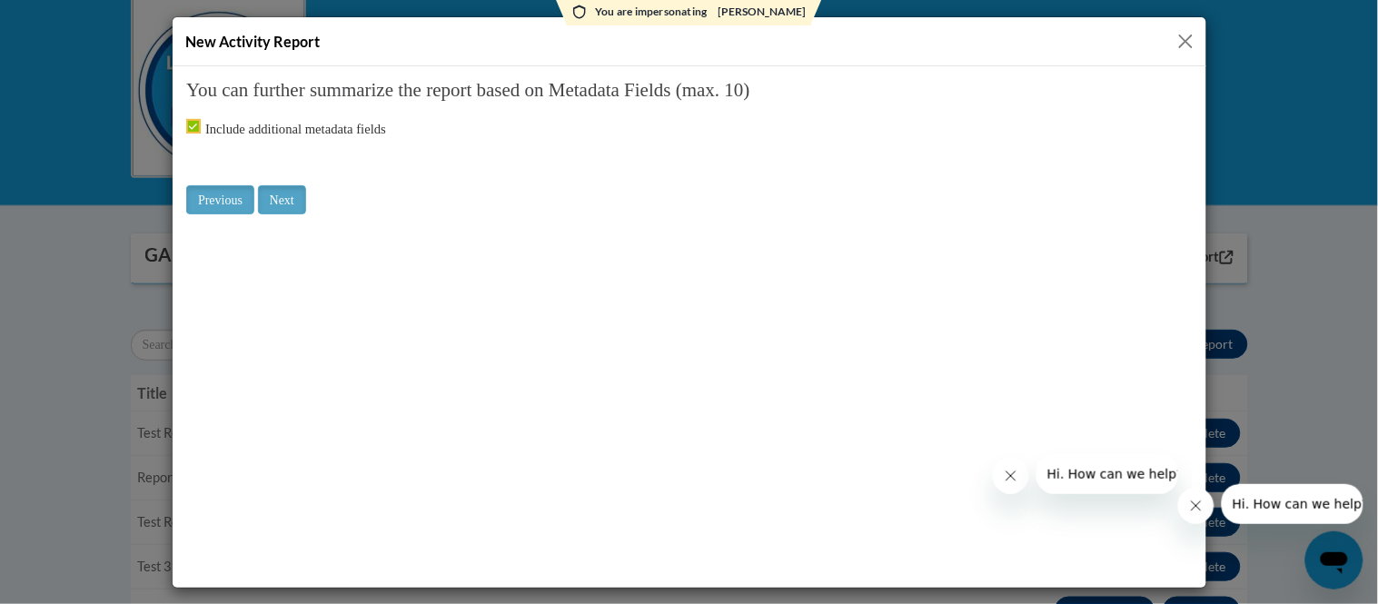
click at [192, 124] on input "checkbox" at bounding box center [192, 125] width 15 height 15
checkbox input "false"
click at [288, 102] on fieldset "You can further summarize the report based on Metadata Fields (max. 10) Include…" at bounding box center [688, 119] width 1006 height 81
click at [302, 197] on input "Next" at bounding box center [281, 189] width 48 height 29
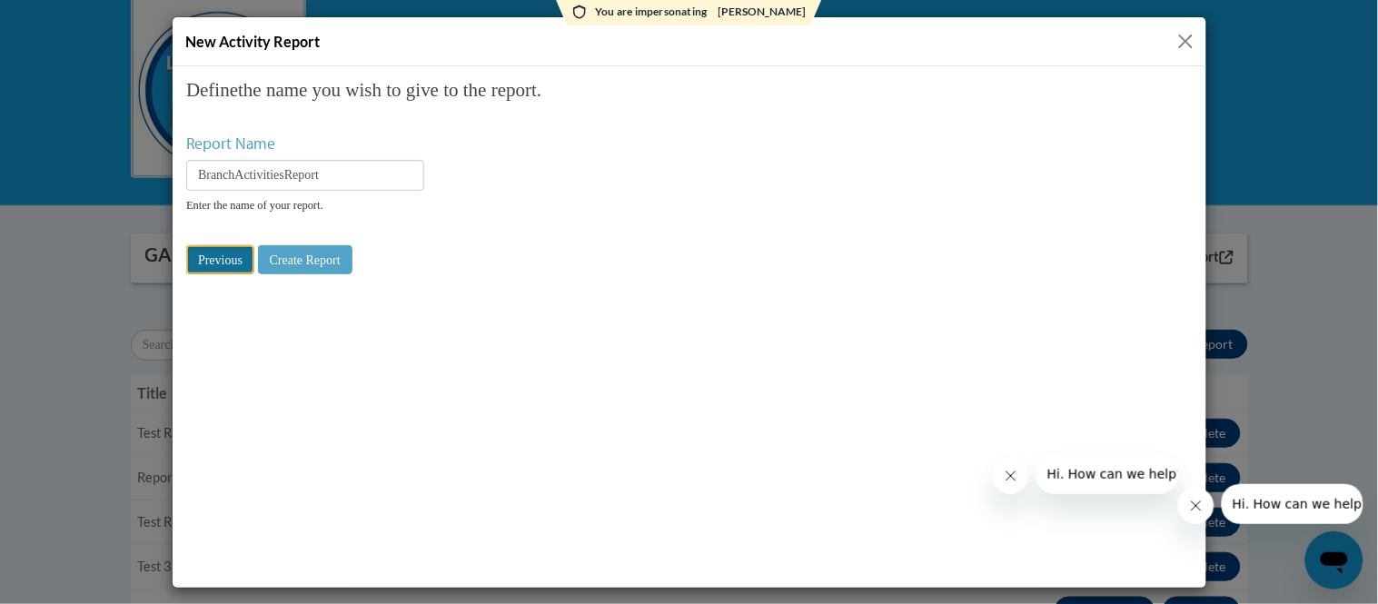
click at [217, 270] on input "Previous" at bounding box center [219, 258] width 68 height 29
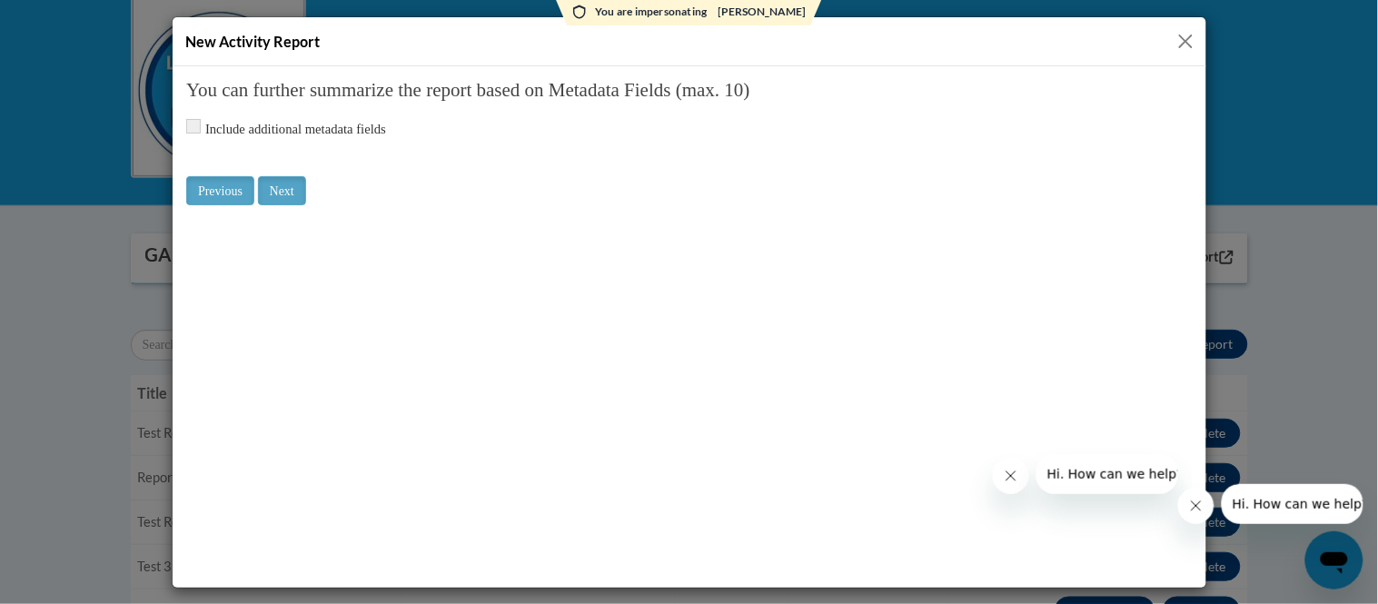
drag, startPoint x: 1190, startPoint y: 42, endPoint x: 1205, endPoint y: 45, distance: 15.9
click at [1190, 42] on button "Close" at bounding box center [1185, 41] width 23 height 23
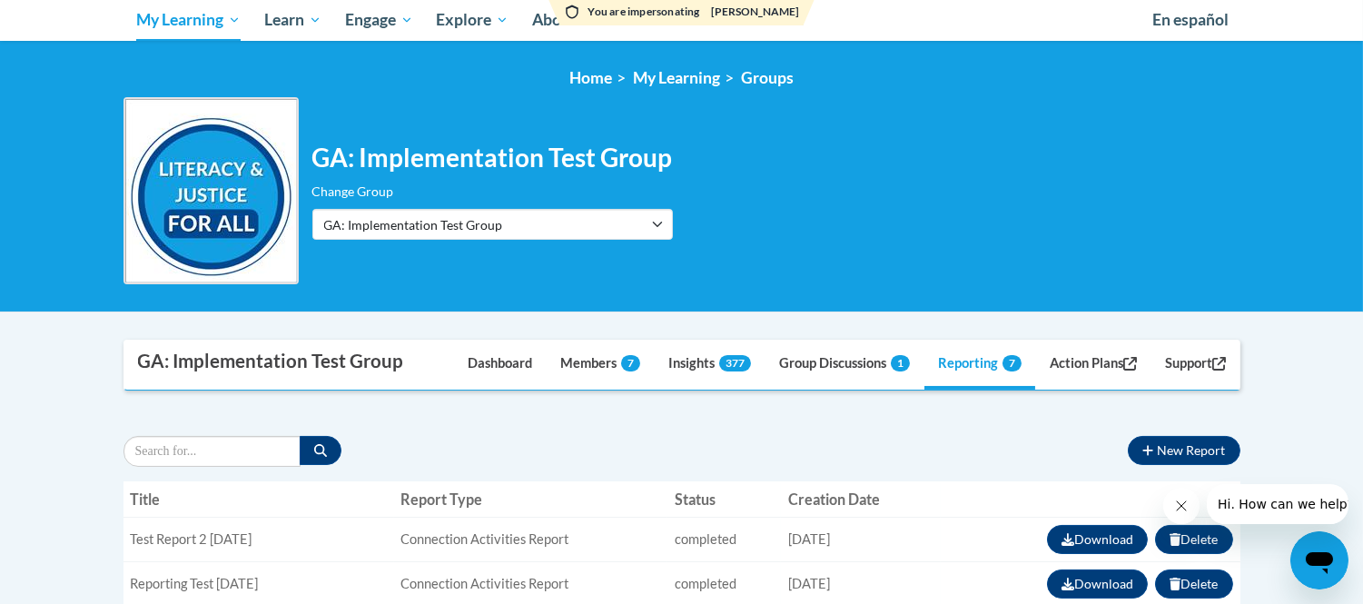
scroll to position [101, 0]
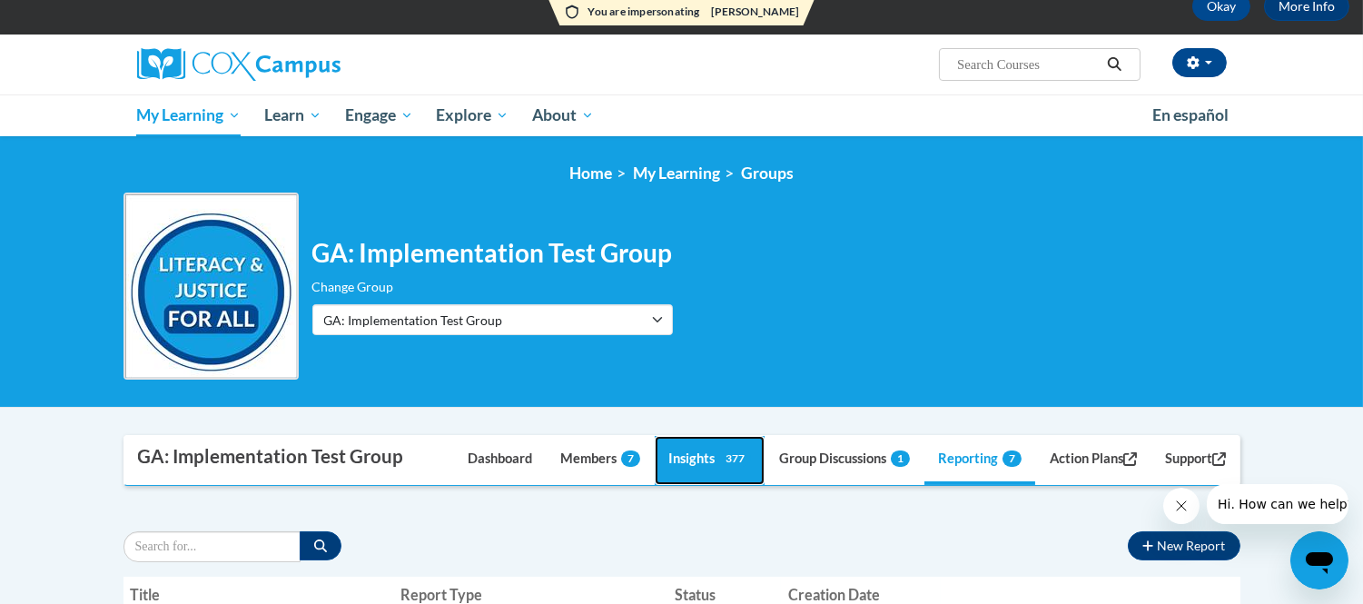
drag, startPoint x: 685, startPoint y: 461, endPoint x: 700, endPoint y: 381, distance: 80.5
click at [685, 461] on link "Insights 377" at bounding box center [710, 460] width 110 height 49
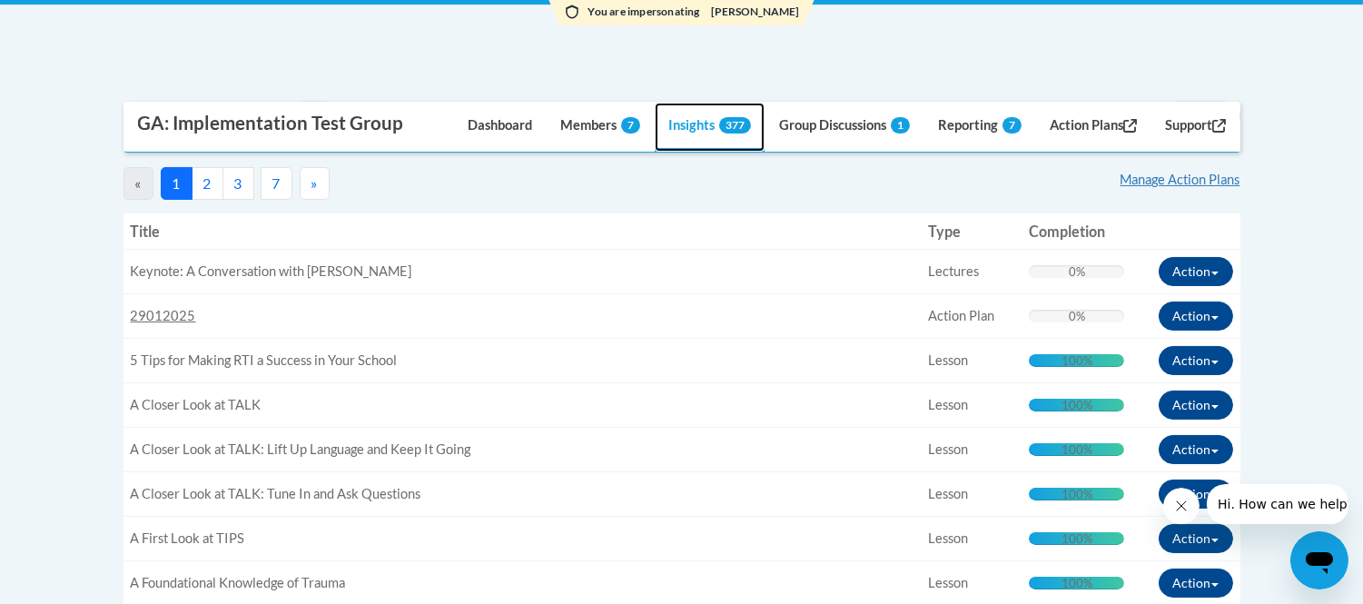
scroll to position [504, 0]
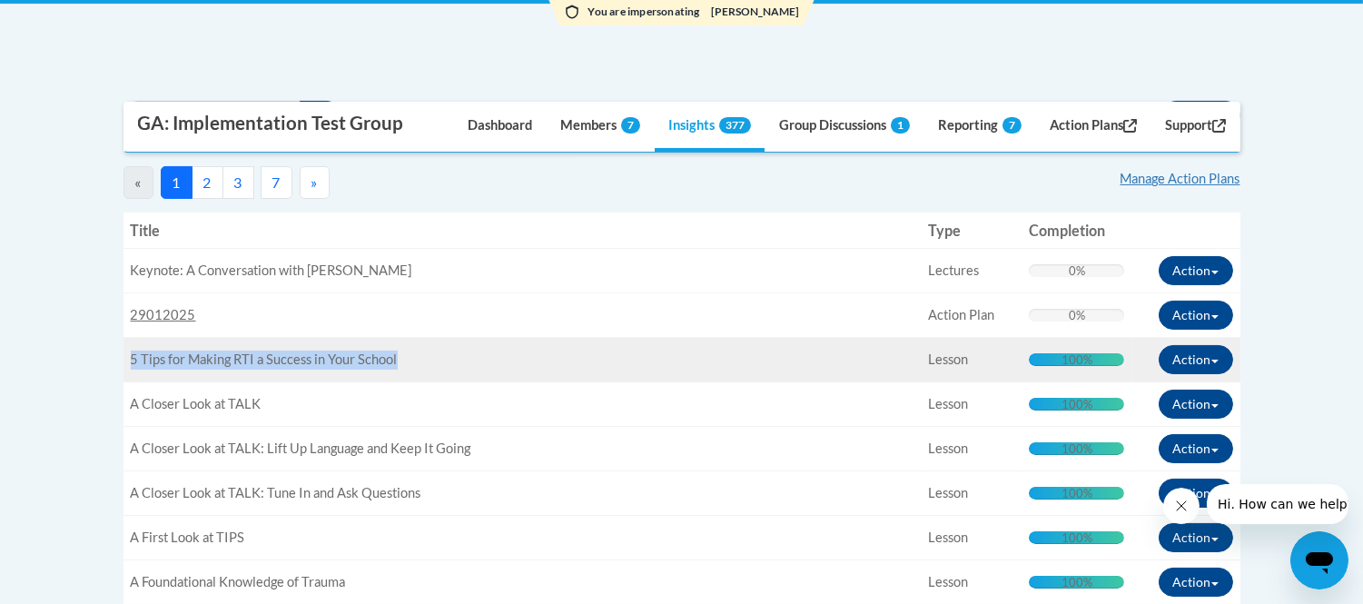
drag, startPoint x: 463, startPoint y: 359, endPoint x: 133, endPoint y: 362, distance: 330.6
click at [133, 362] on div "Title: 5 Tips for Making RTI a Success in Your School" at bounding box center [523, 360] width 784 height 19
copy span "5 Tips for Making RTI a Success in Your School"
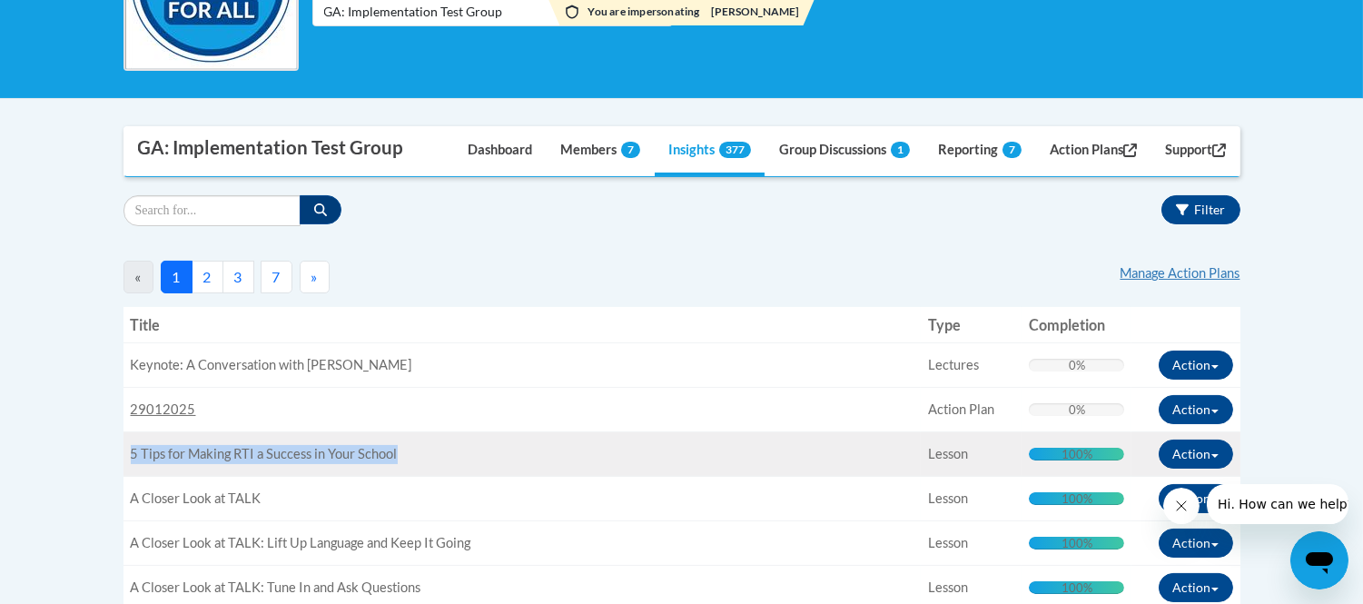
scroll to position [202, 0]
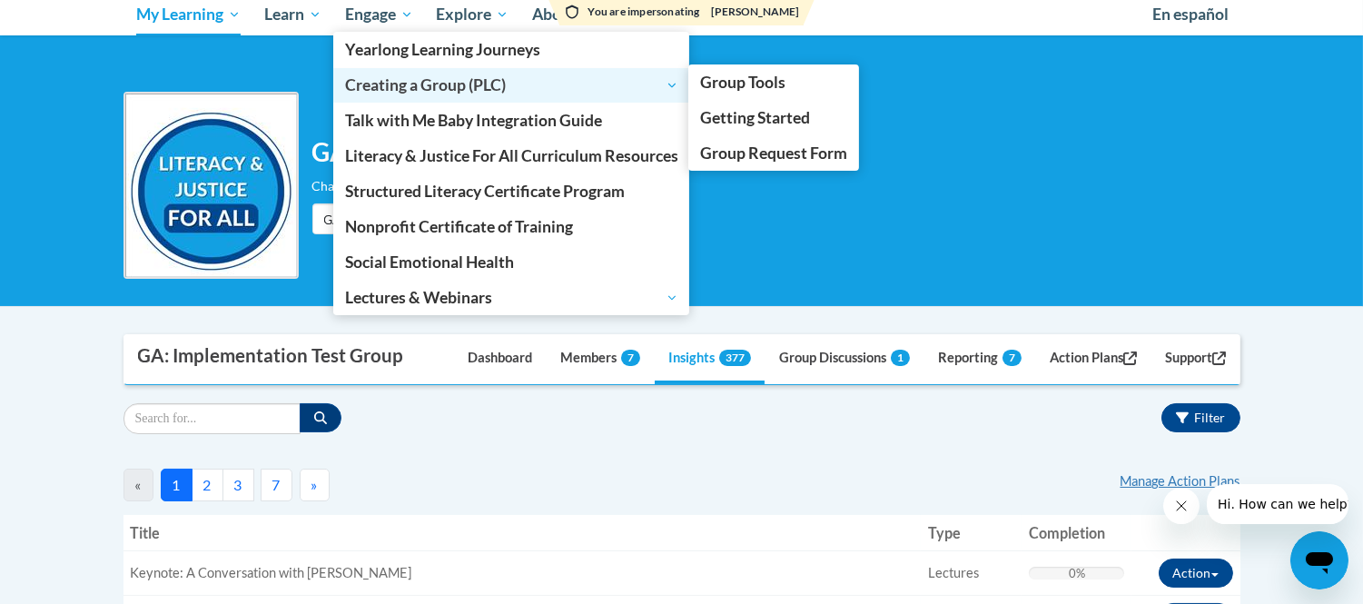
scroll to position [0, 0]
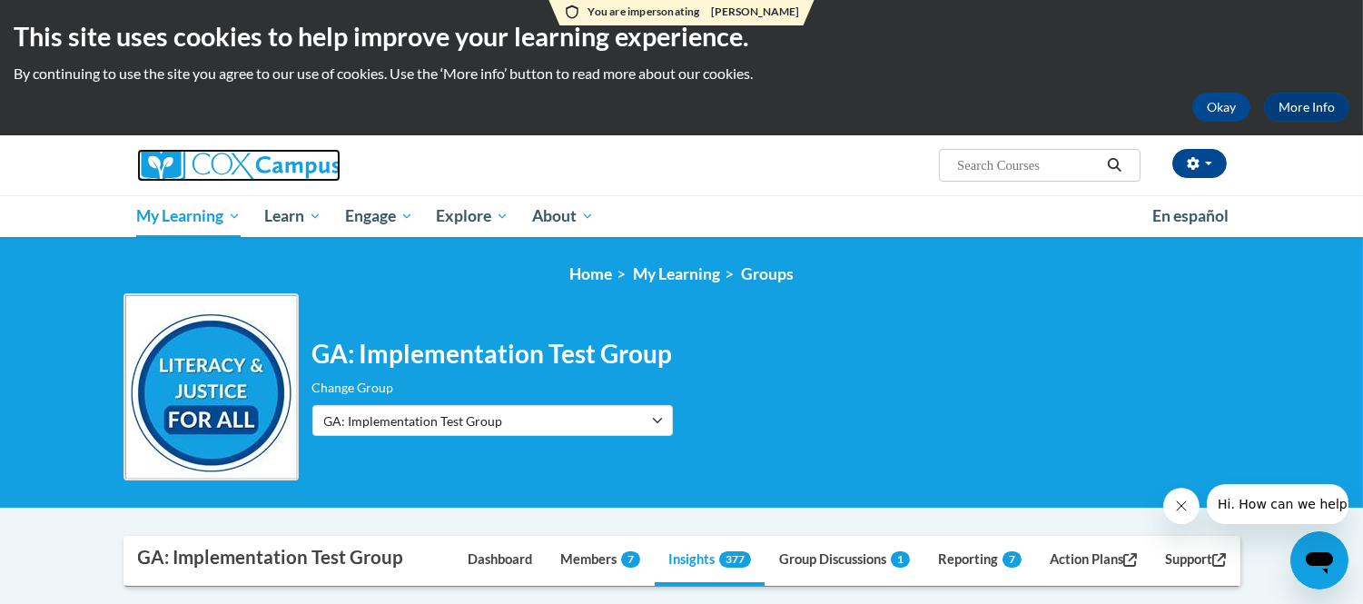
click at [233, 158] on img at bounding box center [238, 165] width 203 height 33
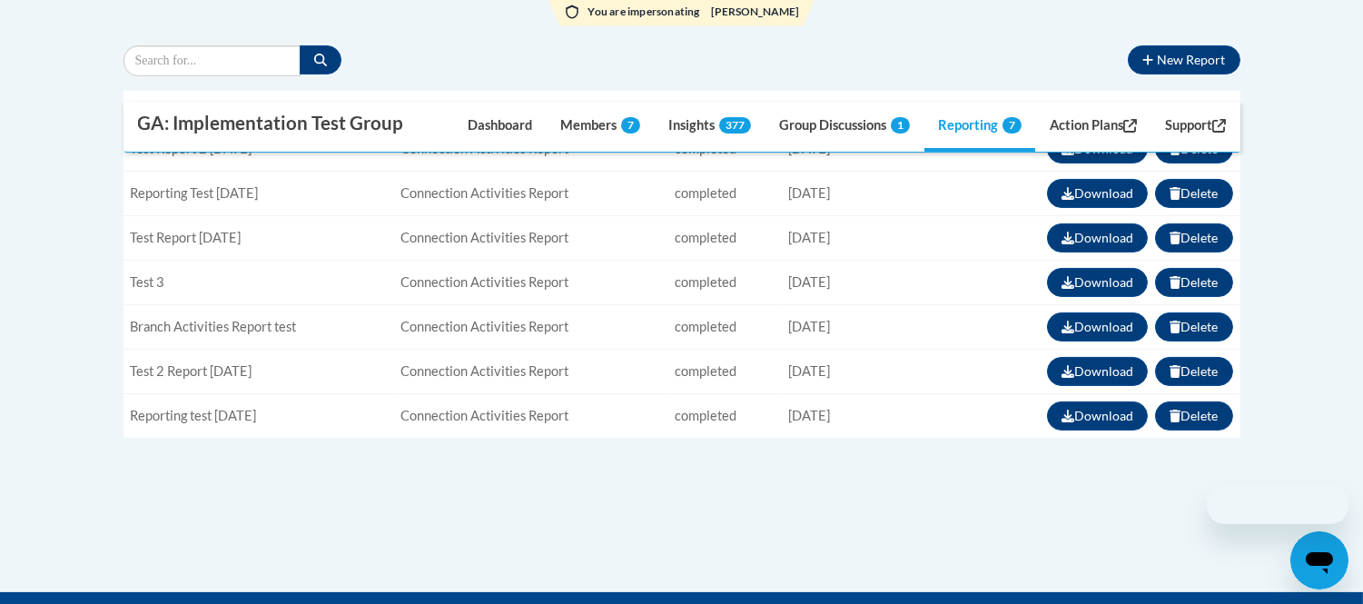
scroll to position [302, 0]
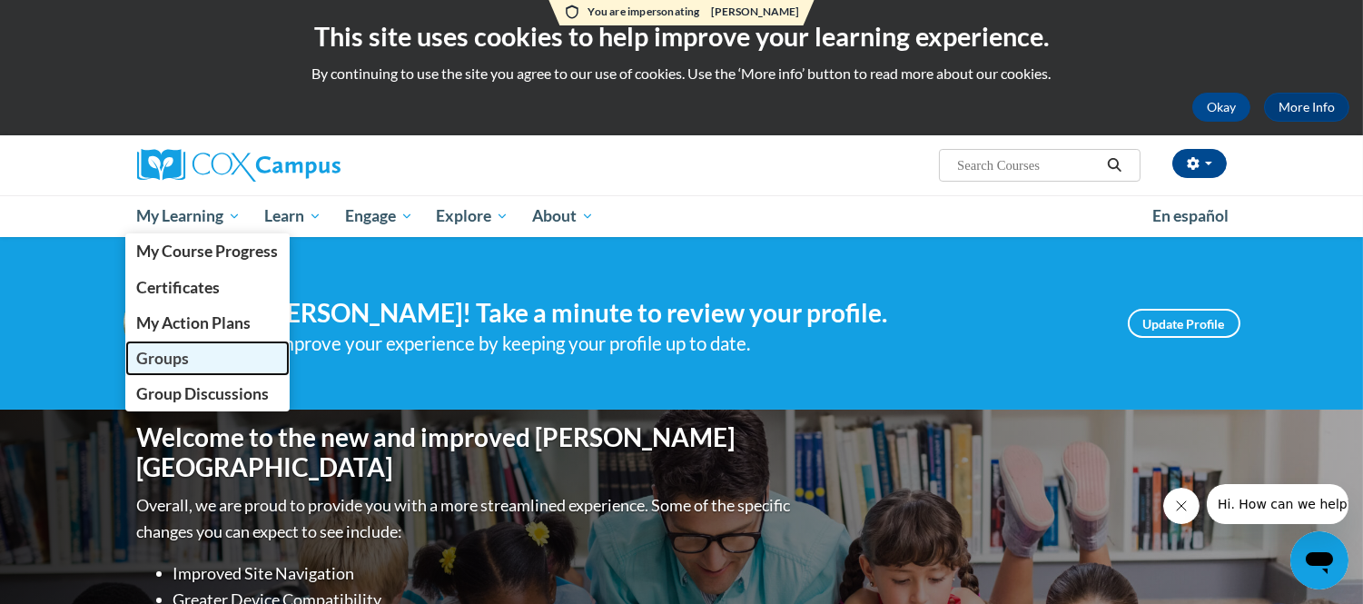
click at [184, 359] on span "Groups" at bounding box center [162, 358] width 53 height 19
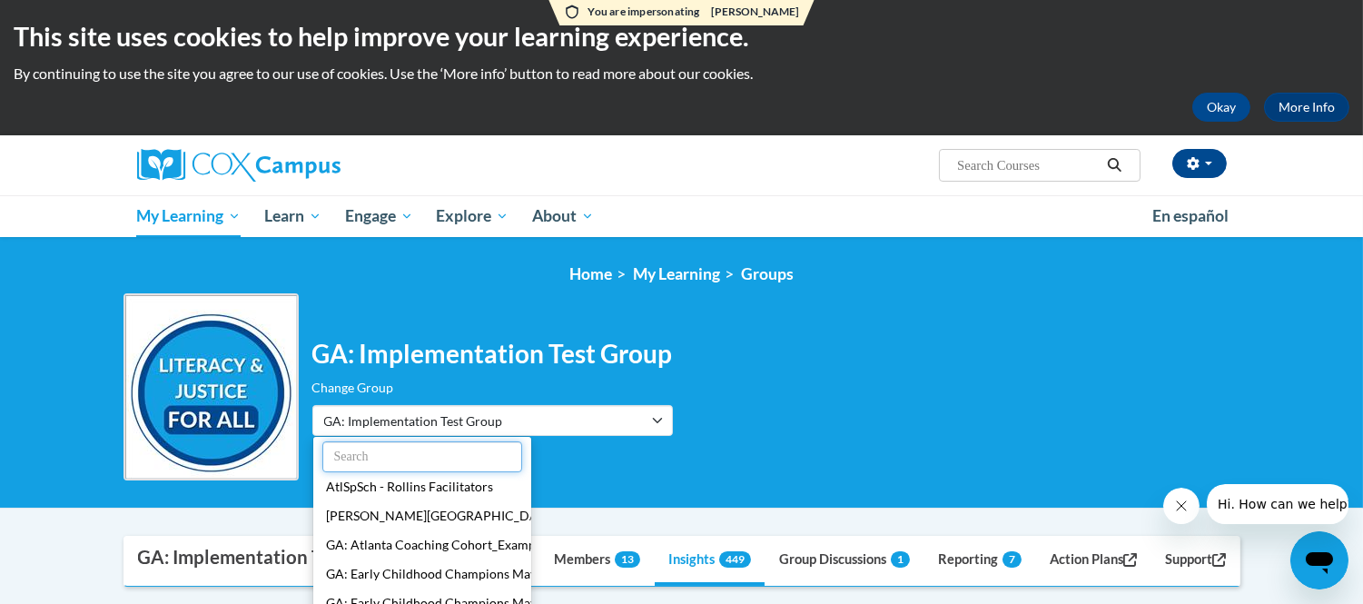
click at [458, 456] on input "text" at bounding box center [422, 456] width 200 height 31
paste input "GA: Implementation Test Group"
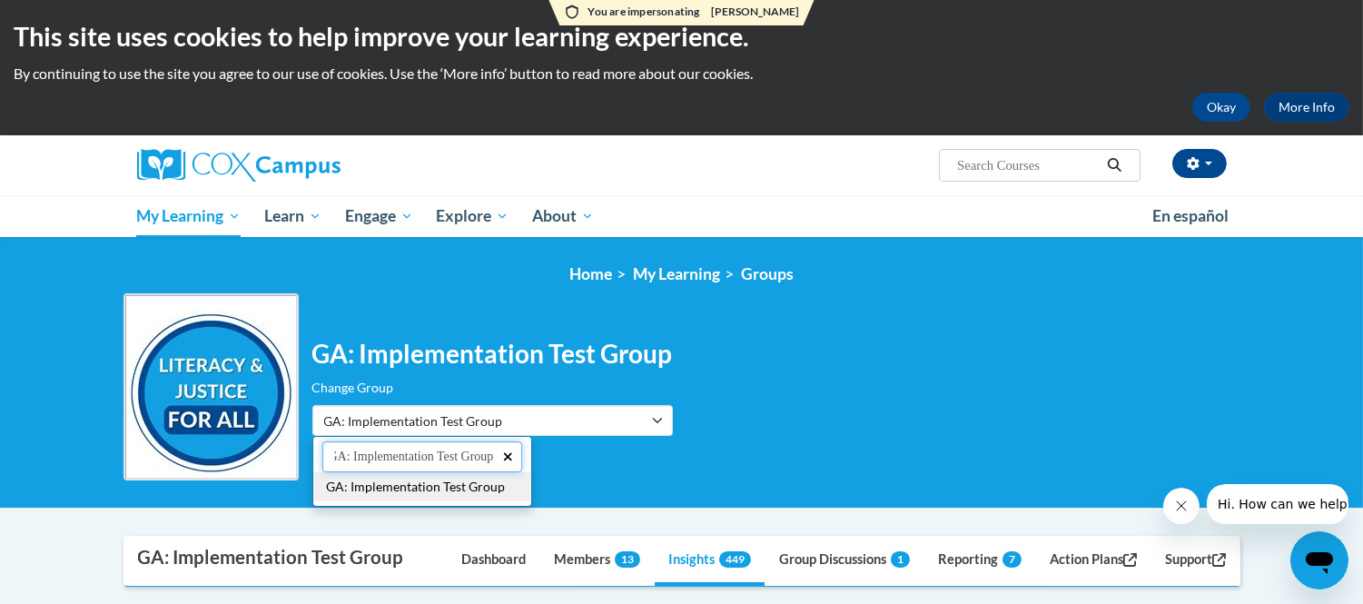
type input "GA: Implementation Test Group"
click at [447, 487] on ul "GA: Implementation Test Group AtlSpSch - Rollins Facilitators Cox Campus Colleg…" at bounding box center [422, 471] width 220 height 71
click at [428, 487] on ul "GA: Implementation Test Group AtlSpSch - Rollins Facilitators Cox Campus Colleg…" at bounding box center [422, 471] width 220 height 71
click at [415, 487] on ul "GA: Implementation Test Group AtlSpSch - Rollins Facilitators Cox Campus Colleg…" at bounding box center [422, 471] width 220 height 71
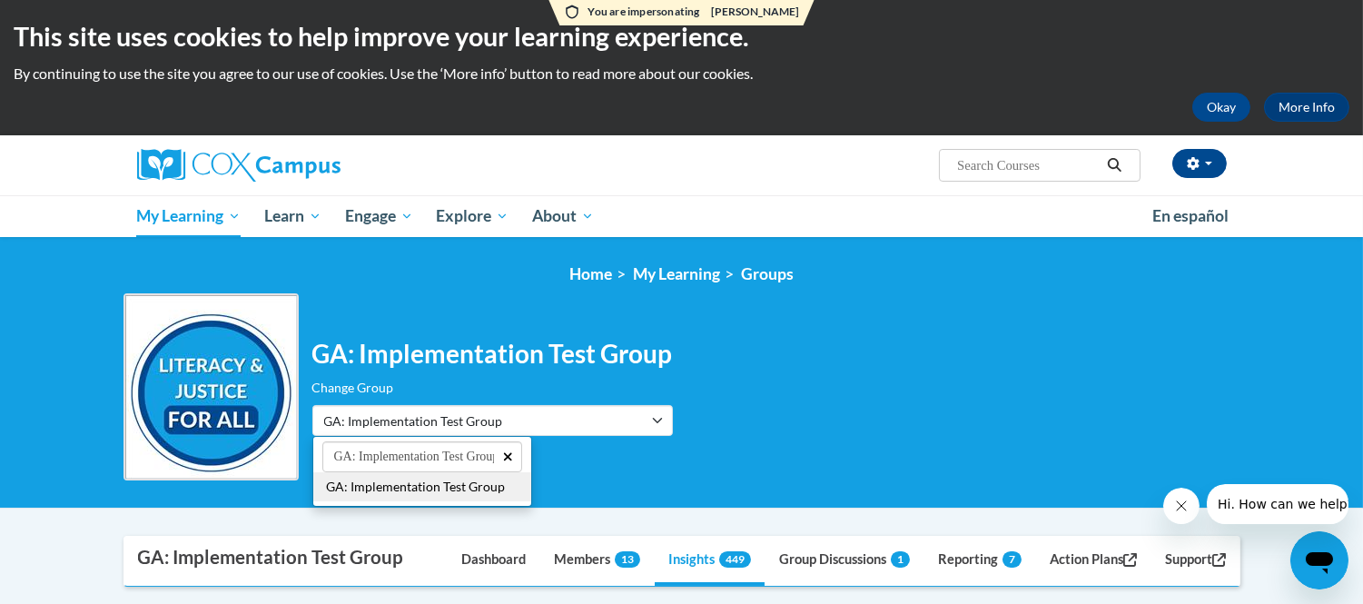
click at [415, 487] on ul "GA: Implementation Test Group AtlSpSch - Rollins Facilitators Cox Campus Colleg…" at bounding box center [422, 471] width 220 height 71
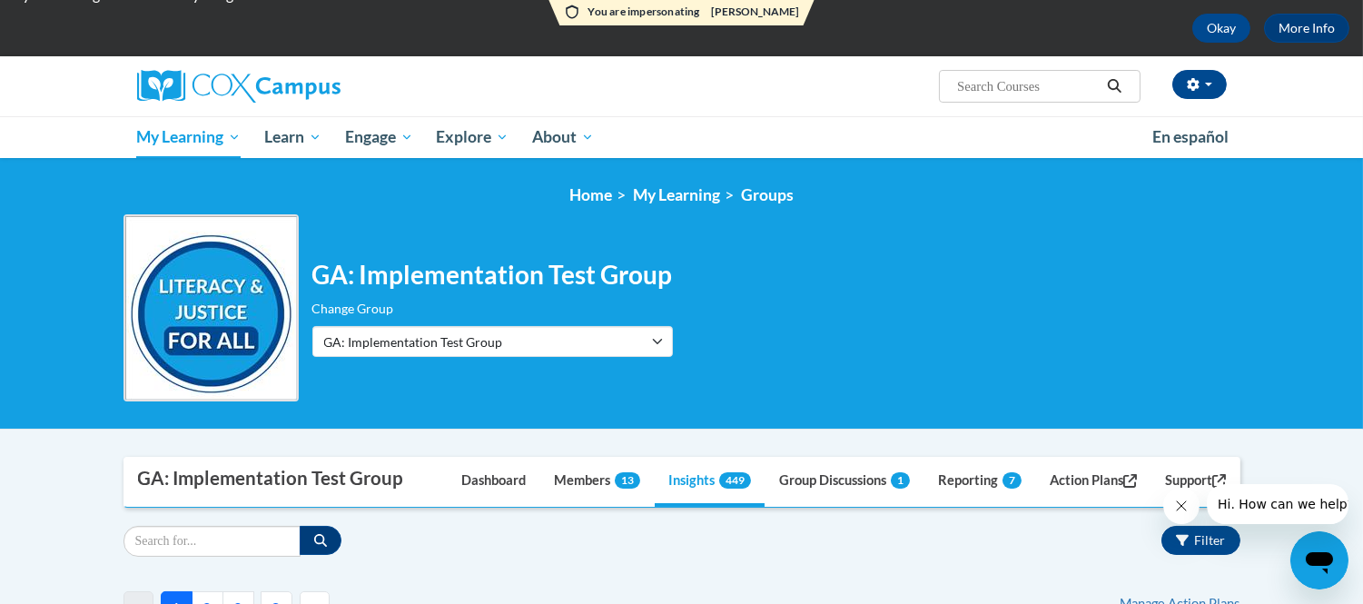
scroll to position [202, 0]
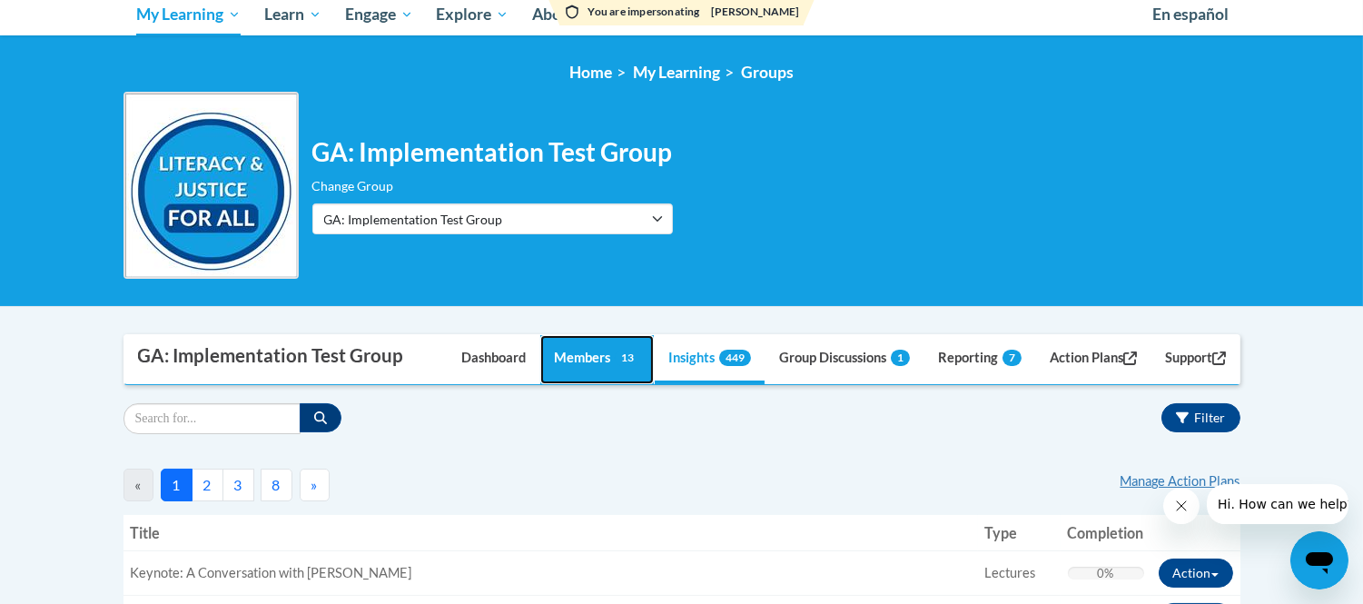
drag, startPoint x: 586, startPoint y: 363, endPoint x: 765, endPoint y: 307, distance: 187.6
click at [586, 363] on link "Members 13" at bounding box center [597, 359] width 114 height 49
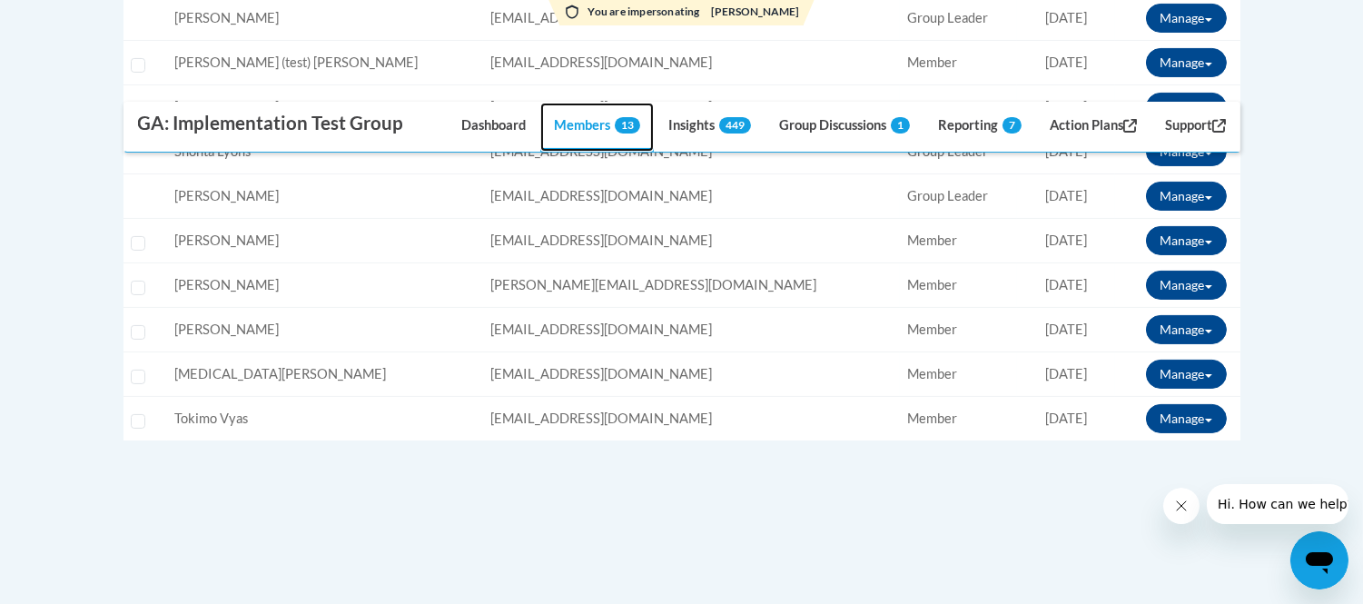
scroll to position [706, 0]
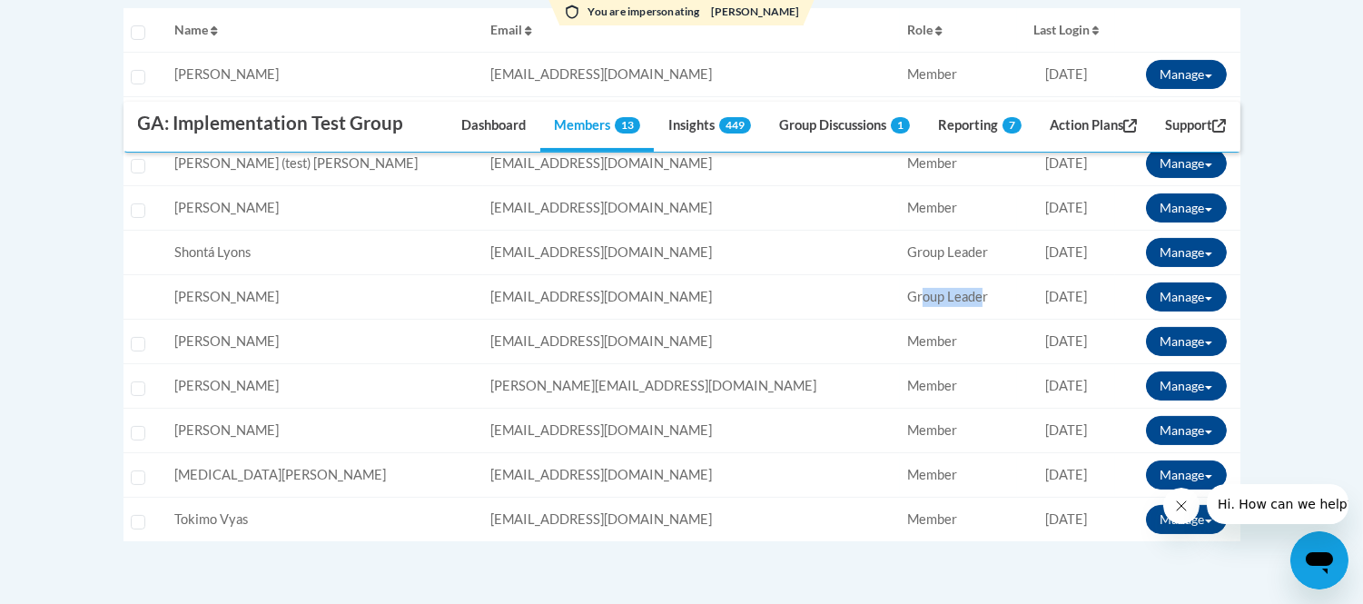
drag, startPoint x: 799, startPoint y: 292, endPoint x: 856, endPoint y: 292, distance: 56.3
click at [907, 292] on span "Group Leader" at bounding box center [947, 296] width 81 height 15
drag, startPoint x: 768, startPoint y: 242, endPoint x: 840, endPoint y: 241, distance: 72.7
click at [839, 241] on tr "User is not a member and cannot be enrolled Name: [PERSON_NAME] Email: [EMAIL_A…" at bounding box center [682, 253] width 1117 height 45
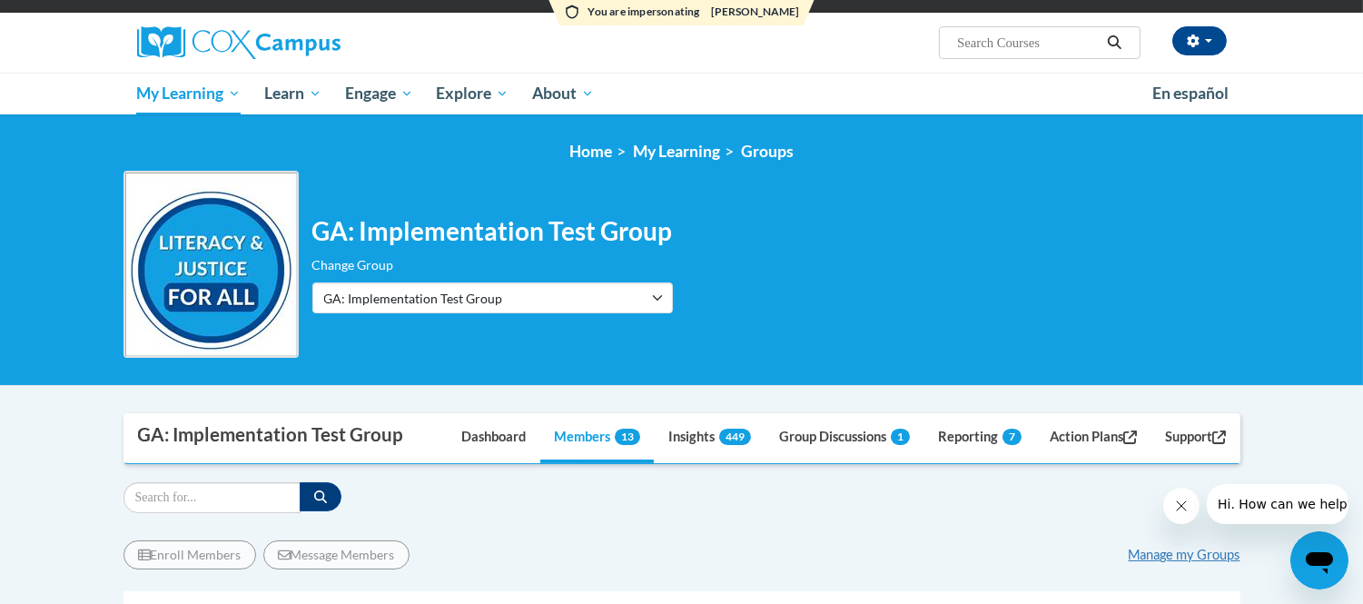
scroll to position [0, 0]
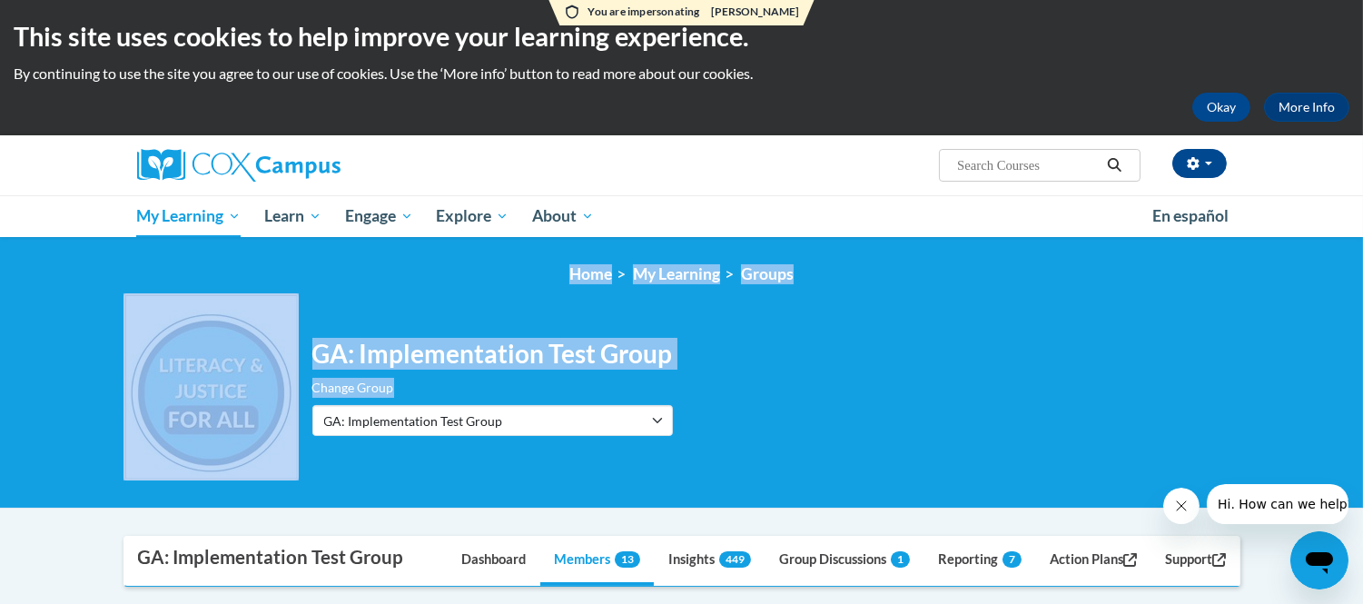
drag, startPoint x: 466, startPoint y: 261, endPoint x: 840, endPoint y: 402, distance: 400.1
click at [840, 402] on div "<en>Home</en><fr>Accueil</fr><de>Zuhause</de><it>Casa</it><es>Casa</es><pt>Casa…" at bounding box center [681, 373] width 1363 height 272
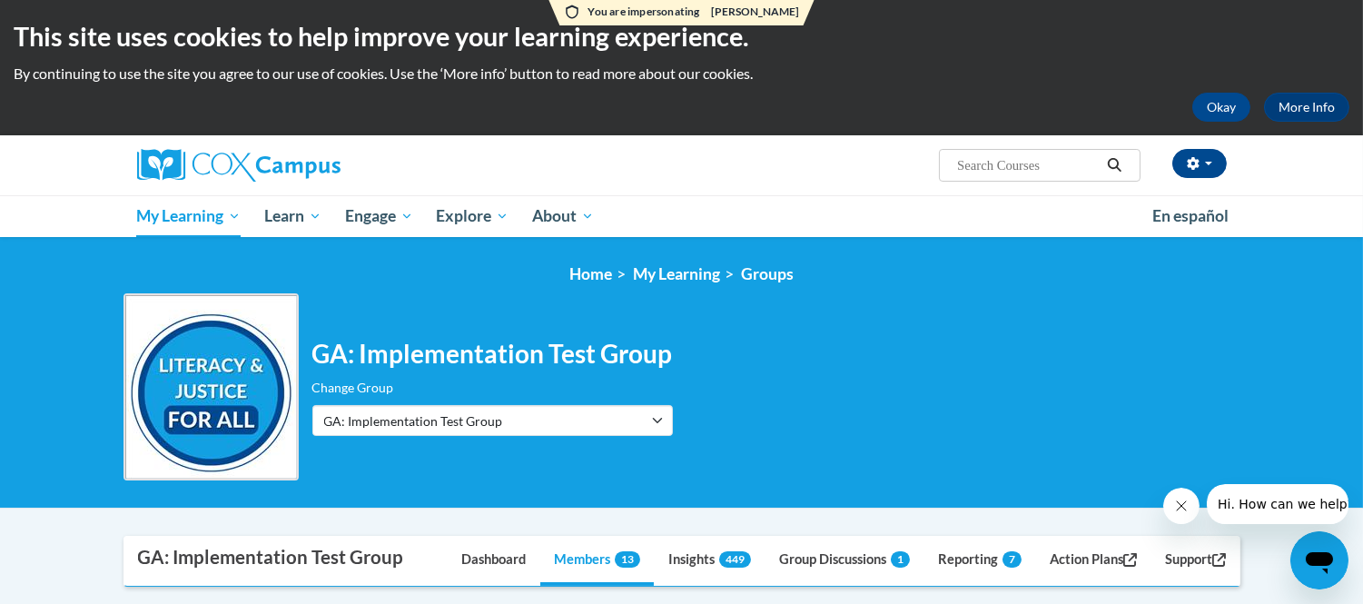
click at [840, 402] on div "GA: Implementation Test Group Change Group AtlSpSch - [PERSON_NAME] Facilitator…" at bounding box center [682, 386] width 1117 height 187
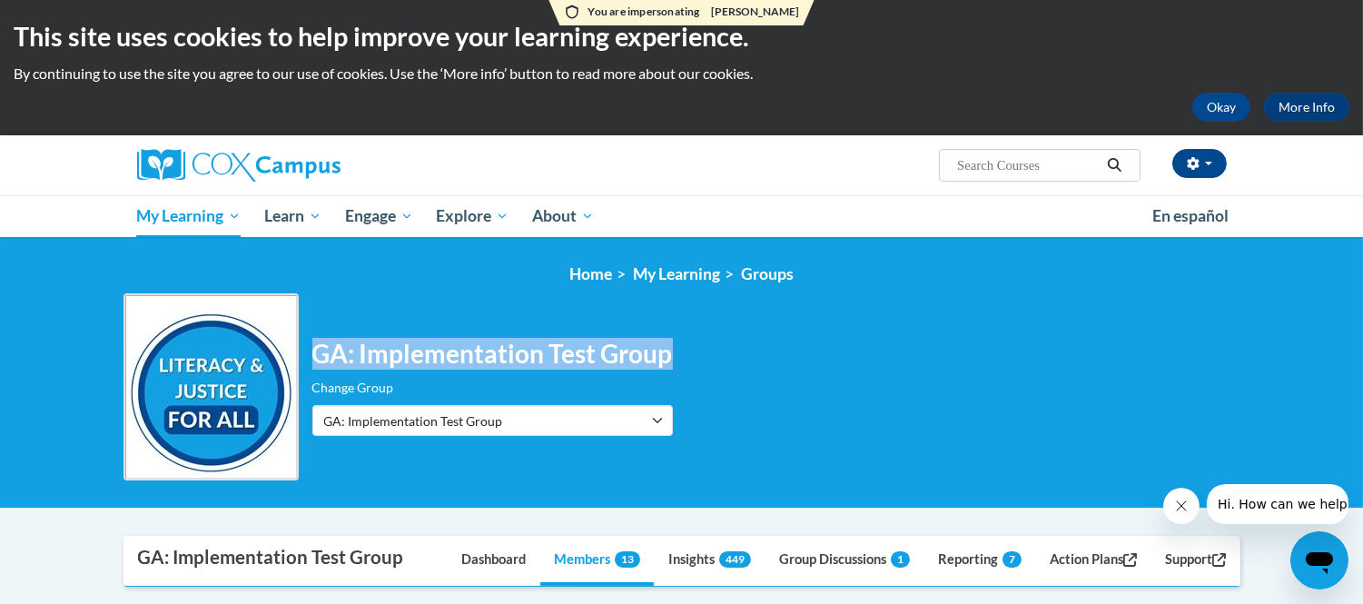
drag, startPoint x: 723, startPoint y: 342, endPoint x: 316, endPoint y: 351, distance: 407.0
click at [316, 351] on div "GA: Implementation Test Group Change Group AtlSpSch - [PERSON_NAME] Facilitator…" at bounding box center [682, 386] width 1117 height 187
copy h2 "GA: Implementation Test Group"
